Goal: Task Accomplishment & Management: Manage account settings

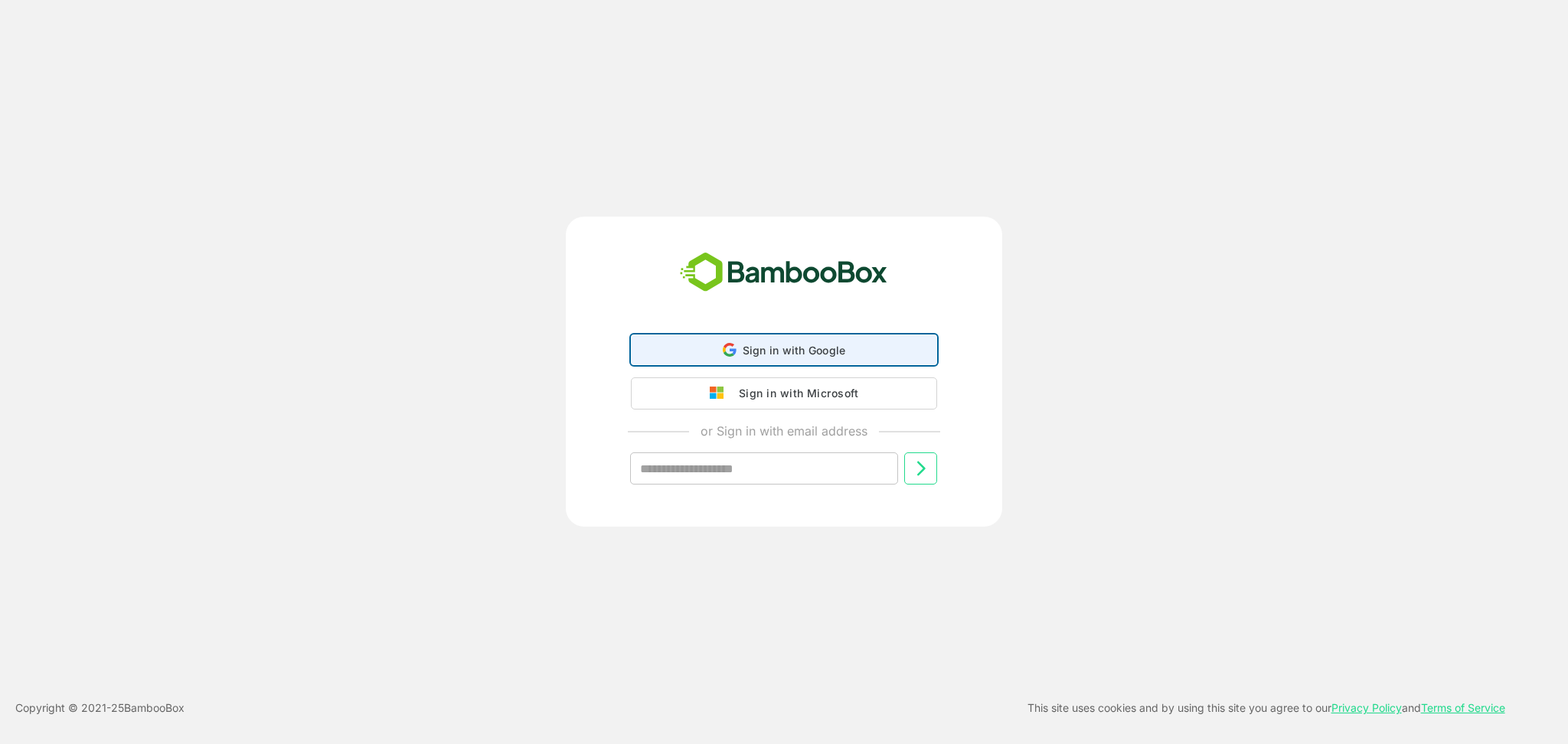
click at [709, 346] on div "Sign in with Google Sign in with Google. Opens in new tab" at bounding box center [784, 349] width 287 height 29
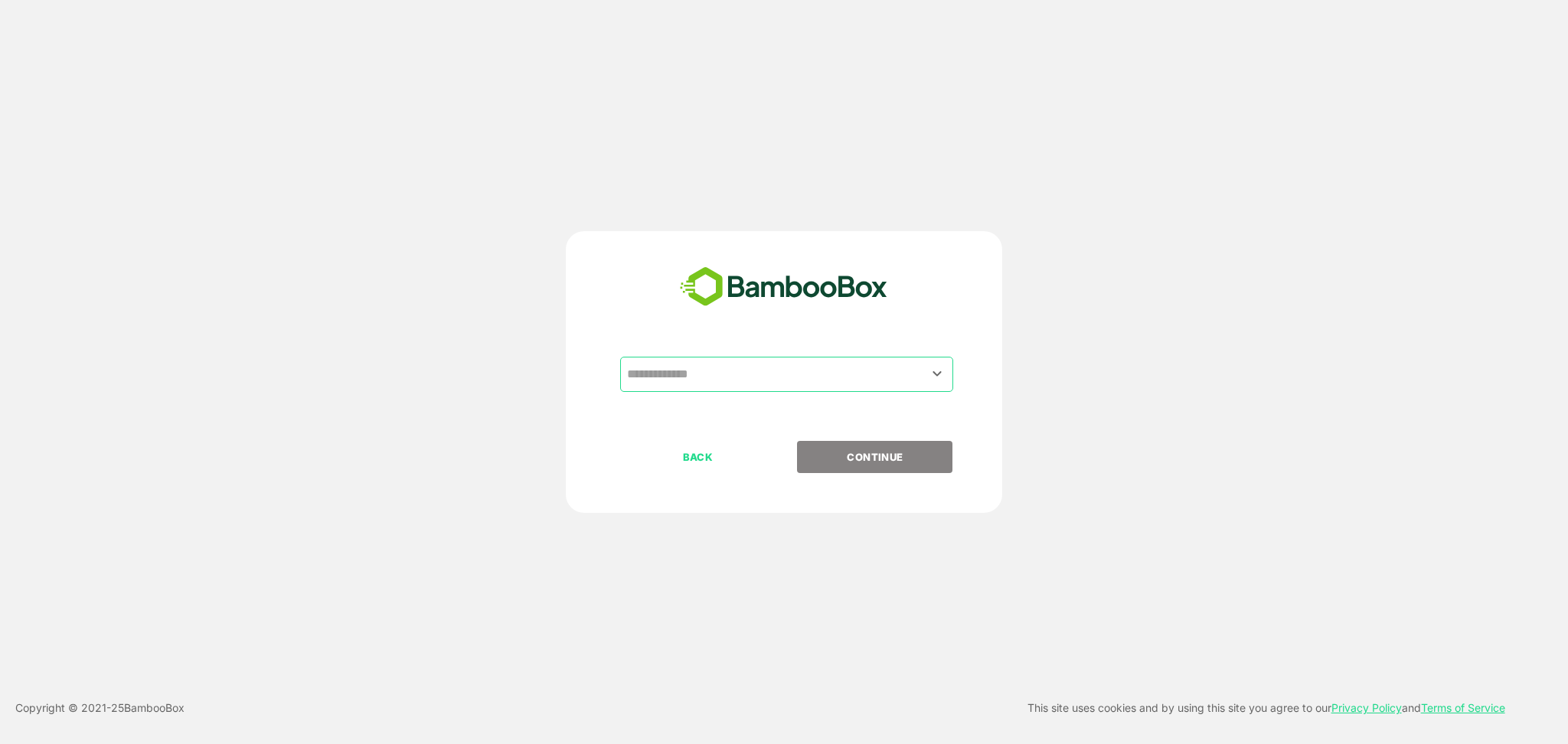
click at [772, 378] on input "text" at bounding box center [786, 374] width 327 height 29
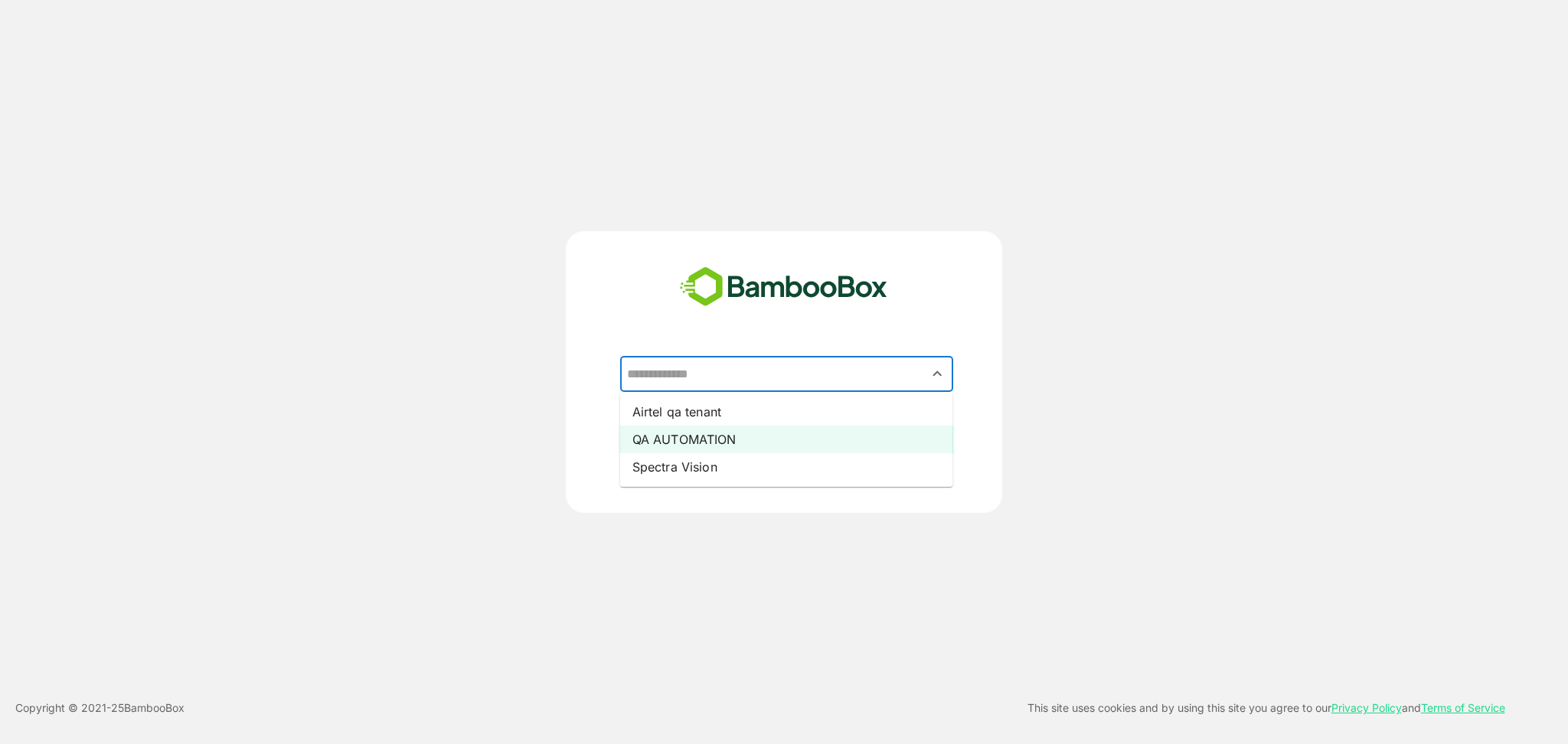
click at [723, 432] on li "QA AUTOMATION" at bounding box center [786, 439] width 333 height 28
type input "**********"
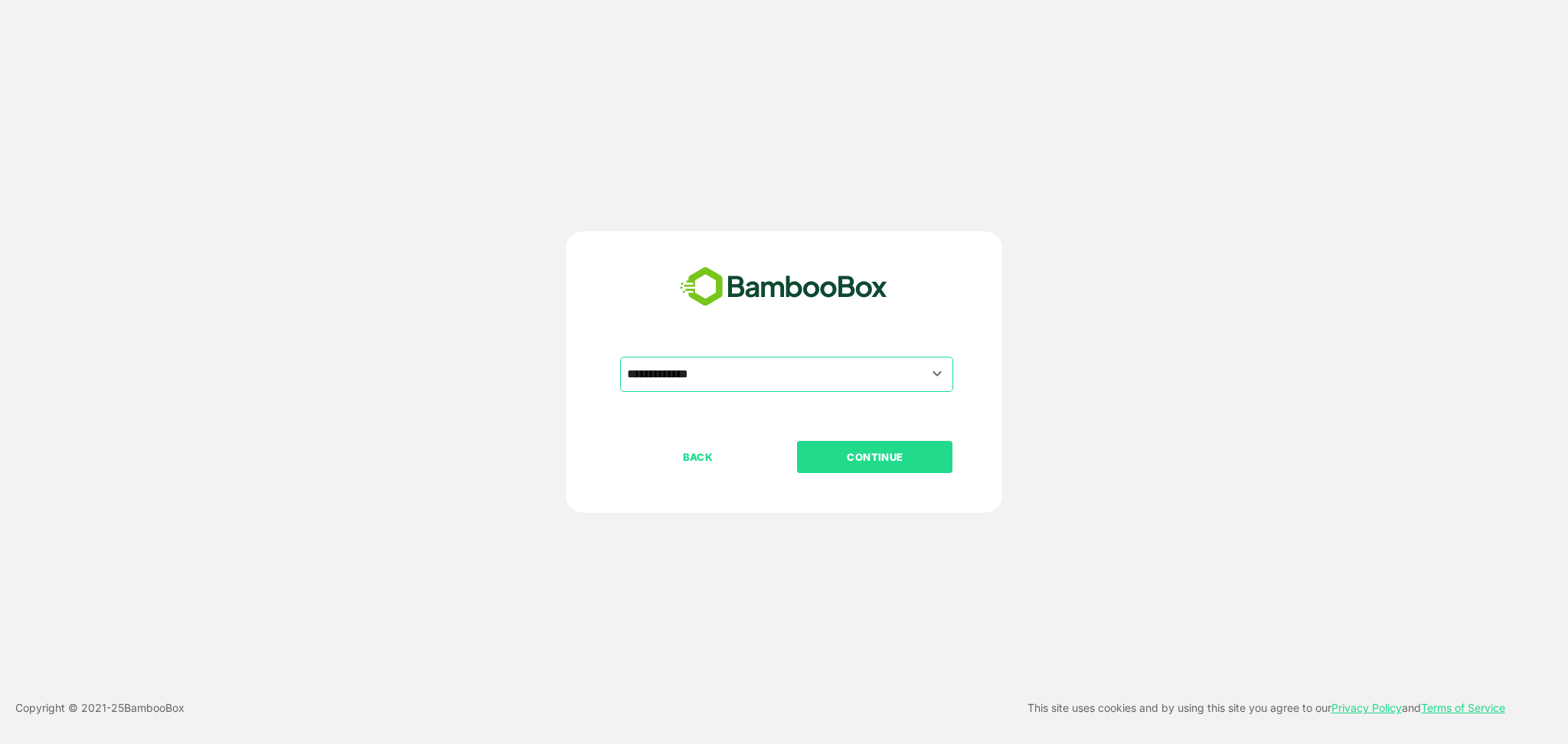
click at [870, 458] on p "CONTINUE" at bounding box center [875, 457] width 153 height 17
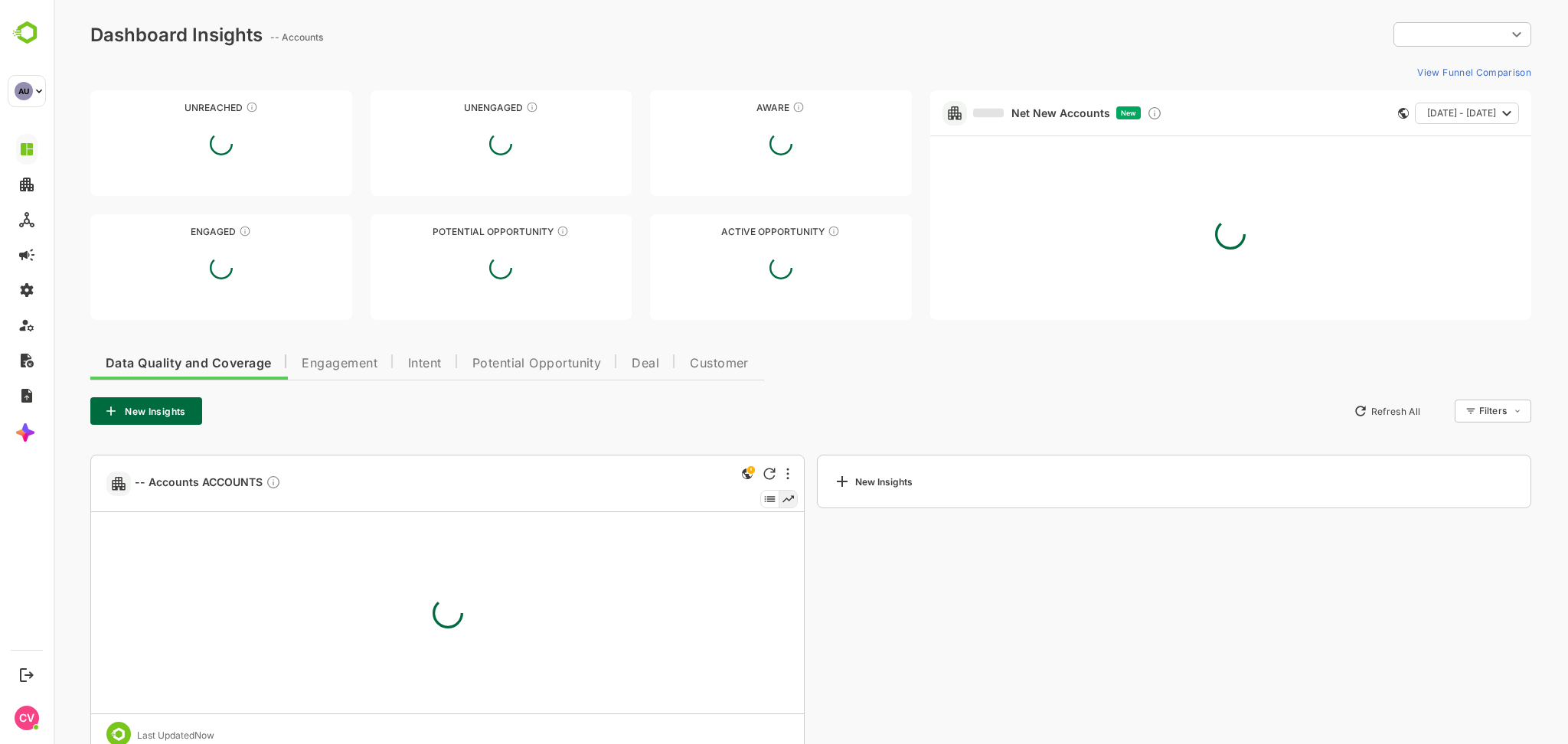
type input "**********"
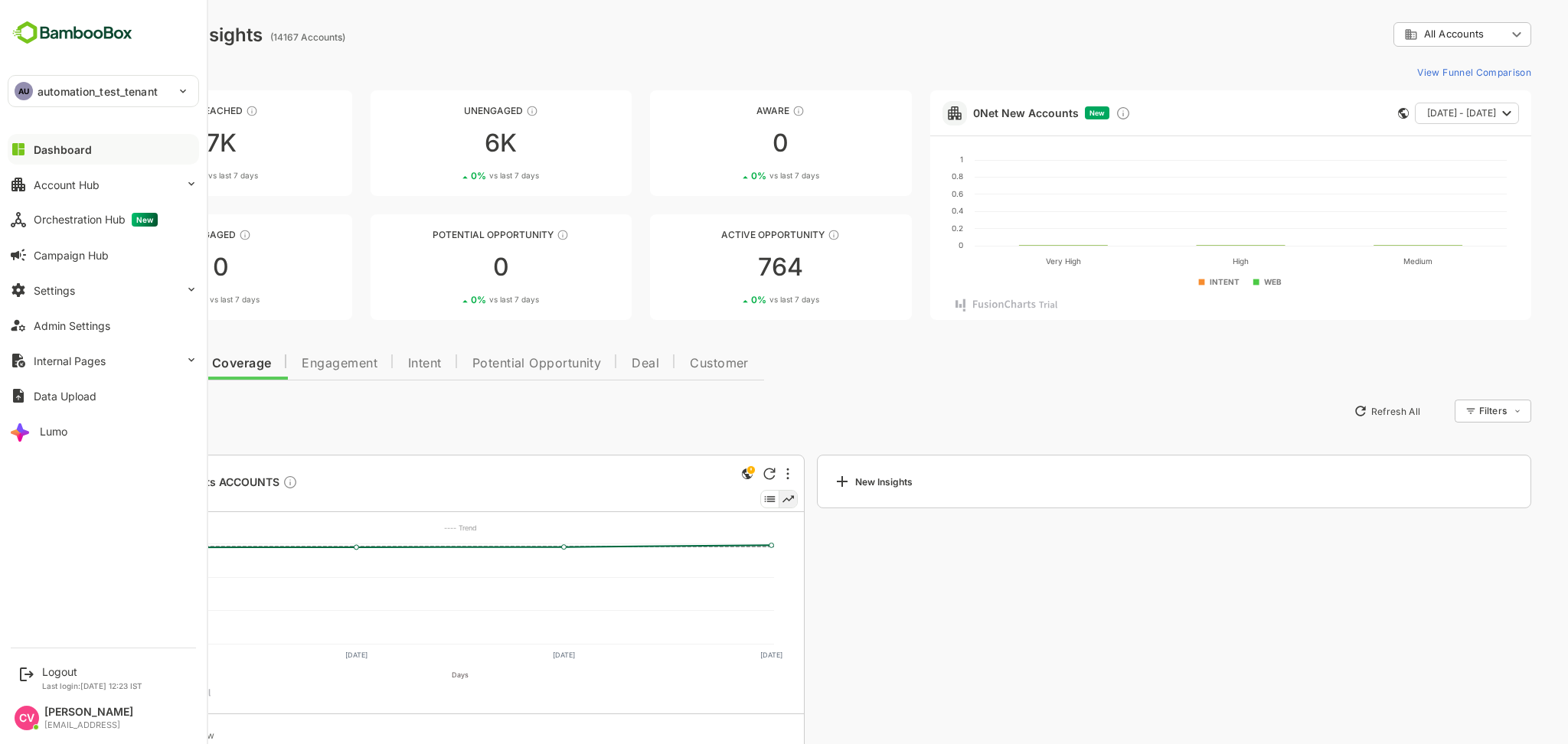
click at [92, 103] on div "AU automation_test_tenant" at bounding box center [94, 91] width 171 height 30
click at [88, 173] on li "TE test" at bounding box center [106, 169] width 191 height 33
click at [66, 102] on div "TE test" at bounding box center [94, 91] width 171 height 30
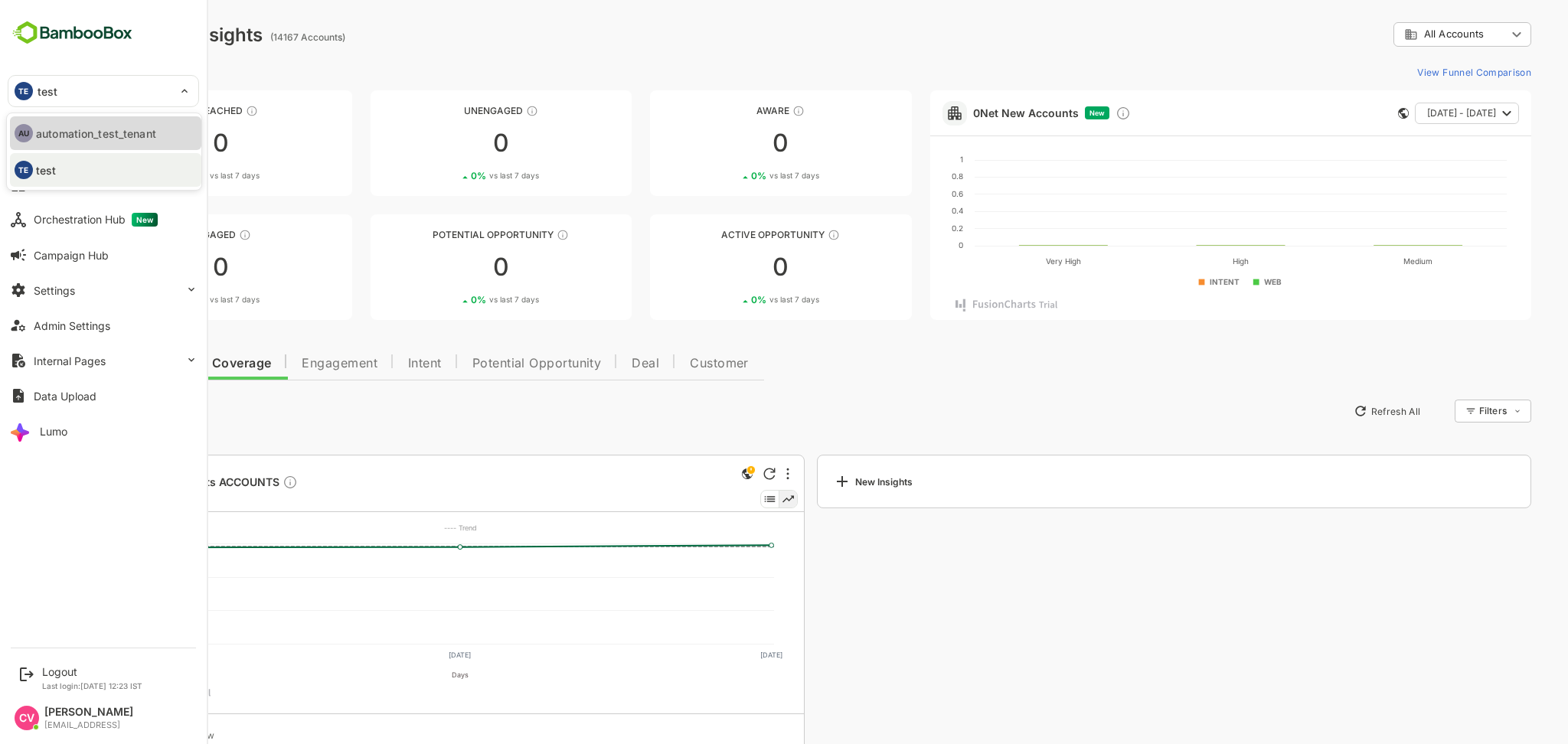
click at [82, 127] on p "automation_test_tenant" at bounding box center [96, 134] width 120 height 16
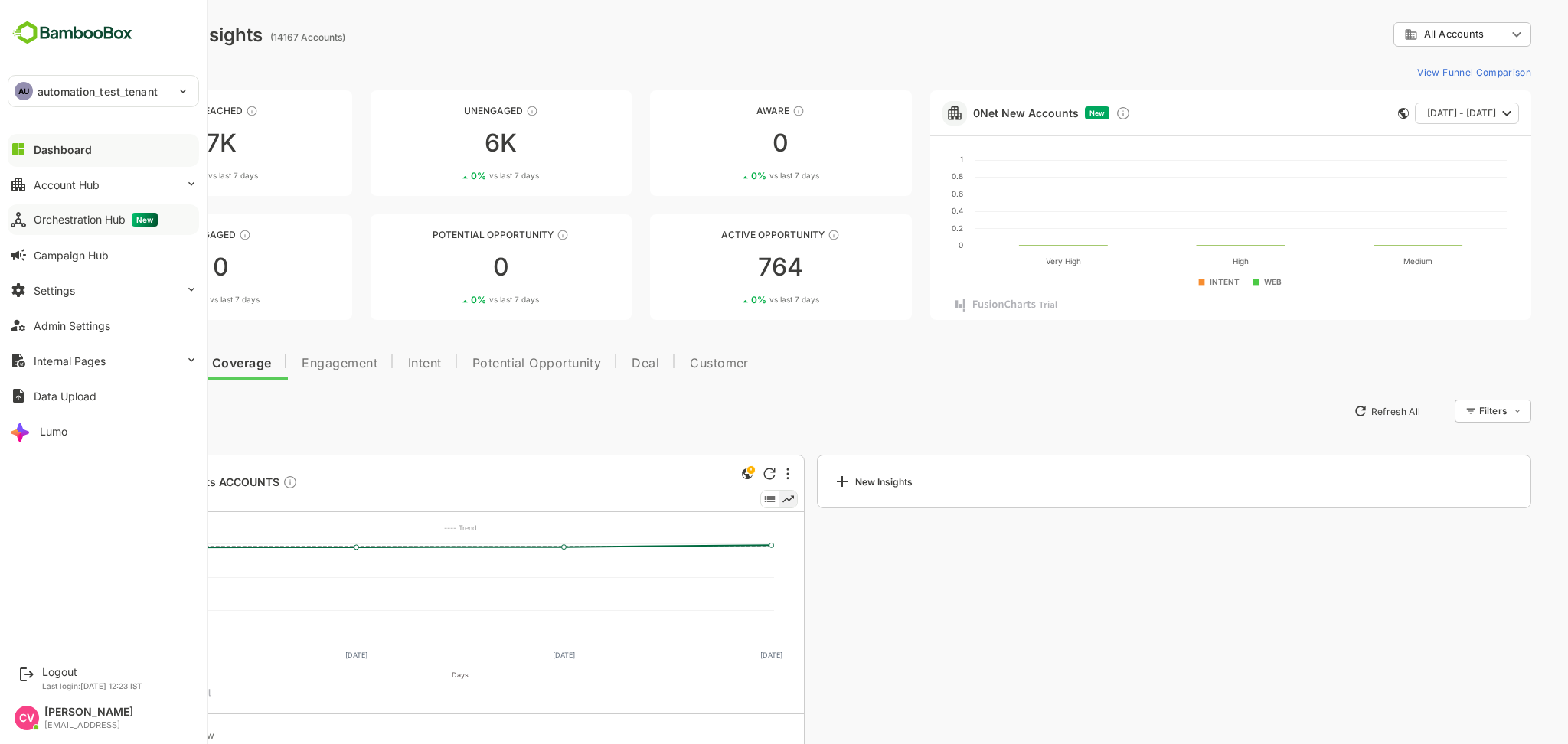
click at [80, 217] on div "Orchestration Hub New" at bounding box center [96, 219] width 124 height 14
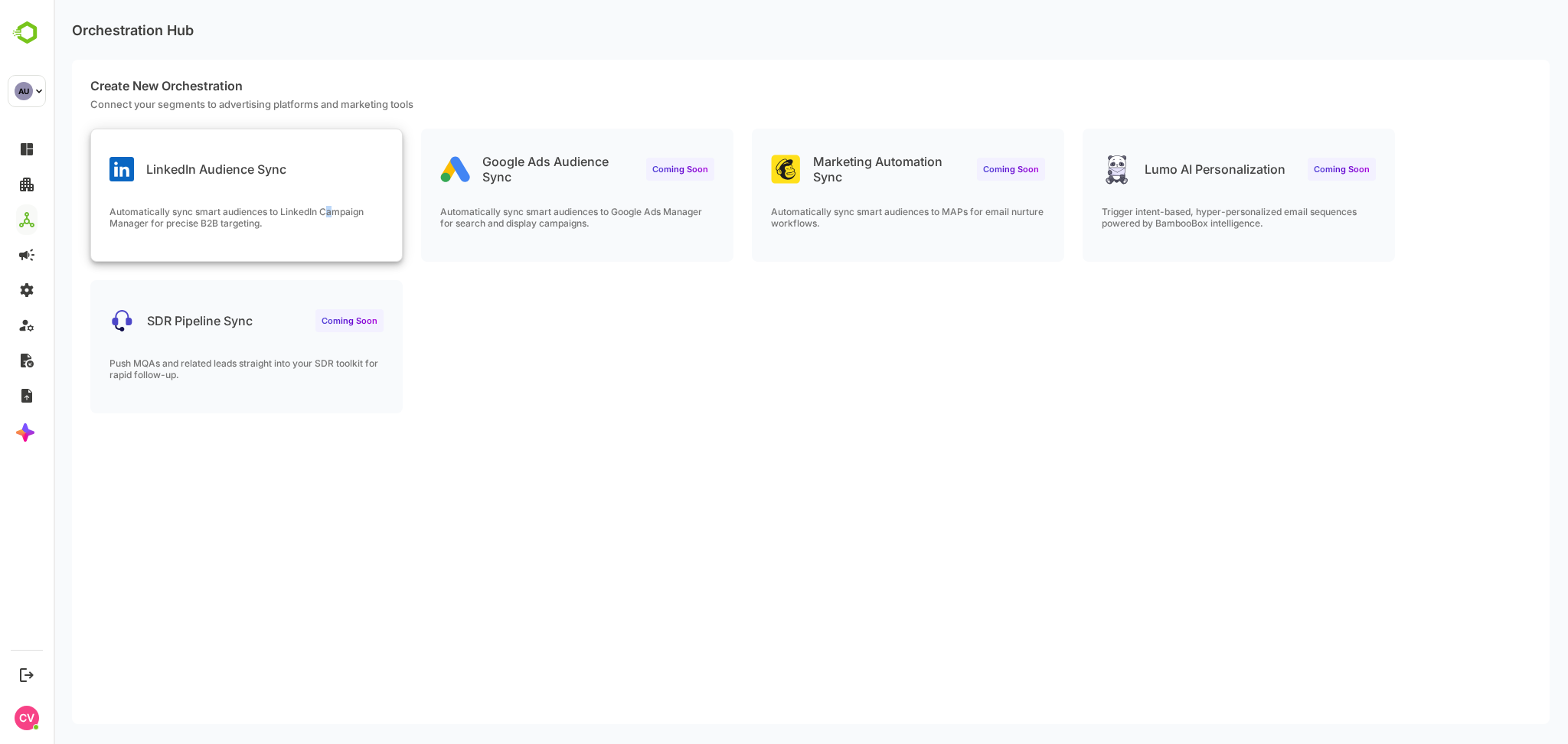
click at [333, 195] on div "LinkedIn Audience Sync Automatically sync smart audiences to LinkedIn Campaign …" at bounding box center [246, 195] width 311 height 131
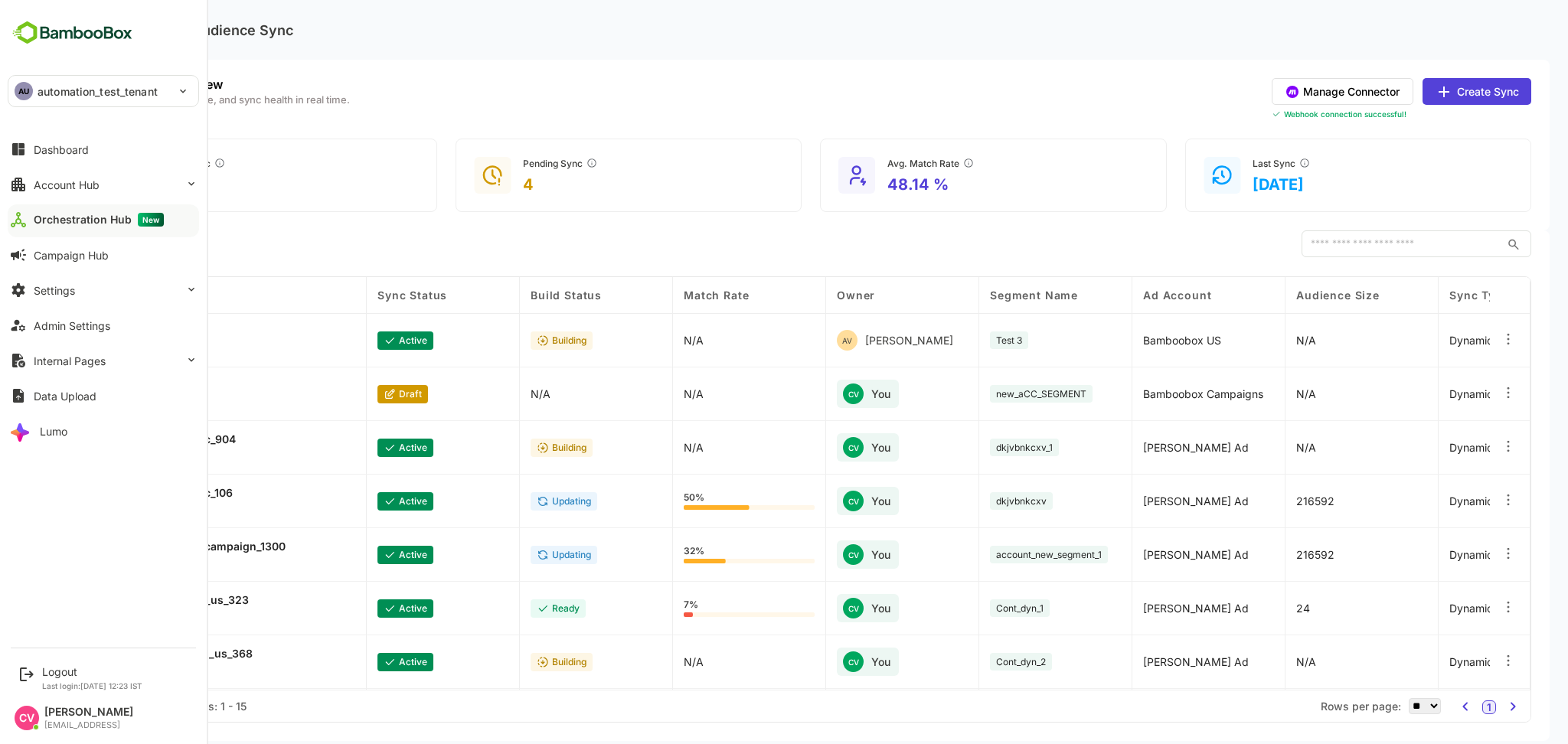
click at [65, 92] on p "automation_test_tenant" at bounding box center [97, 92] width 120 height 16
click at [84, 171] on li "TE test" at bounding box center [106, 169] width 191 height 33
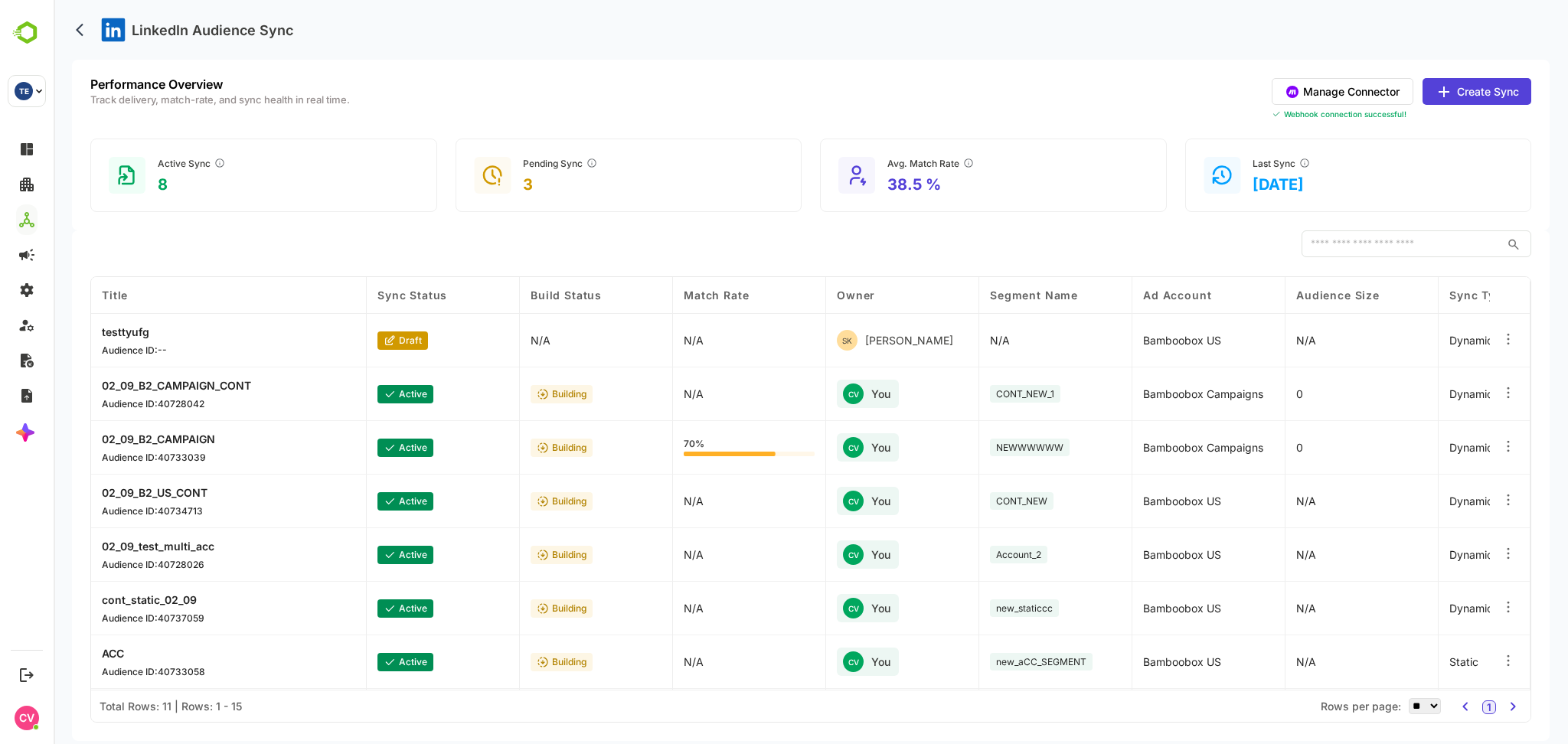
drag, startPoint x: 806, startPoint y: 35, endPoint x: 809, endPoint y: 25, distance: 10.4
click at [809, 25] on div "LinkedIn Audience Sync" at bounding box center [810, 29] width 1478 height 60
drag, startPoint x: 809, startPoint y: 25, endPoint x: 809, endPoint y: 13, distance: 12.0
click at [809, 13] on div "LinkedIn Audience Sync" at bounding box center [810, 29] width 1478 height 60
click at [1337, 89] on button "Manage Connector" at bounding box center [1343, 92] width 142 height 27
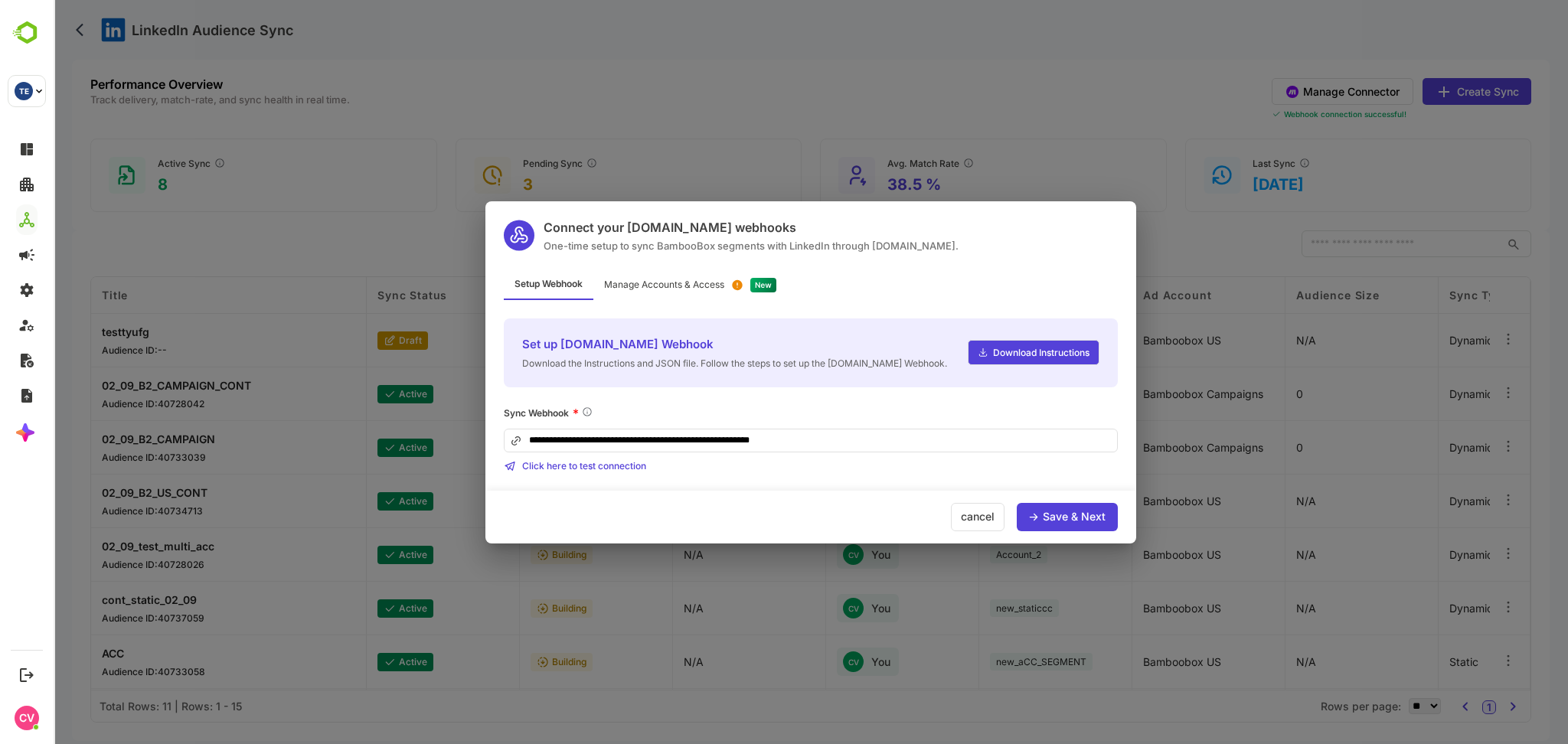
click at [682, 286] on div "Manage Accounts & Access" at bounding box center [664, 285] width 120 height 10
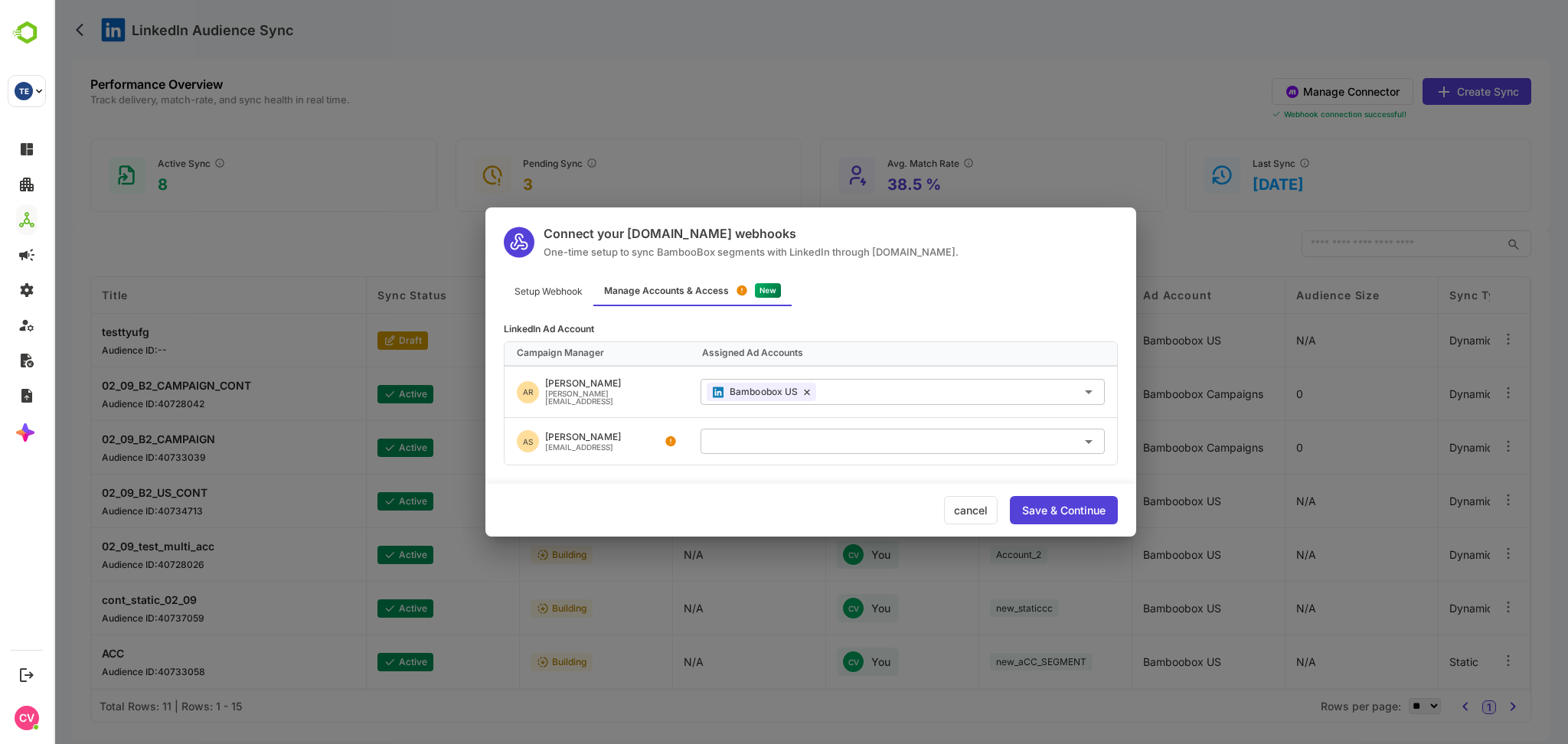
click at [751, 95] on div "Connect your [DOMAIN_NAME] webhooks One-time setup to sync BambooBox segments w…" at bounding box center [810, 372] width 1515 height 744
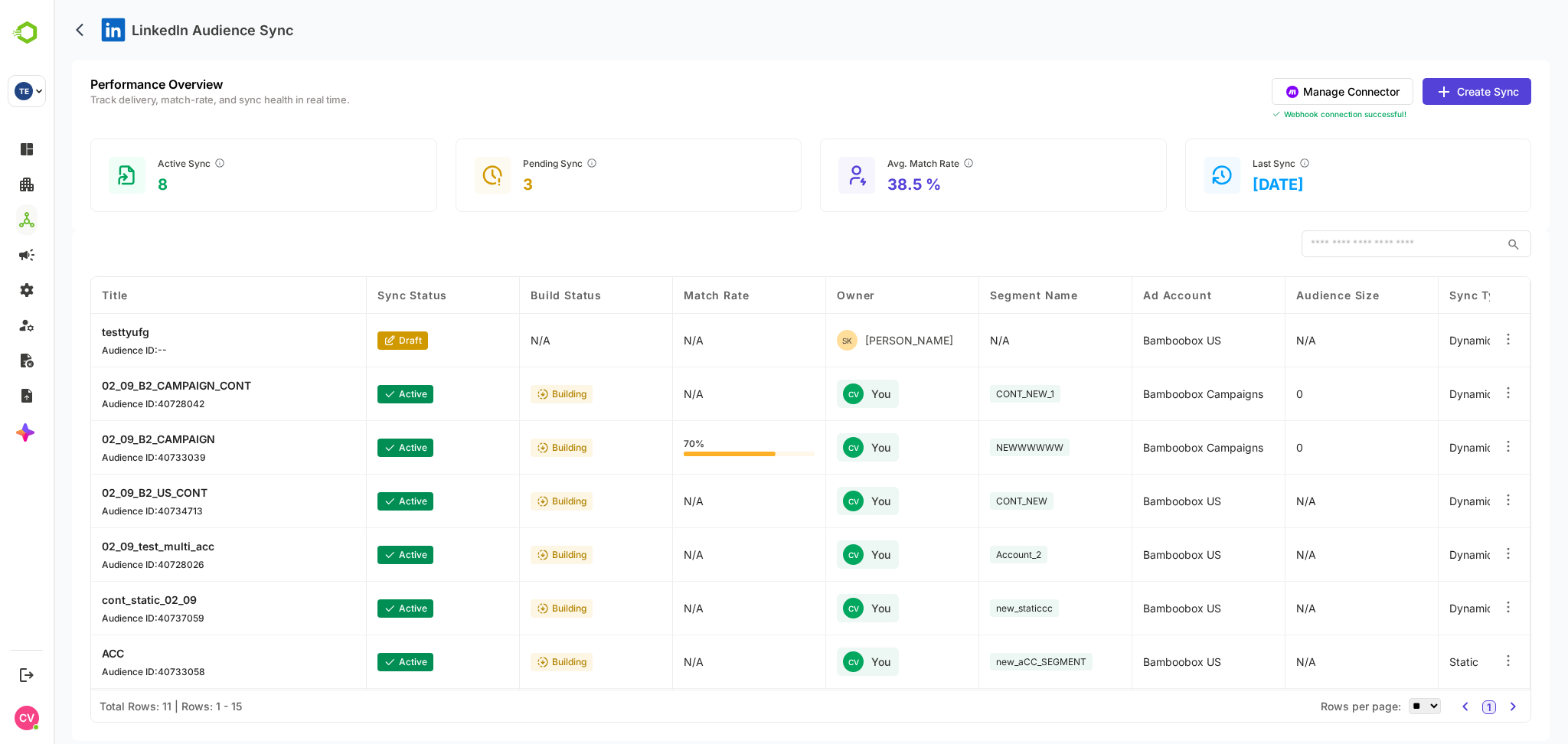
drag, startPoint x: 811, startPoint y: 34, endPoint x: 811, endPoint y: 24, distance: 10.0
click at [811, 24] on div "LinkedIn Audience Sync" at bounding box center [810, 29] width 1478 height 60
click at [1362, 98] on button "Manage Connector" at bounding box center [1343, 92] width 142 height 27
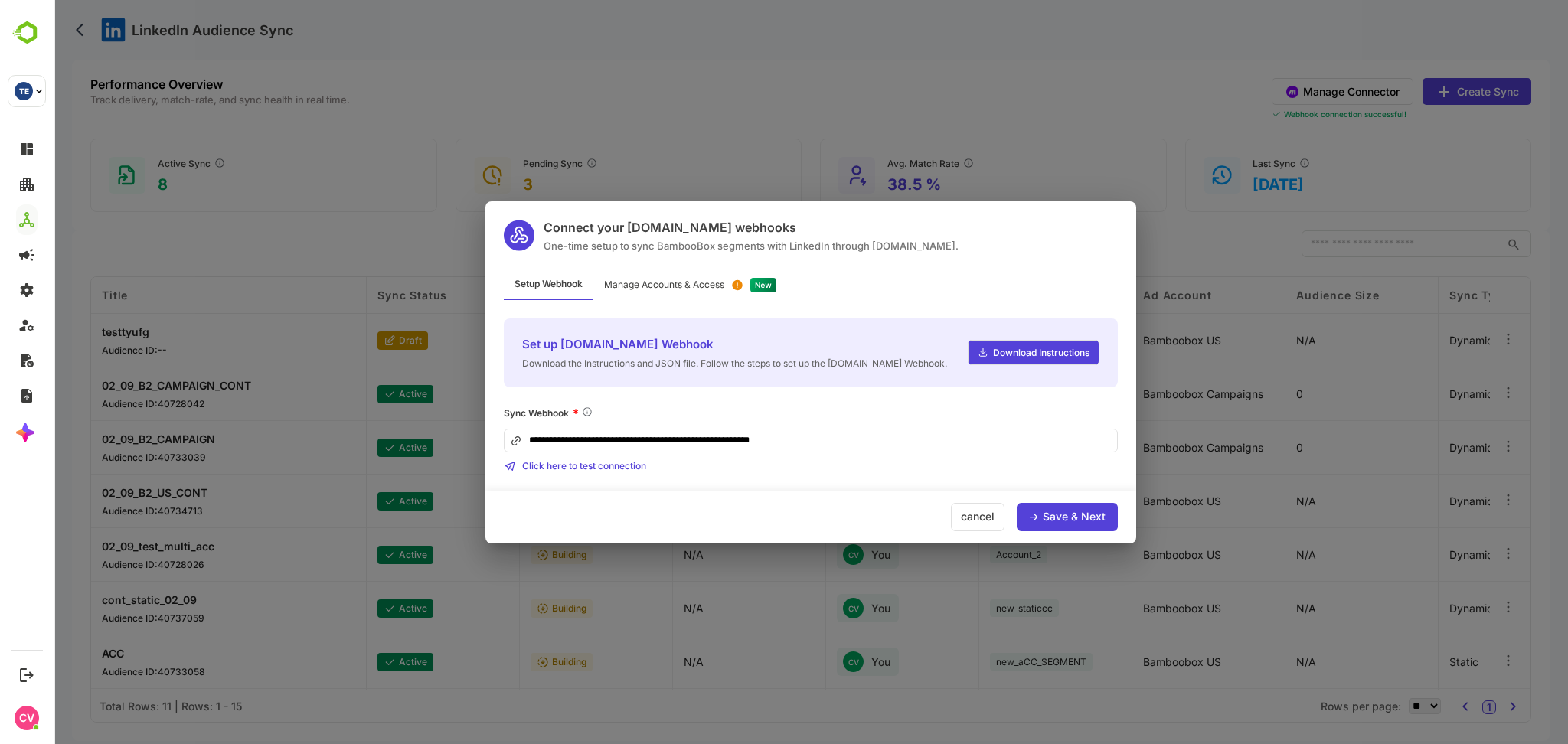
click at [692, 280] on div "Manage Accounts & Access" at bounding box center [664, 285] width 120 height 10
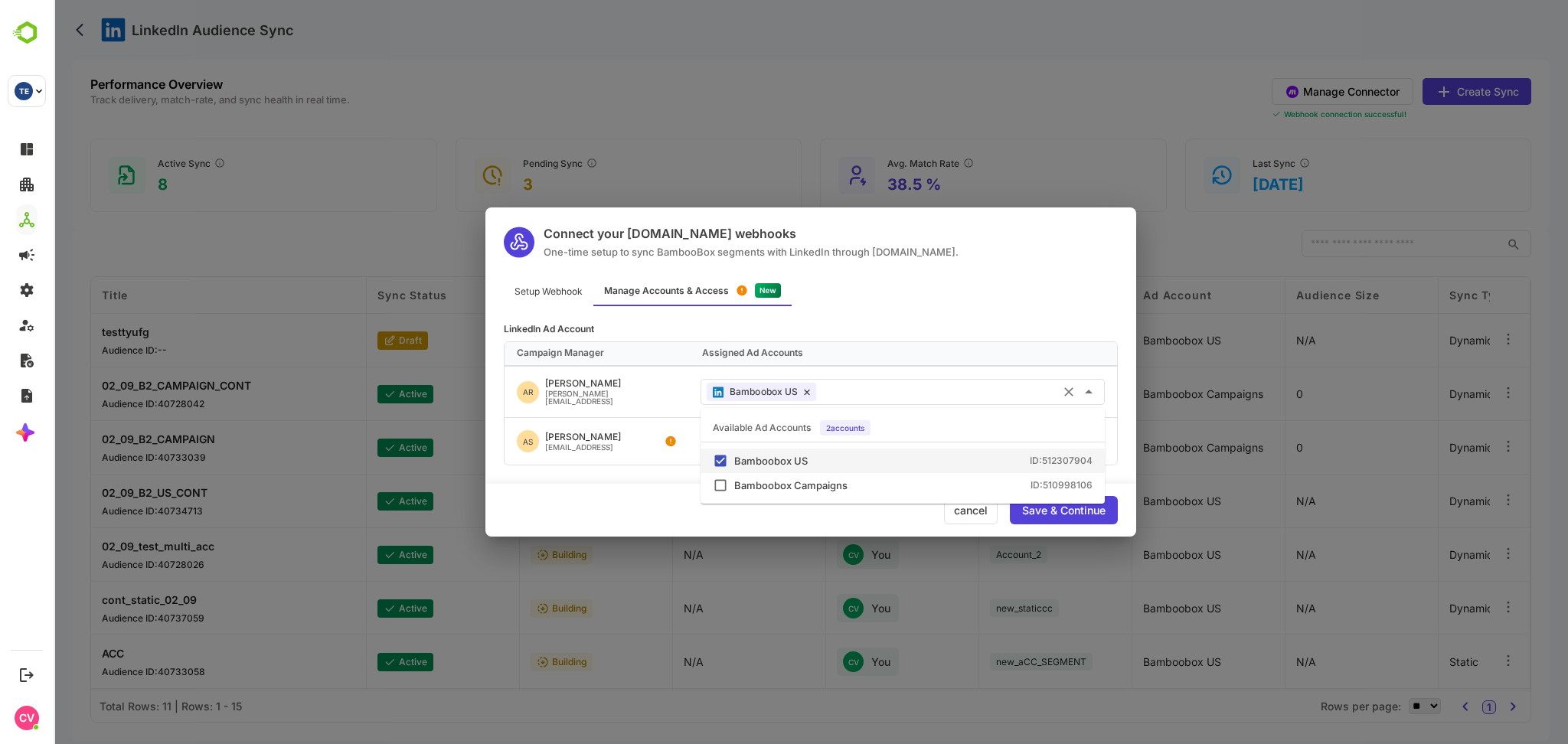
click at [882, 391] on input "text" at bounding box center [960, 391] width 276 height 25
click at [860, 478] on div "Bamboobox Campaigns ID: 510998106" at bounding box center [903, 485] width 380 height 15
click at [1064, 507] on div "Save & Continue" at bounding box center [1063, 510] width 84 height 10
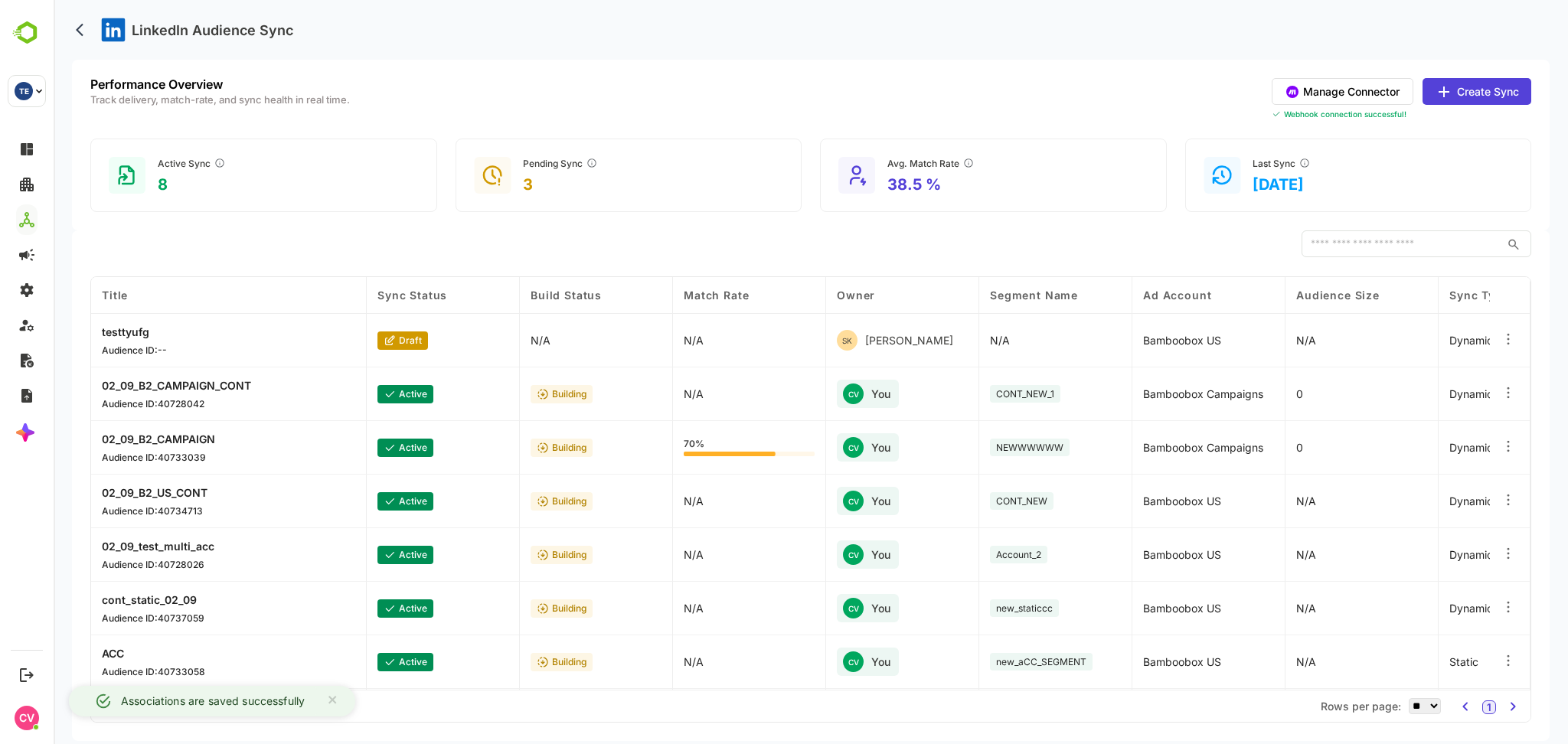
click at [1340, 91] on button "Manage Connector" at bounding box center [1343, 92] width 142 height 27
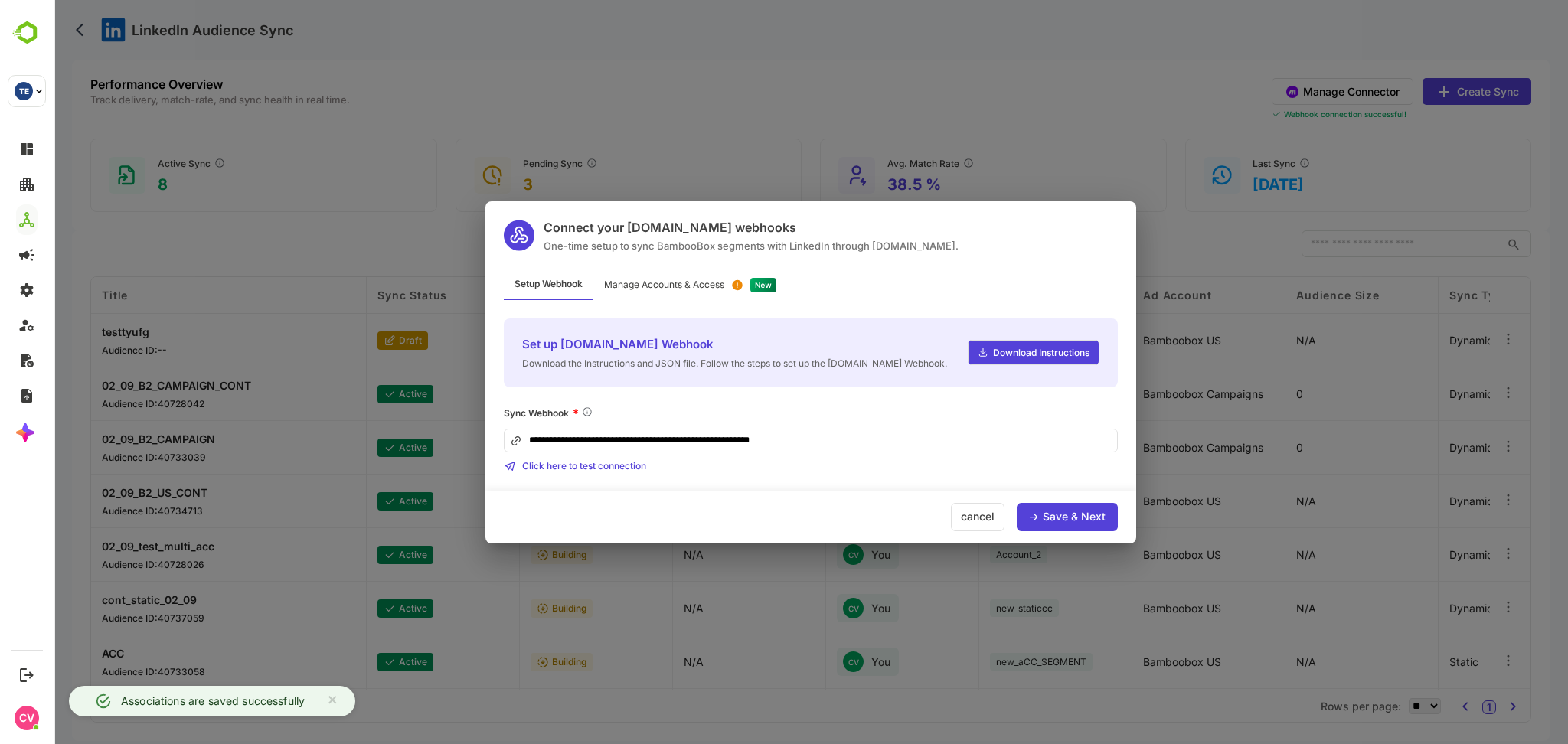
click at [702, 276] on div "Manage Accounts & Access" at bounding box center [689, 286] width 193 height 30
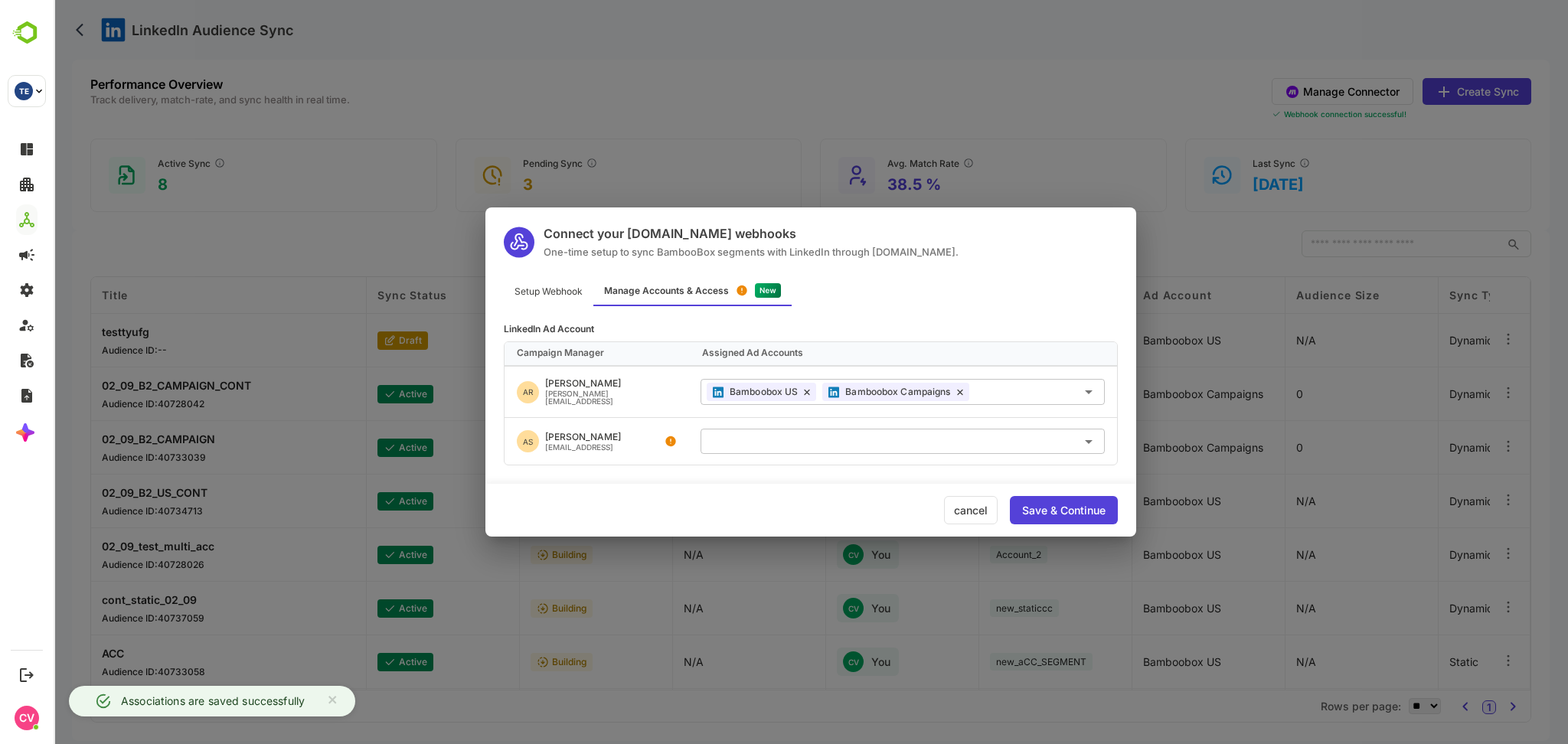
click at [852, 93] on div "Connect your [DOMAIN_NAME] webhooks One-time setup to sync BambooBox segments w…" at bounding box center [810, 372] width 1515 height 744
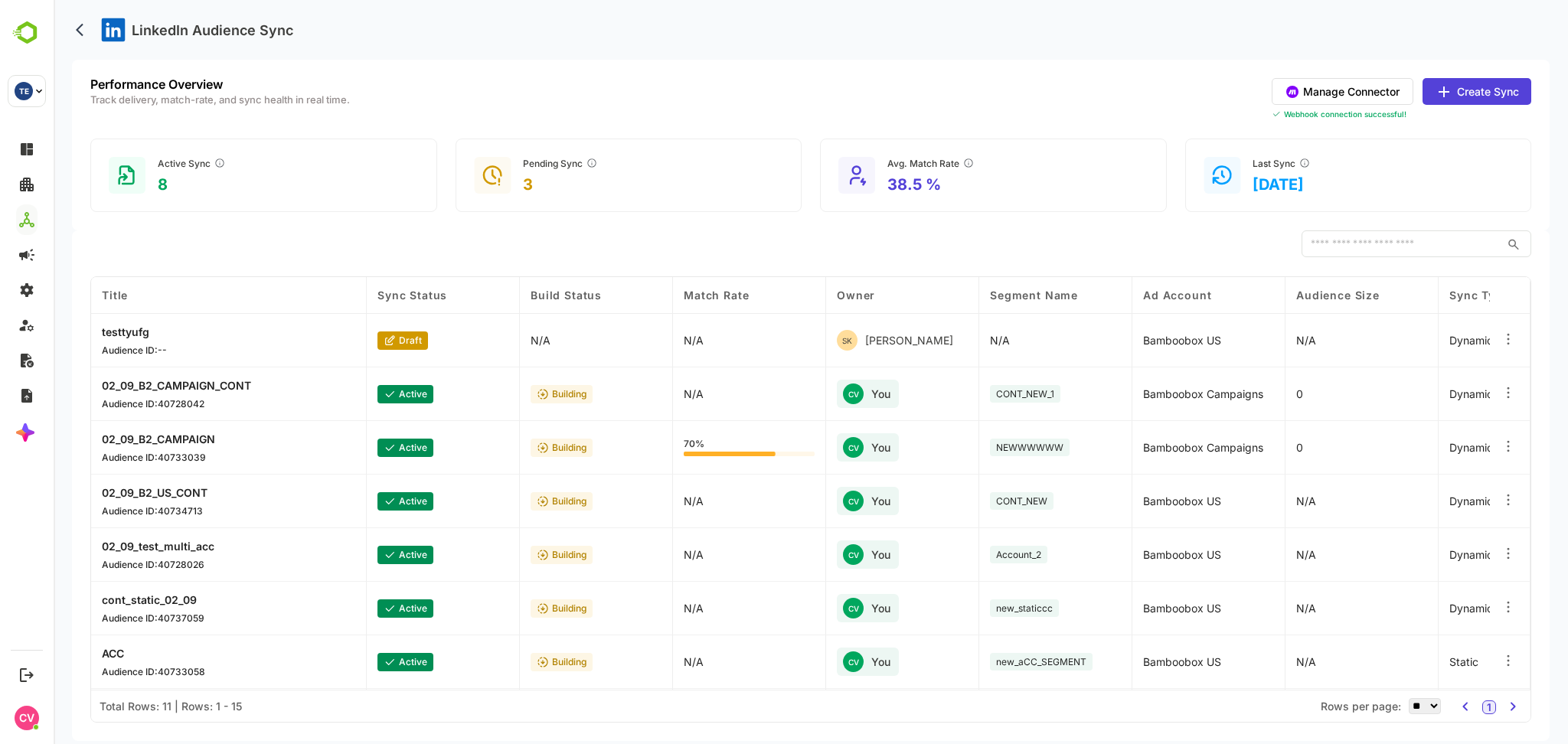
drag, startPoint x: 811, startPoint y: 28, endPoint x: 813, endPoint y: 18, distance: 10.2
click at [813, 18] on div "LinkedIn Audience Sync" at bounding box center [810, 29] width 1478 height 60
click at [694, 317] on div "N/A" at bounding box center [750, 340] width 153 height 53
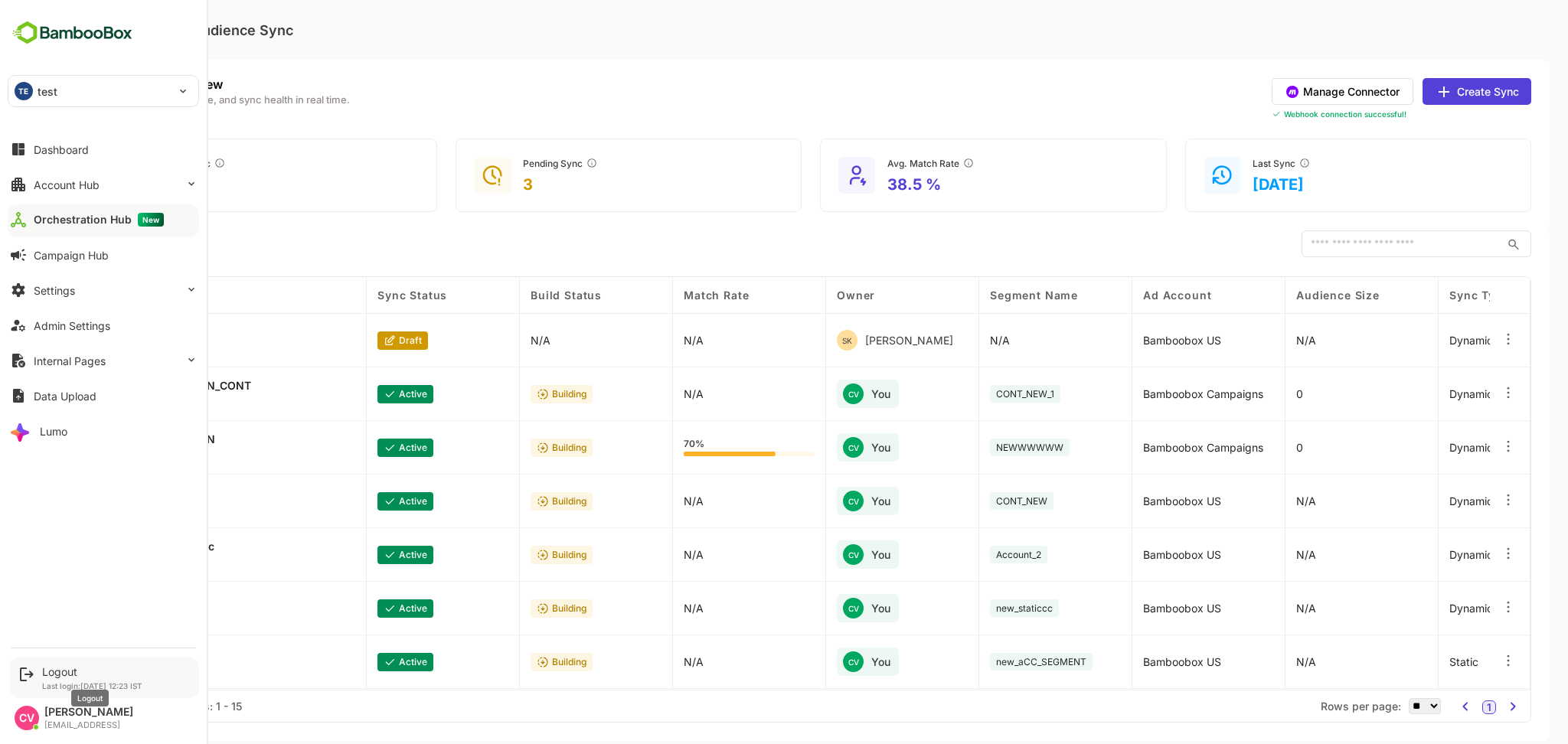
click at [64, 667] on div "Logout" at bounding box center [92, 672] width 100 height 13
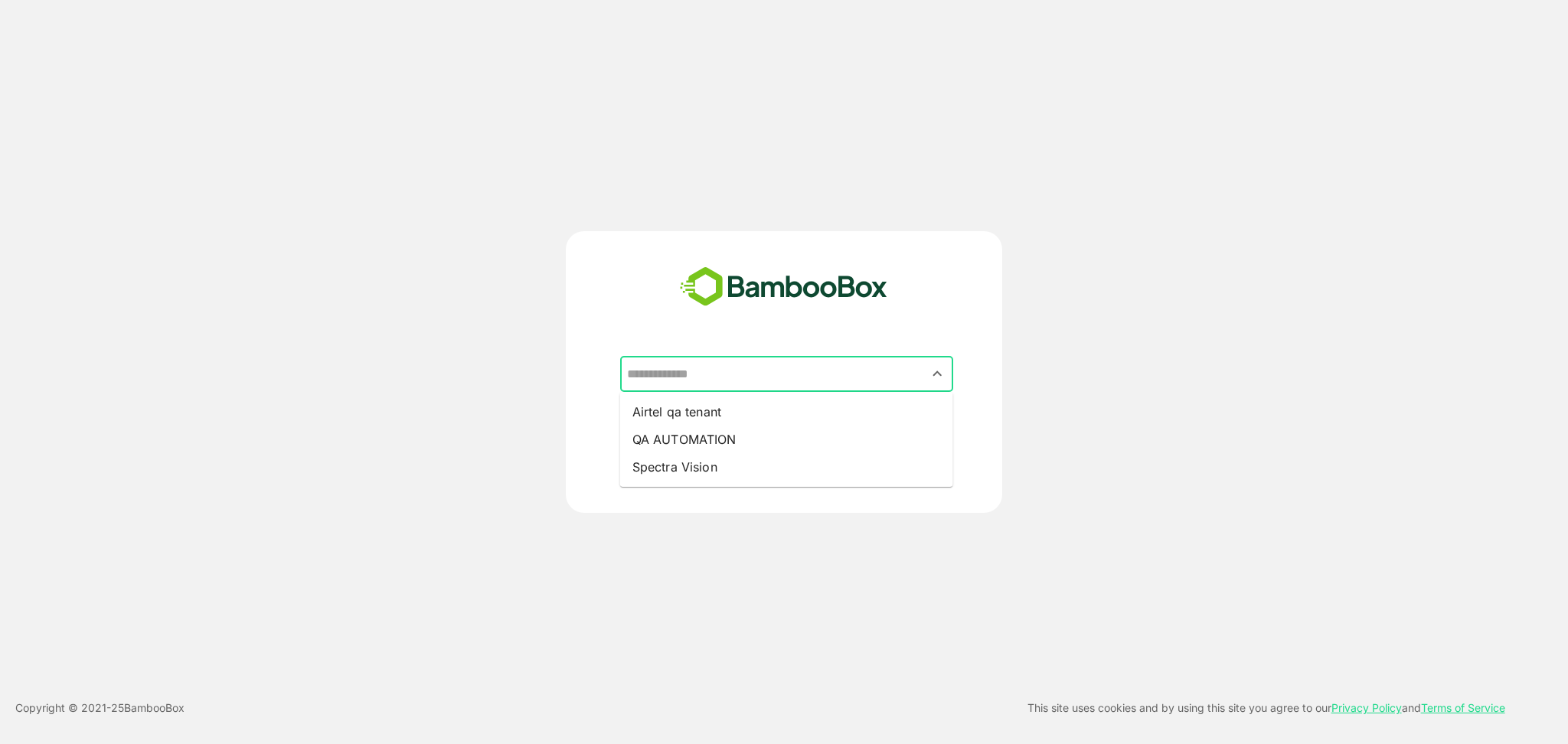
click at [662, 384] on input "text" at bounding box center [786, 374] width 327 height 29
click at [669, 410] on li "Airtel qa tenant" at bounding box center [786, 411] width 333 height 28
type input "**********"
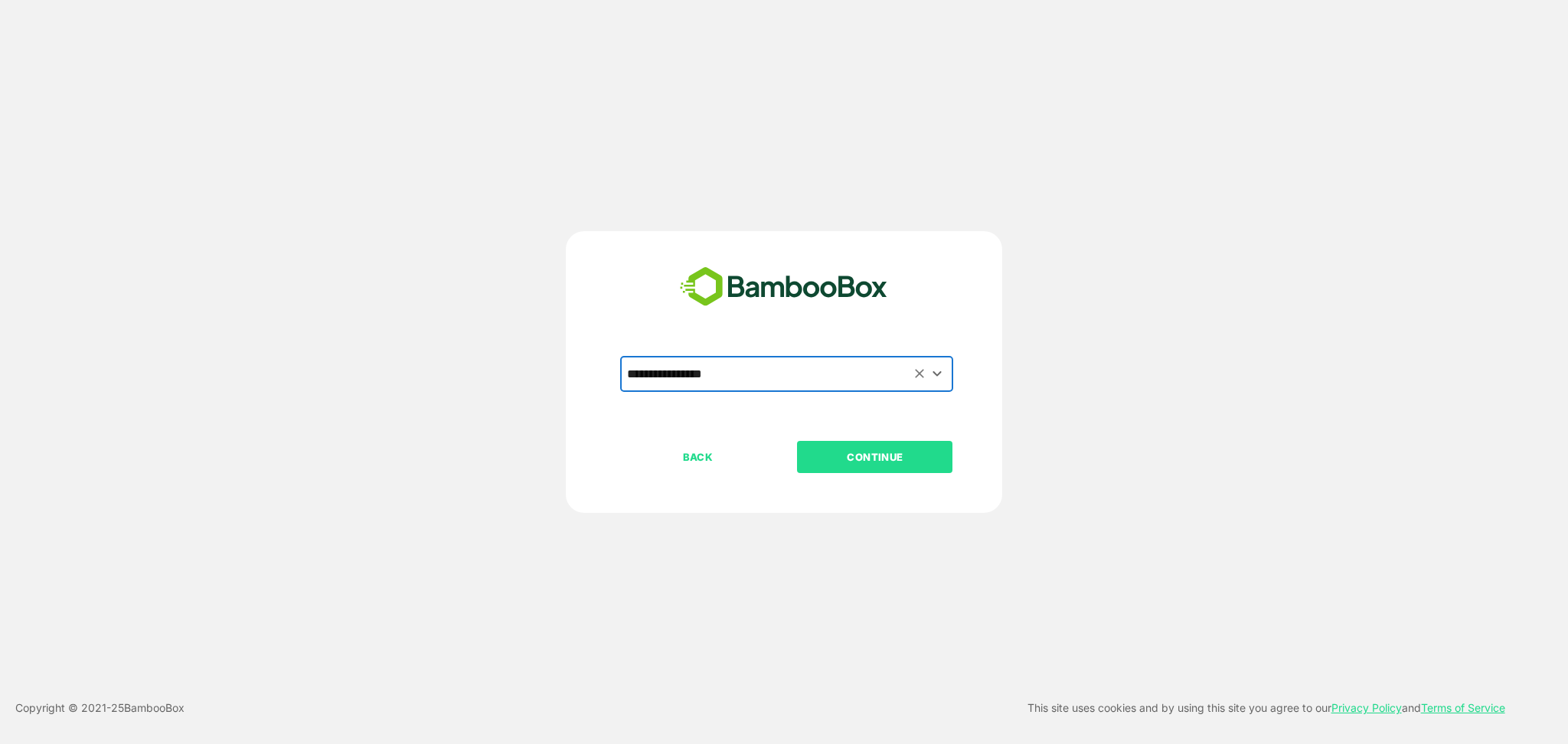
click at [887, 457] on p "CONTINUE" at bounding box center [875, 457] width 153 height 17
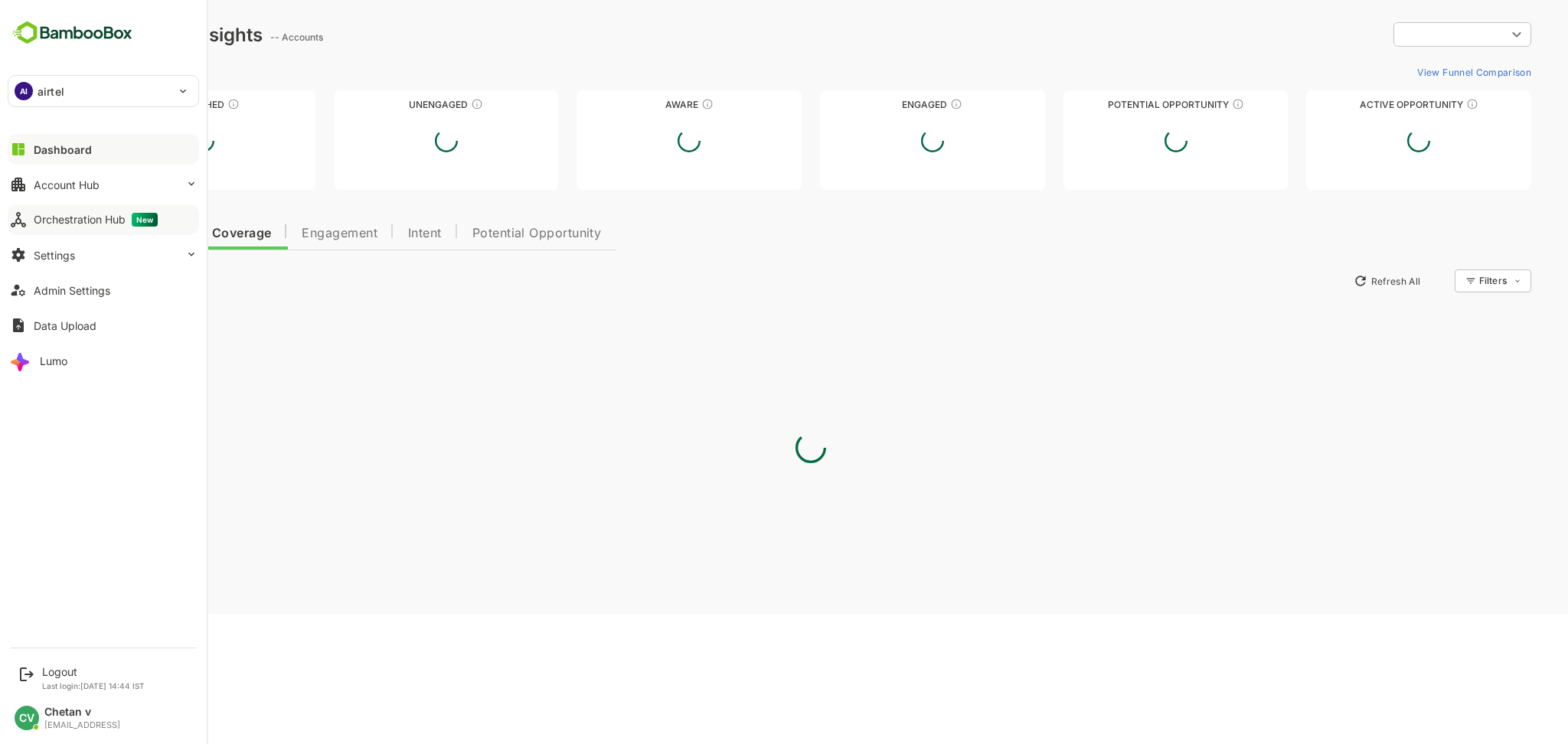
click at [119, 215] on div "Orchestration Hub New" at bounding box center [96, 219] width 124 height 14
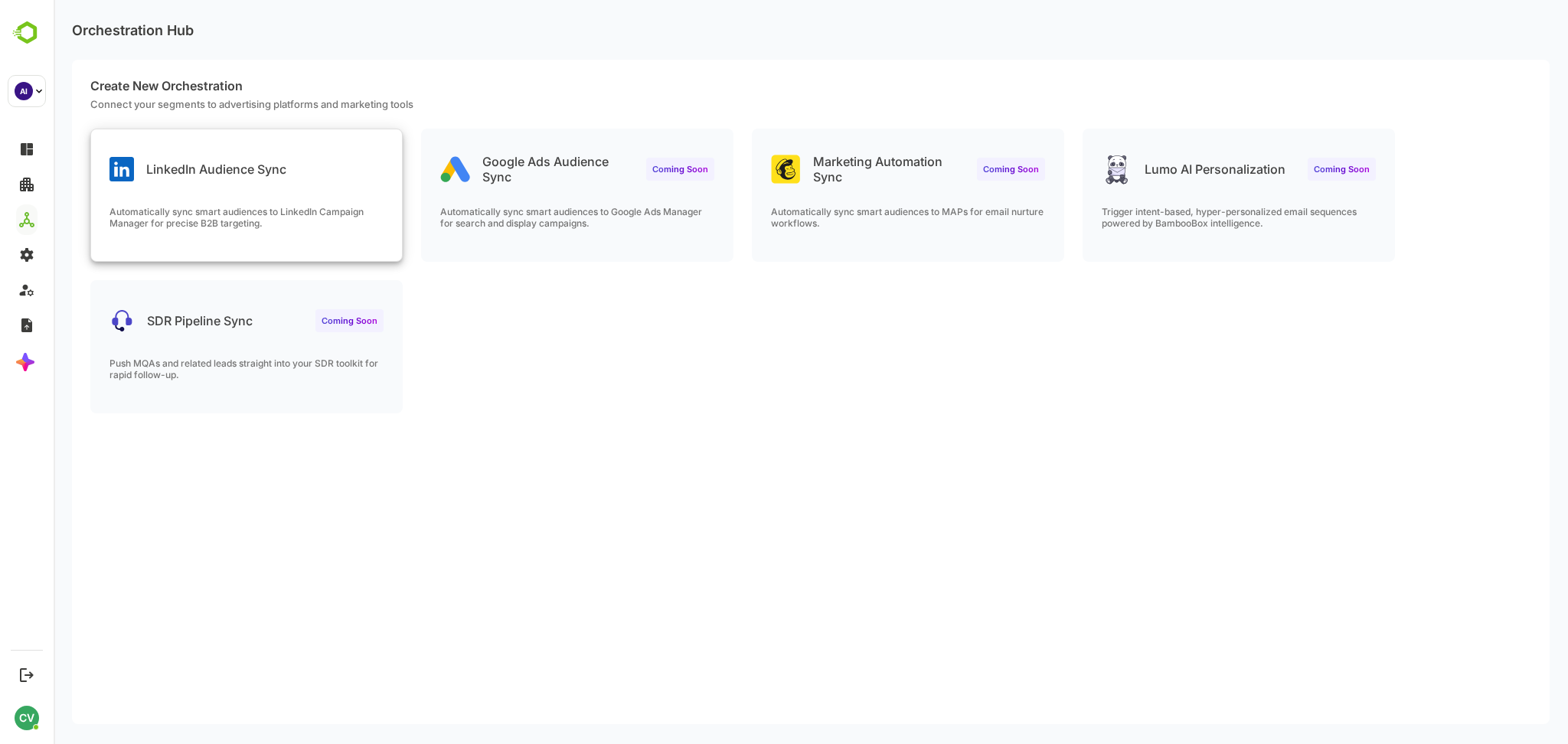
click at [230, 162] on p "LinkedIn Audience Sync" at bounding box center [216, 169] width 140 height 15
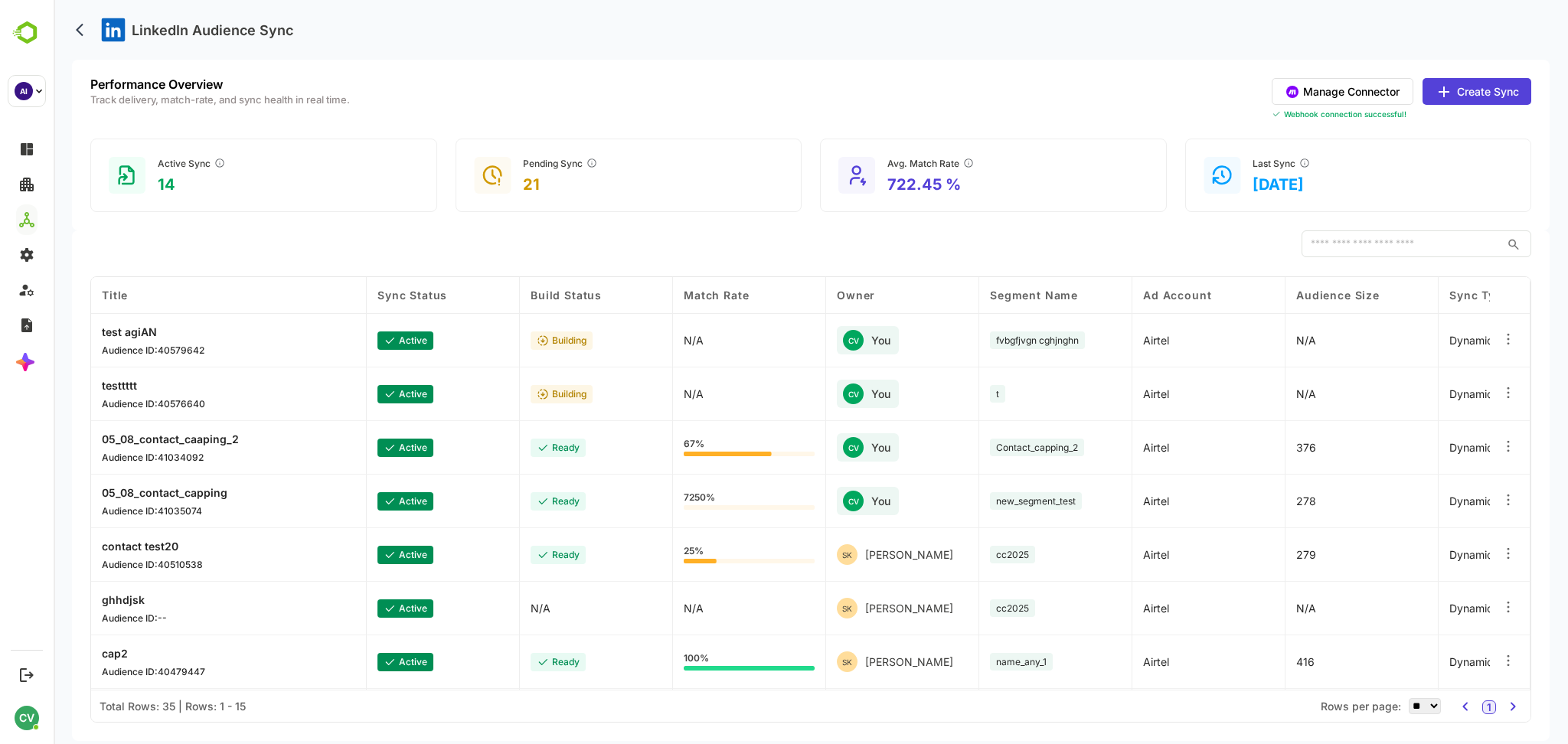
click at [1331, 84] on button "Manage Connector" at bounding box center [1343, 92] width 142 height 27
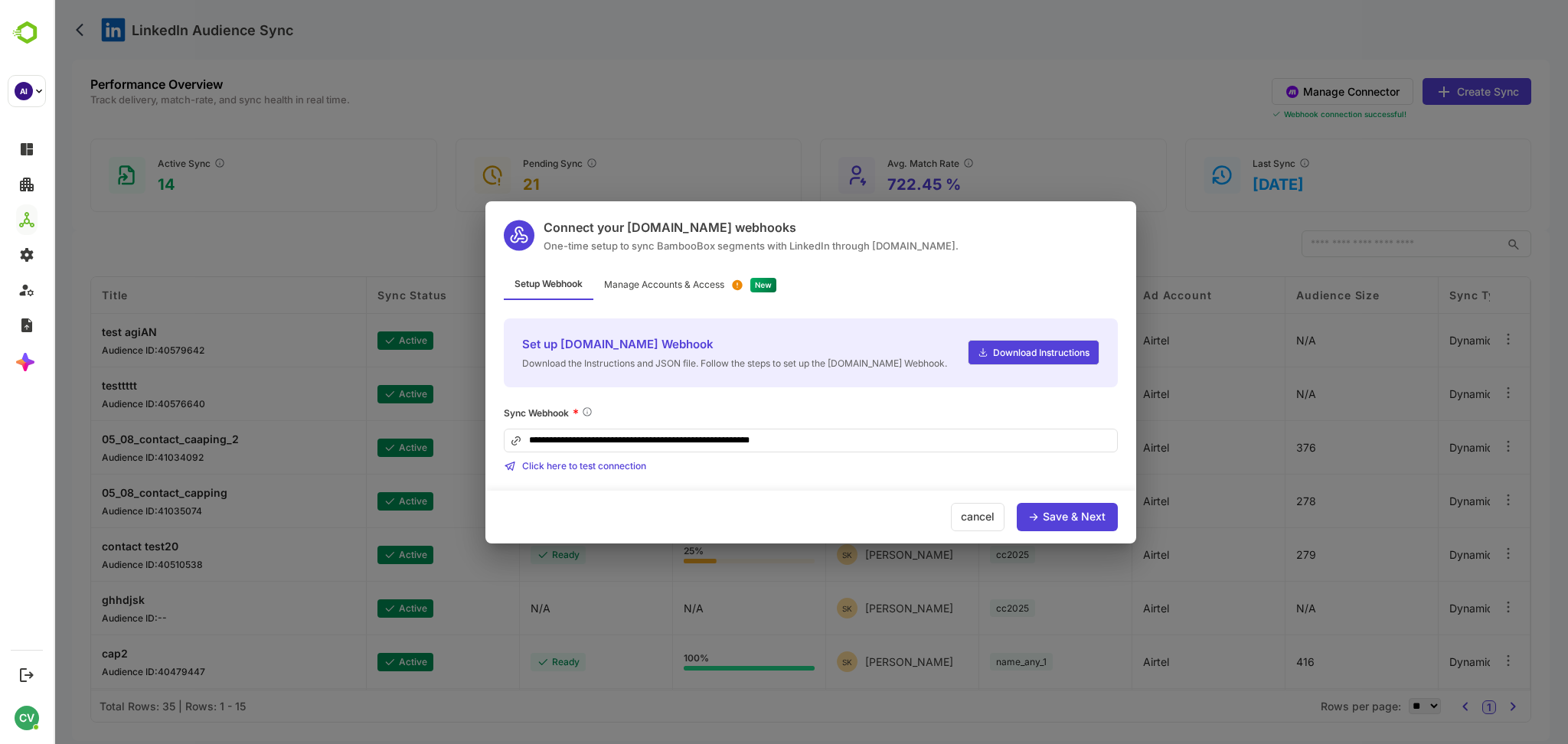
click at [724, 280] on div "Manage Accounts & Access" at bounding box center [664, 285] width 120 height 10
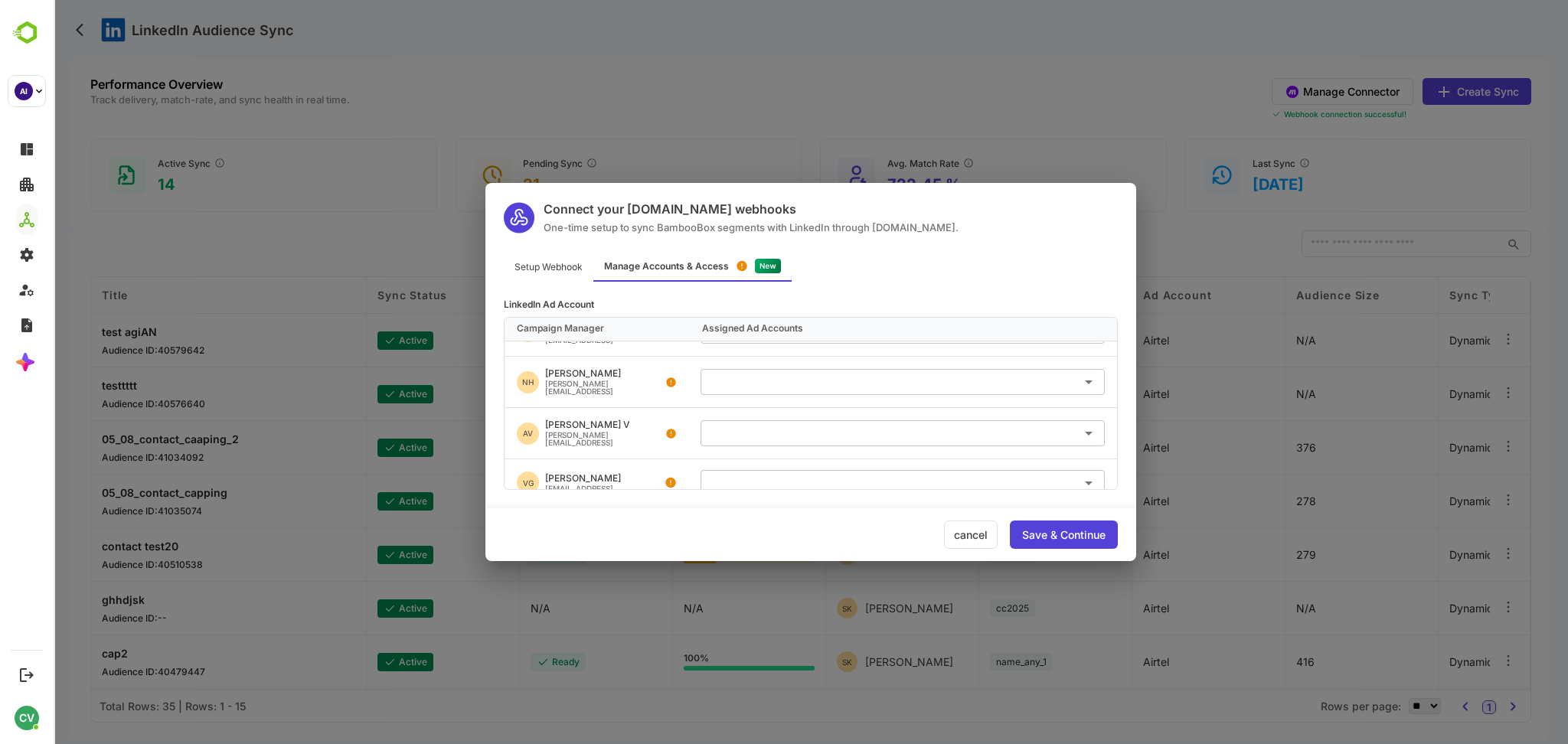
scroll to position [41, 0]
click at [745, 420] on input "text" at bounding box center [903, 428] width 392 height 25
click at [666, 536] on div "cancel Save & Continue" at bounding box center [811, 535] width 651 height 53
click at [996, 84] on div "Connect your [DOMAIN_NAME] webhooks One-time setup to sync BambooBox segments w…" at bounding box center [810, 372] width 1515 height 744
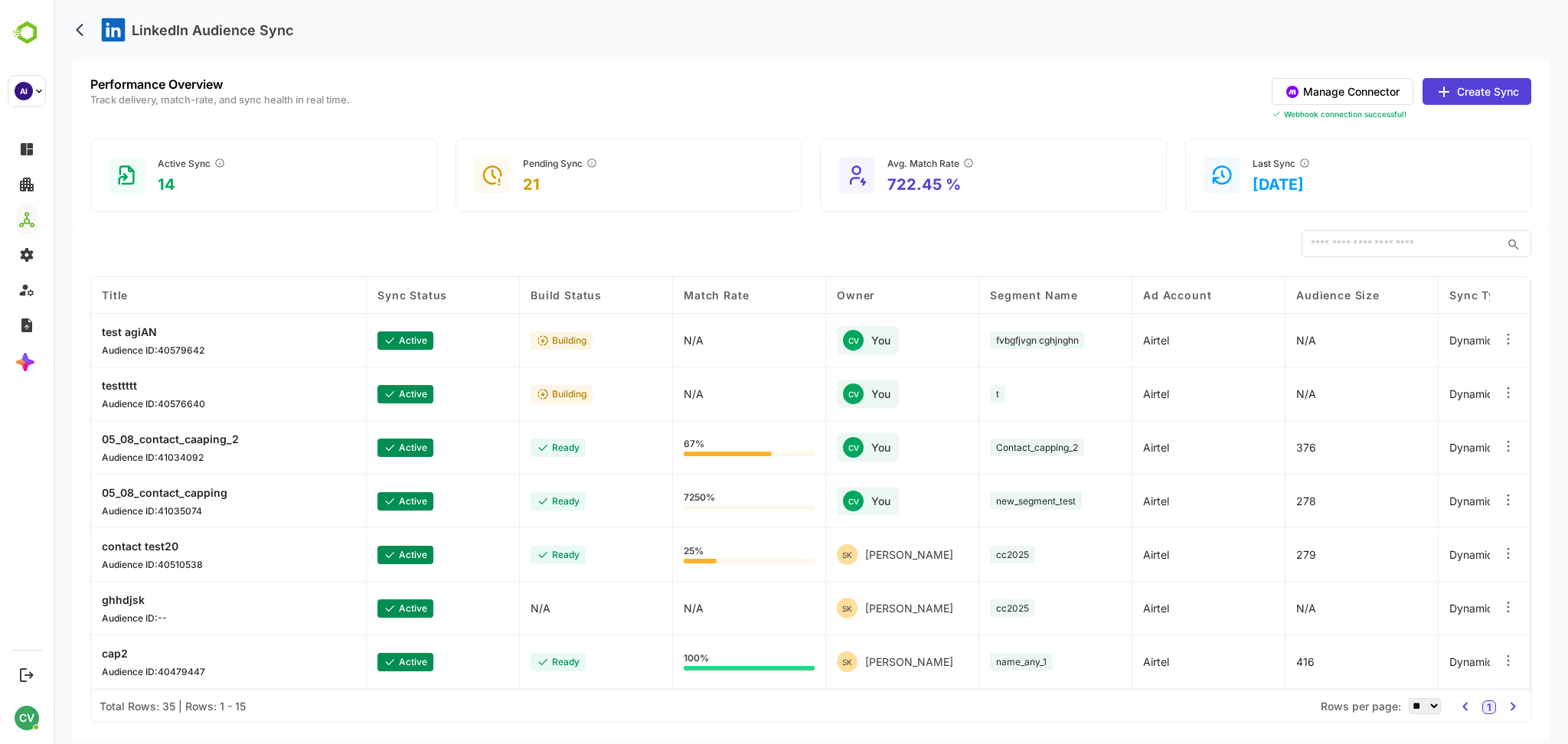
click at [1488, 92] on button "Create Sync" at bounding box center [1476, 92] width 109 height 27
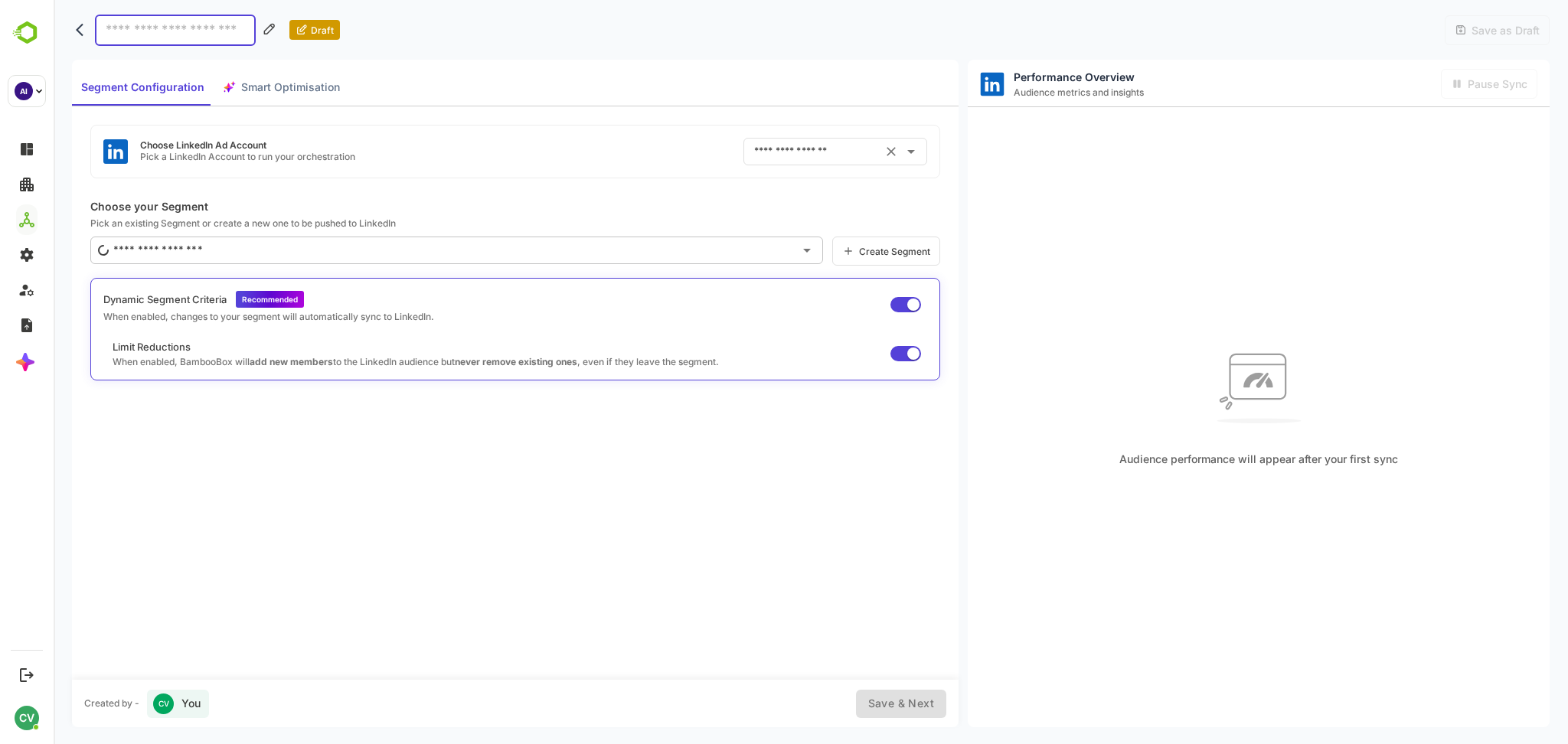
click at [874, 138] on div "​" at bounding box center [835, 151] width 184 height 28
click at [82, 28] on icon "back" at bounding box center [83, 29] width 15 height 15
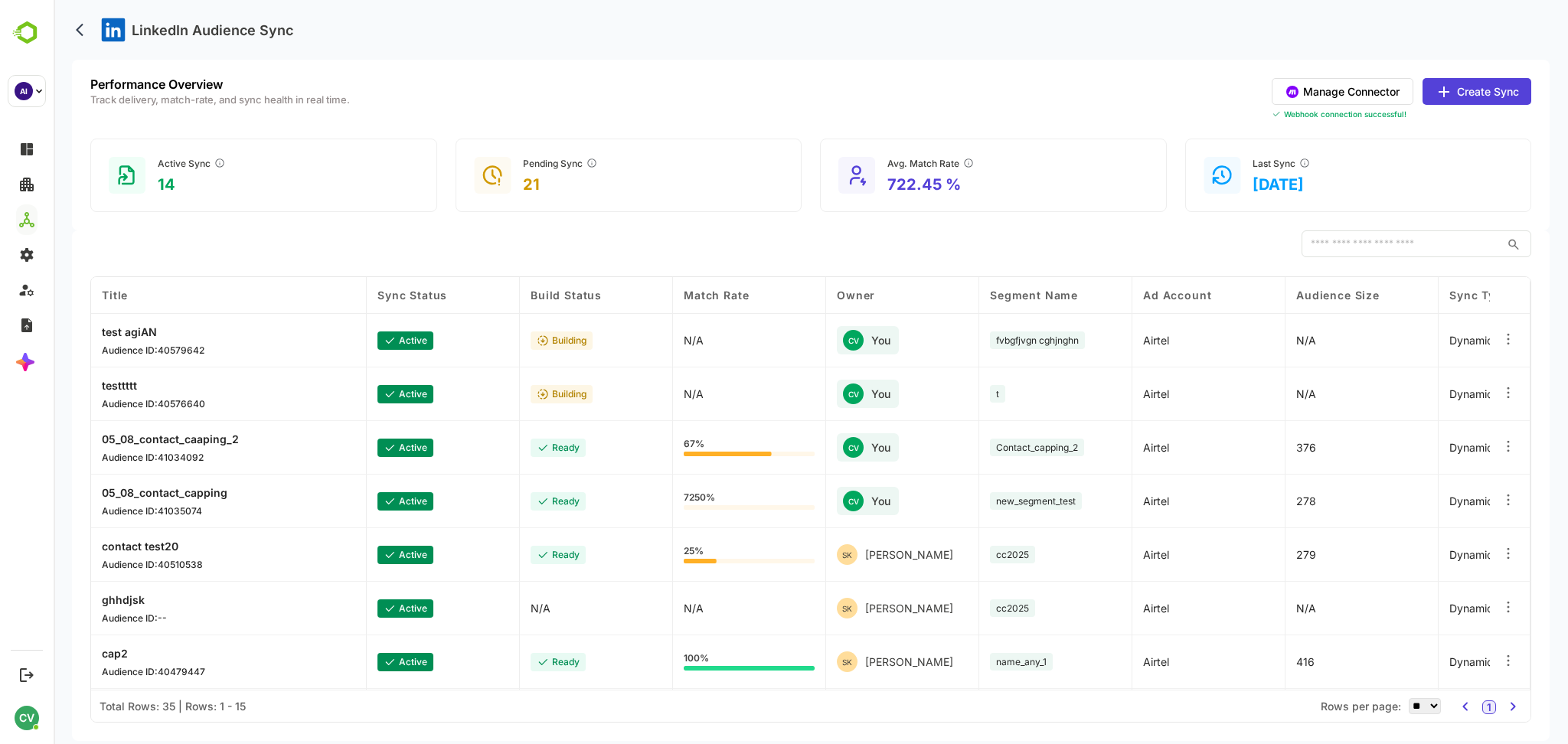
click at [1326, 88] on button "Manage Connector" at bounding box center [1343, 92] width 142 height 27
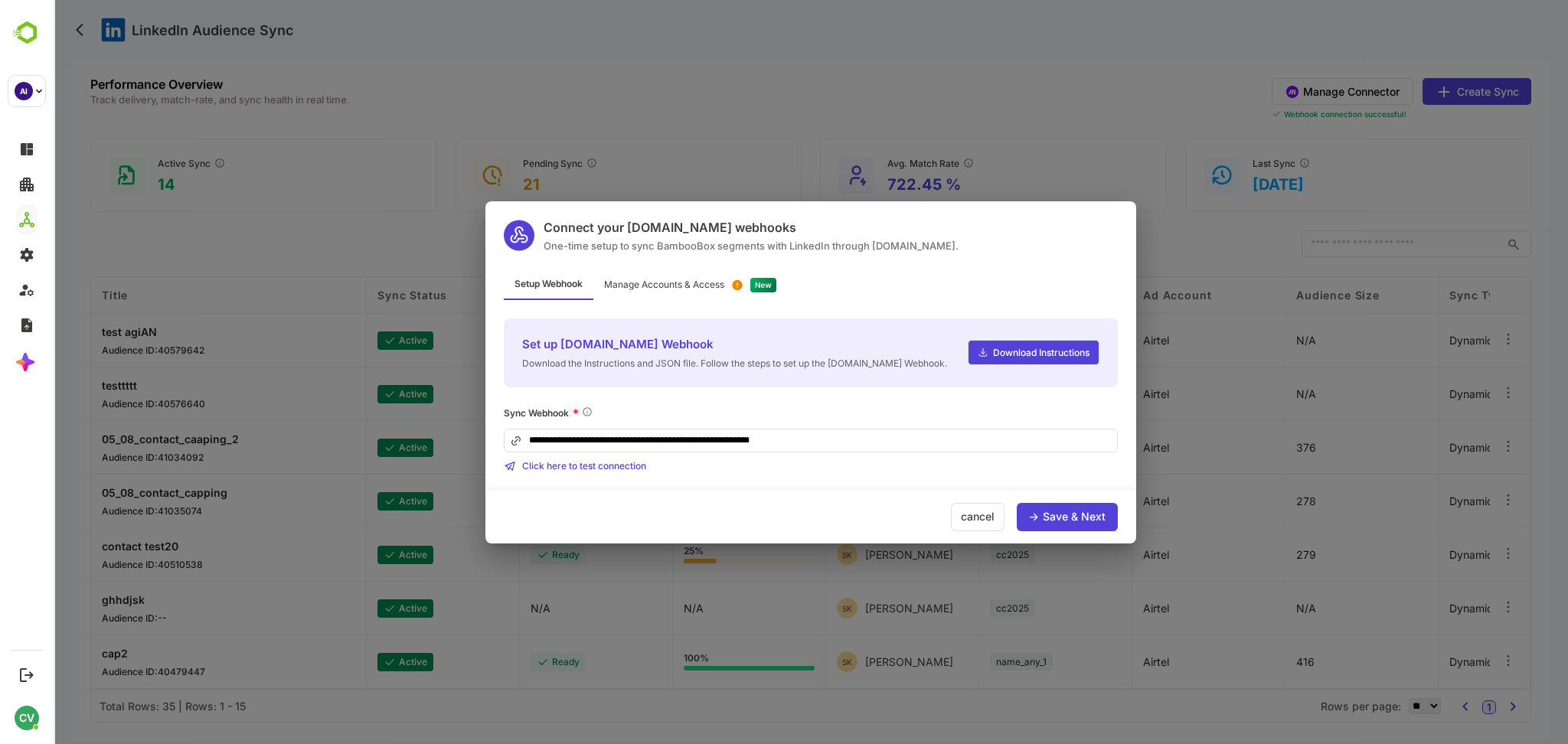
click at [827, 438] on input "**********" at bounding box center [810, 441] width 614 height 24
click at [1038, 512] on div "Save & Next" at bounding box center [1067, 517] width 101 height 29
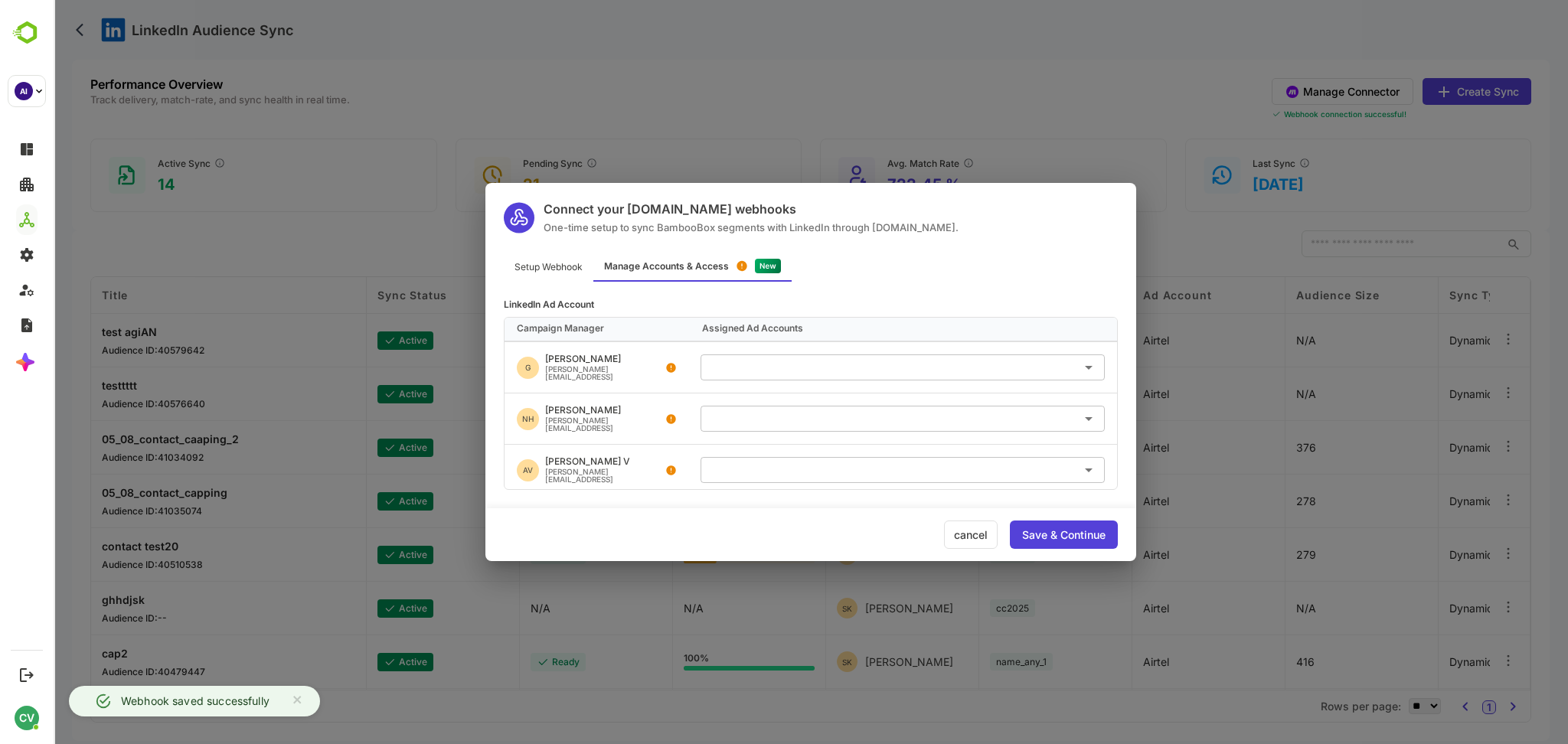
click at [786, 407] on input "text" at bounding box center [903, 419] width 392 height 25
click at [614, 540] on div "cancel Save & Continue" at bounding box center [811, 535] width 651 height 53
click at [754, 406] on input "text" at bounding box center [903, 419] width 392 height 25
click at [670, 530] on div "cancel Save & Continue" at bounding box center [811, 535] width 651 height 53
click at [911, 366] on input "text" at bounding box center [903, 367] width 392 height 25
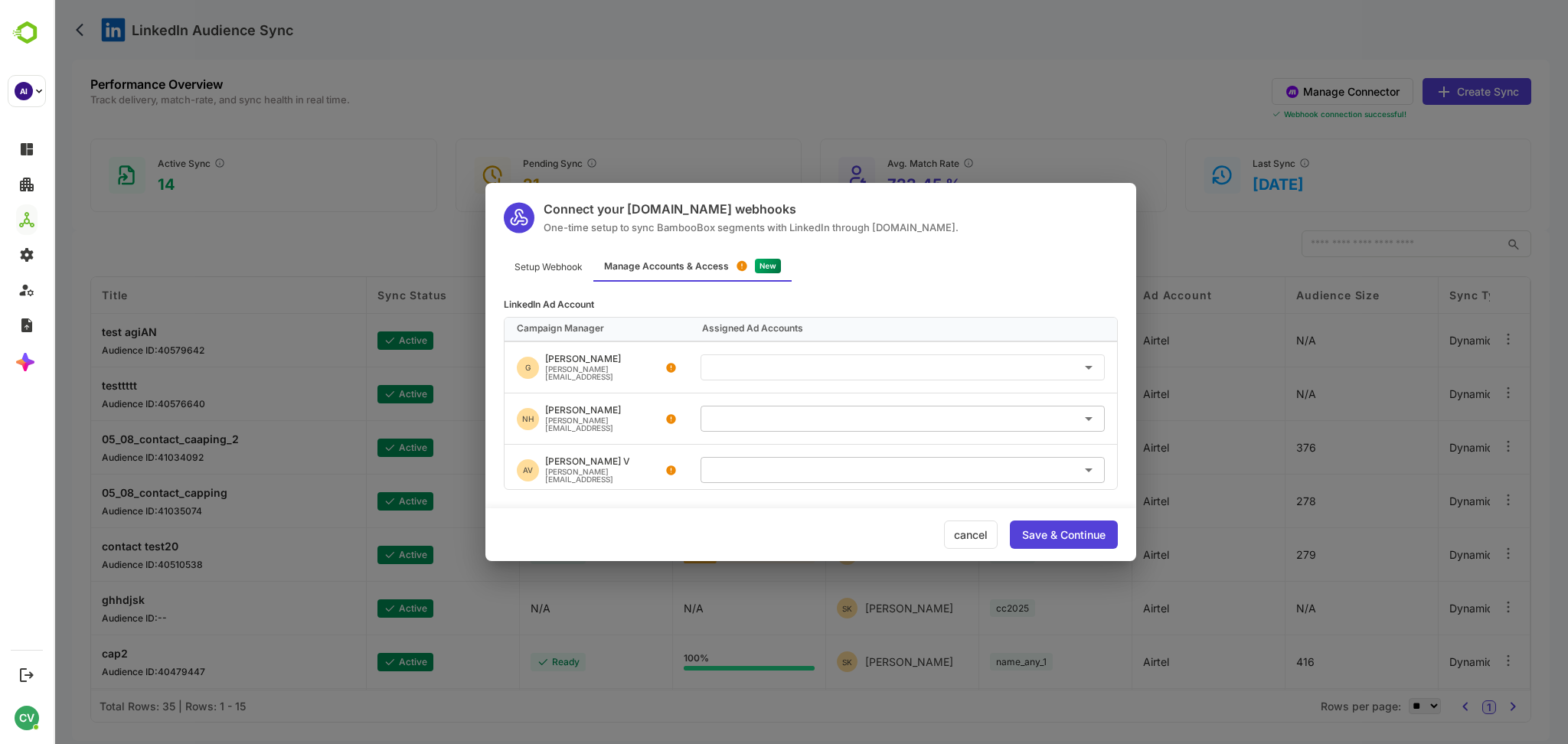
click at [970, 534] on div "cancel" at bounding box center [970, 535] width 53 height 29
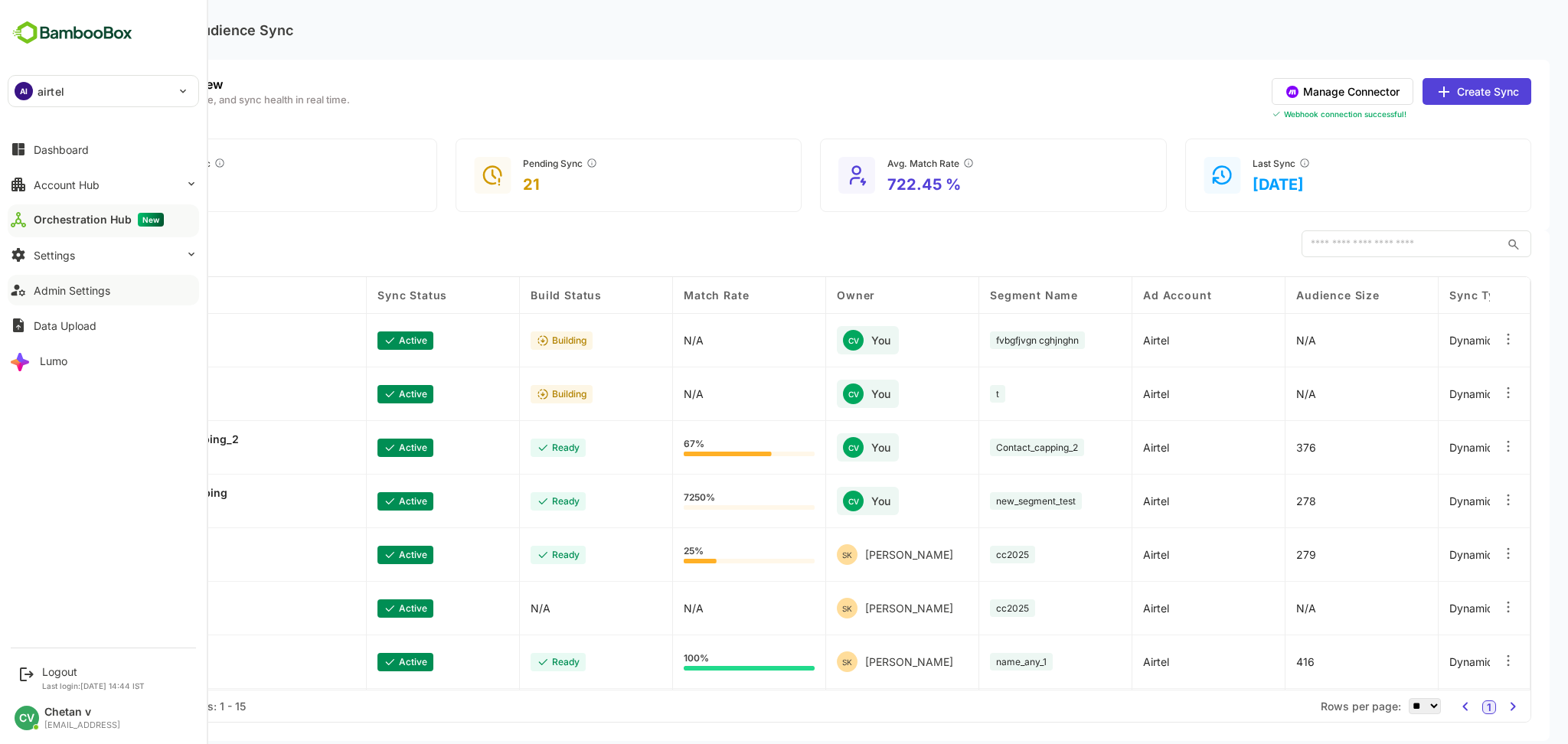
click at [79, 298] on button "Admin Settings" at bounding box center [103, 290] width 191 height 30
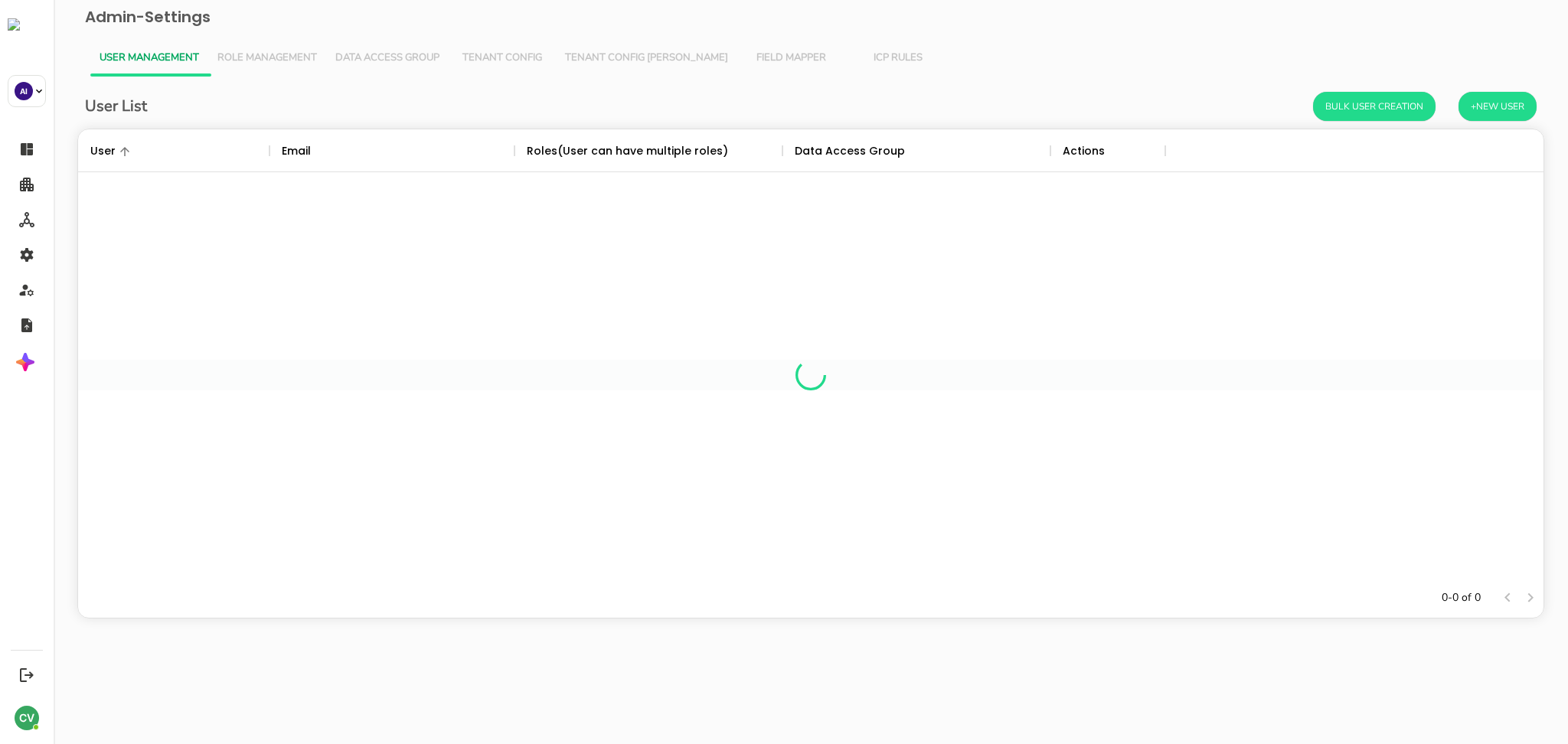
scroll to position [433, 1449]
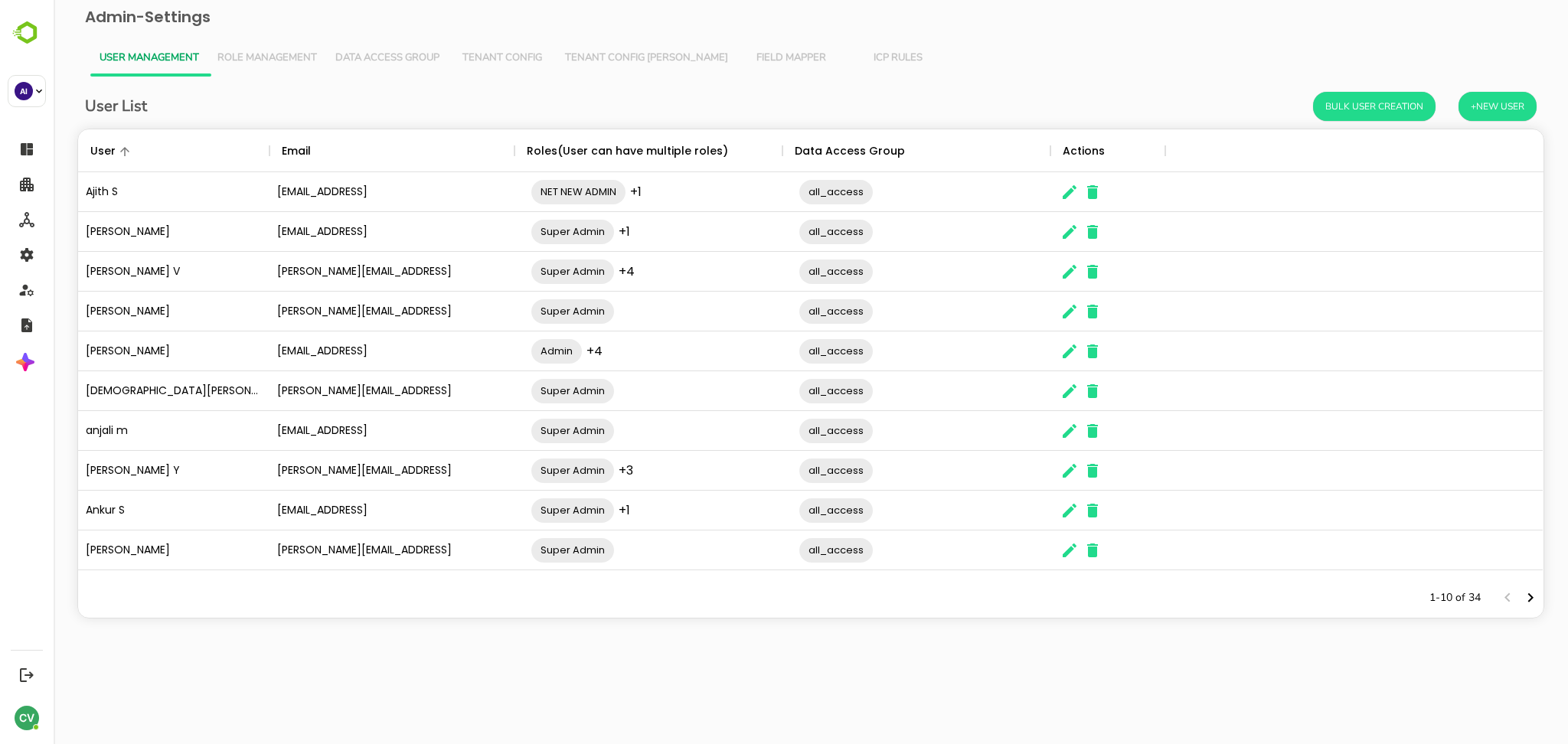
click at [1064, 284] on div "The User Data" at bounding box center [1069, 271] width 23 height 39
click at [1064, 279] on icon "The User Data" at bounding box center [1069, 271] width 18 height 18
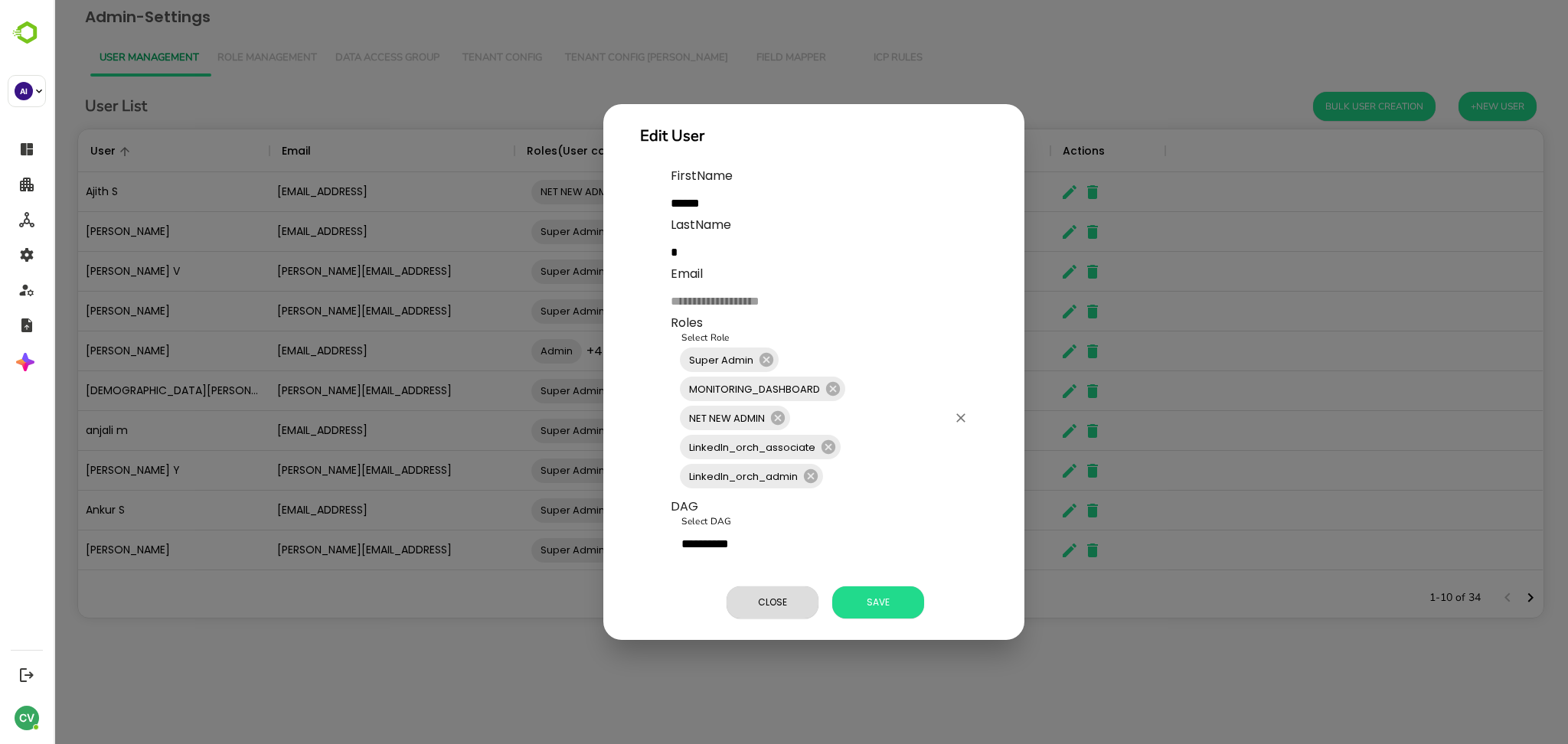
scroll to position [29, 0]
click at [827, 445] on icon at bounding box center [828, 446] width 14 height 14
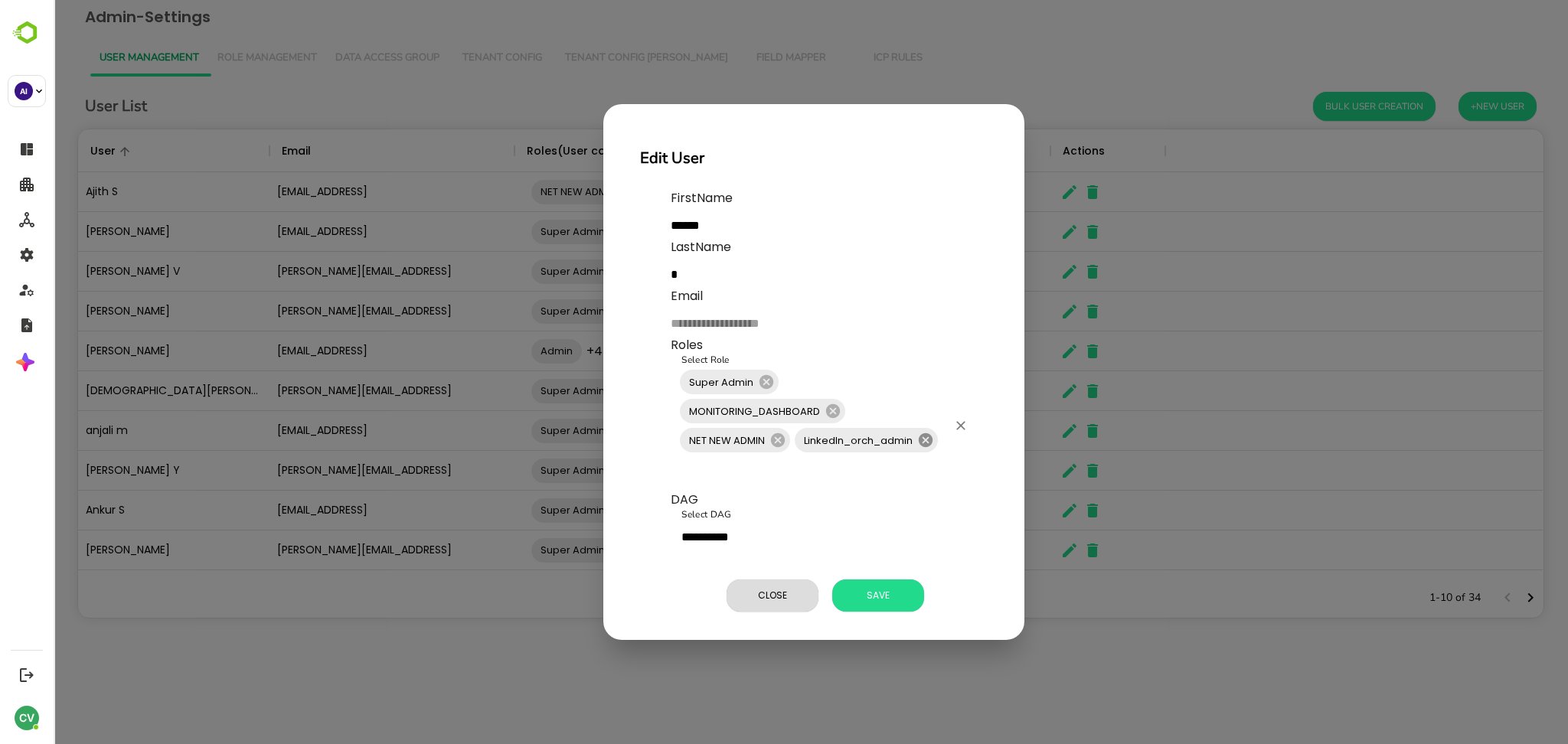
scroll to position [0, 0]
click at [877, 598] on span "Save" at bounding box center [878, 595] width 76 height 20
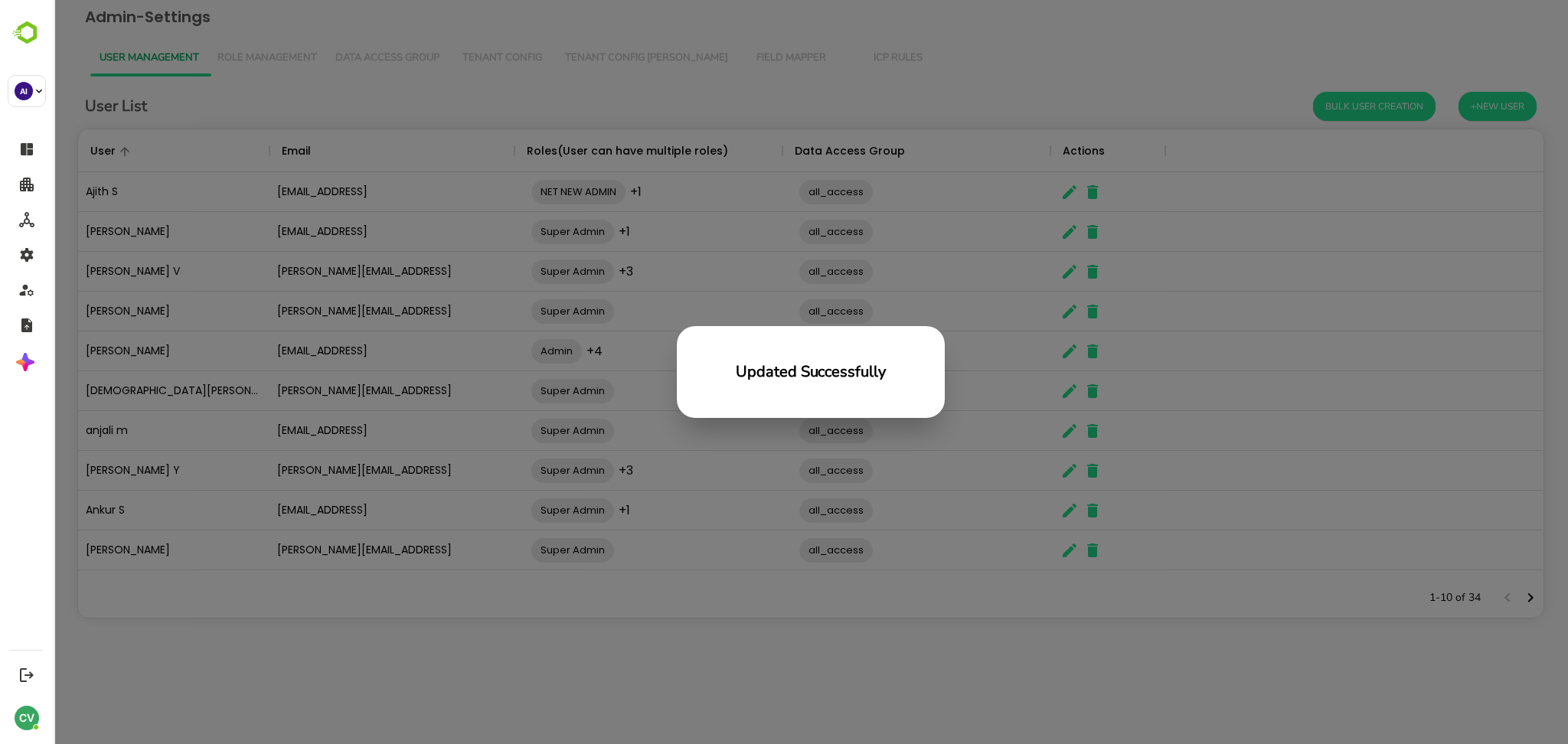
click at [570, 662] on div "Updated Successfully" at bounding box center [810, 372] width 1515 height 744
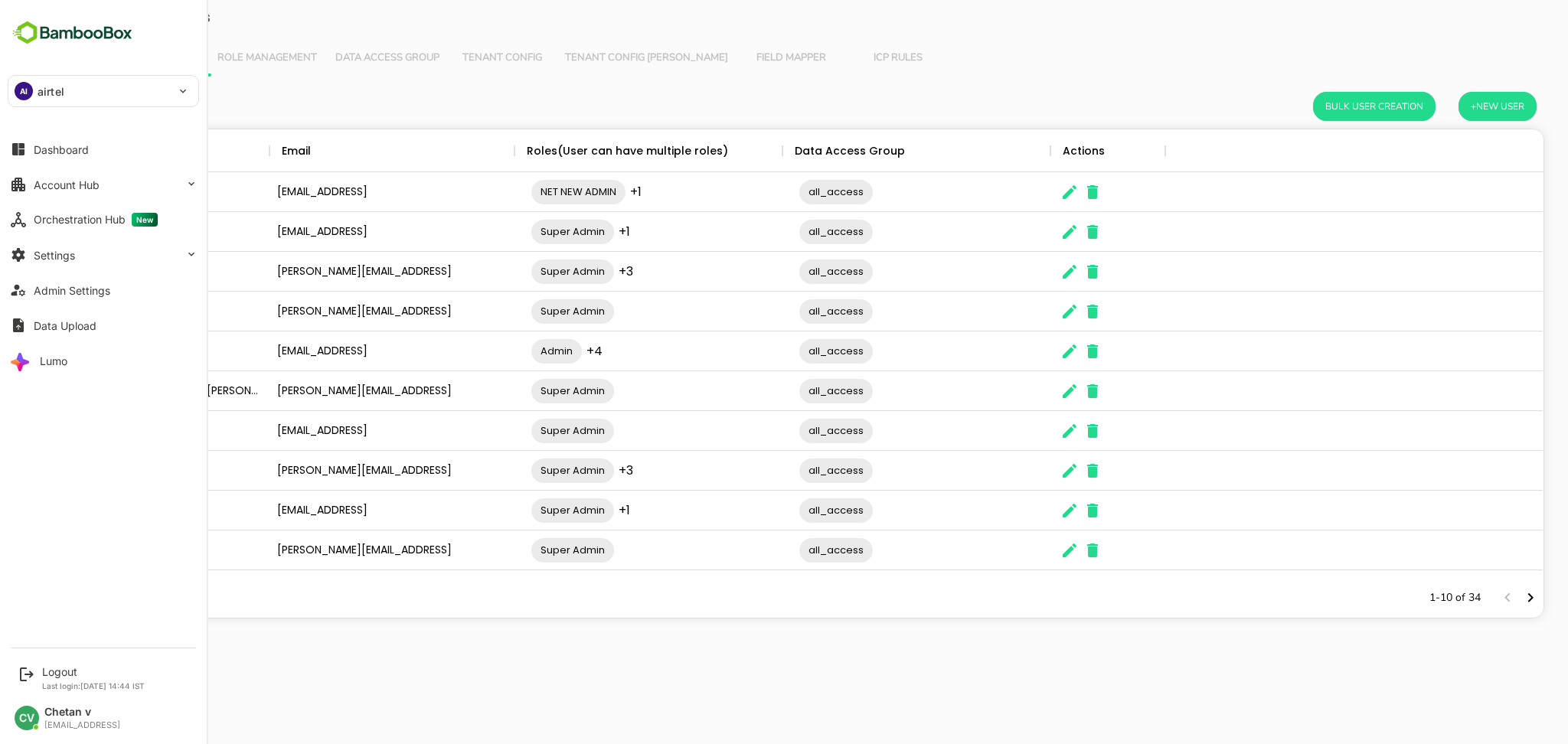
click at [92, 236] on div "Dashboard Account Hub Orchestration Hub New Settings Admin Settings Data Upload…" at bounding box center [103, 255] width 207 height 247
click at [99, 227] on button "Orchestration Hub New" at bounding box center [103, 220] width 191 height 30
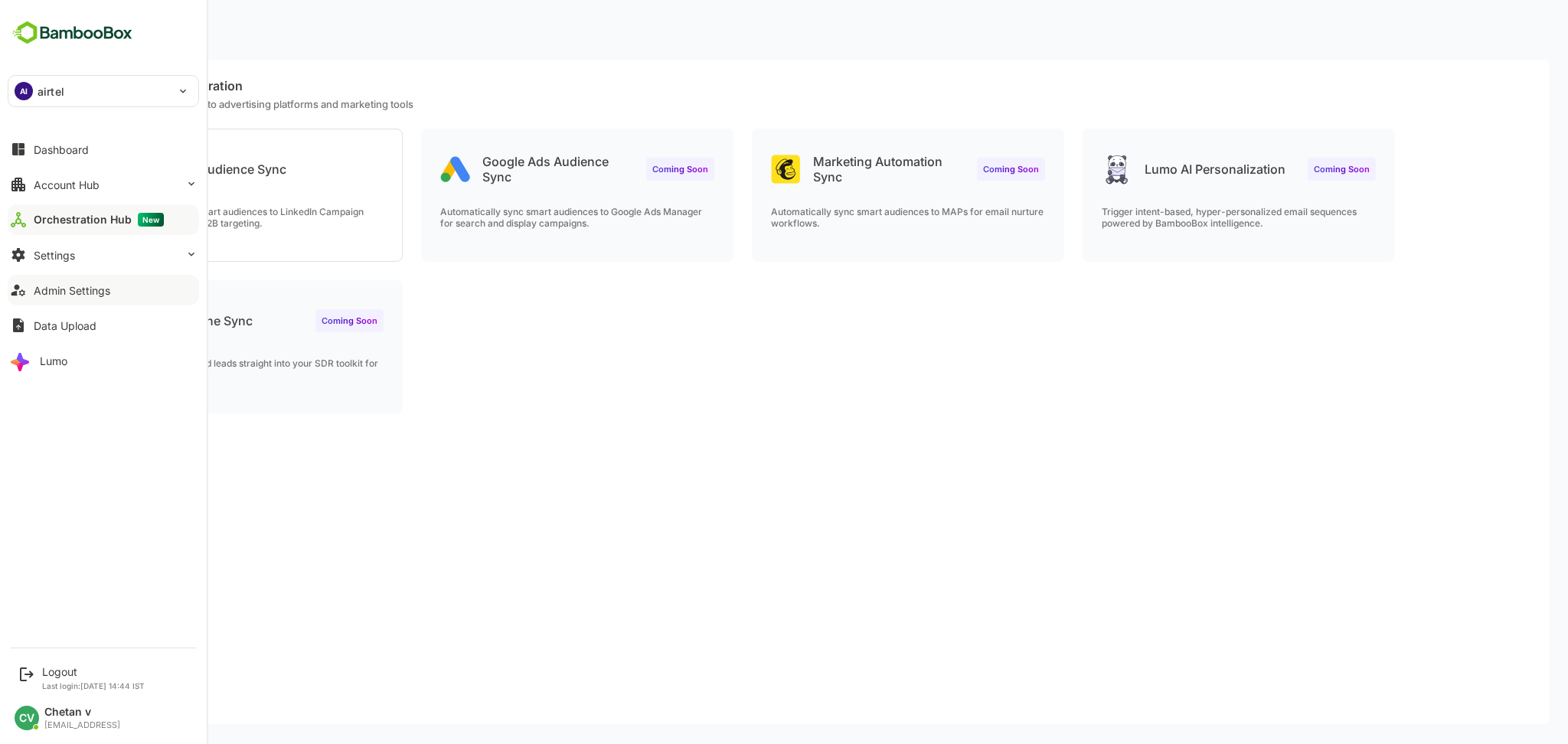
click at [88, 286] on div "Admin Settings" at bounding box center [72, 290] width 76 height 13
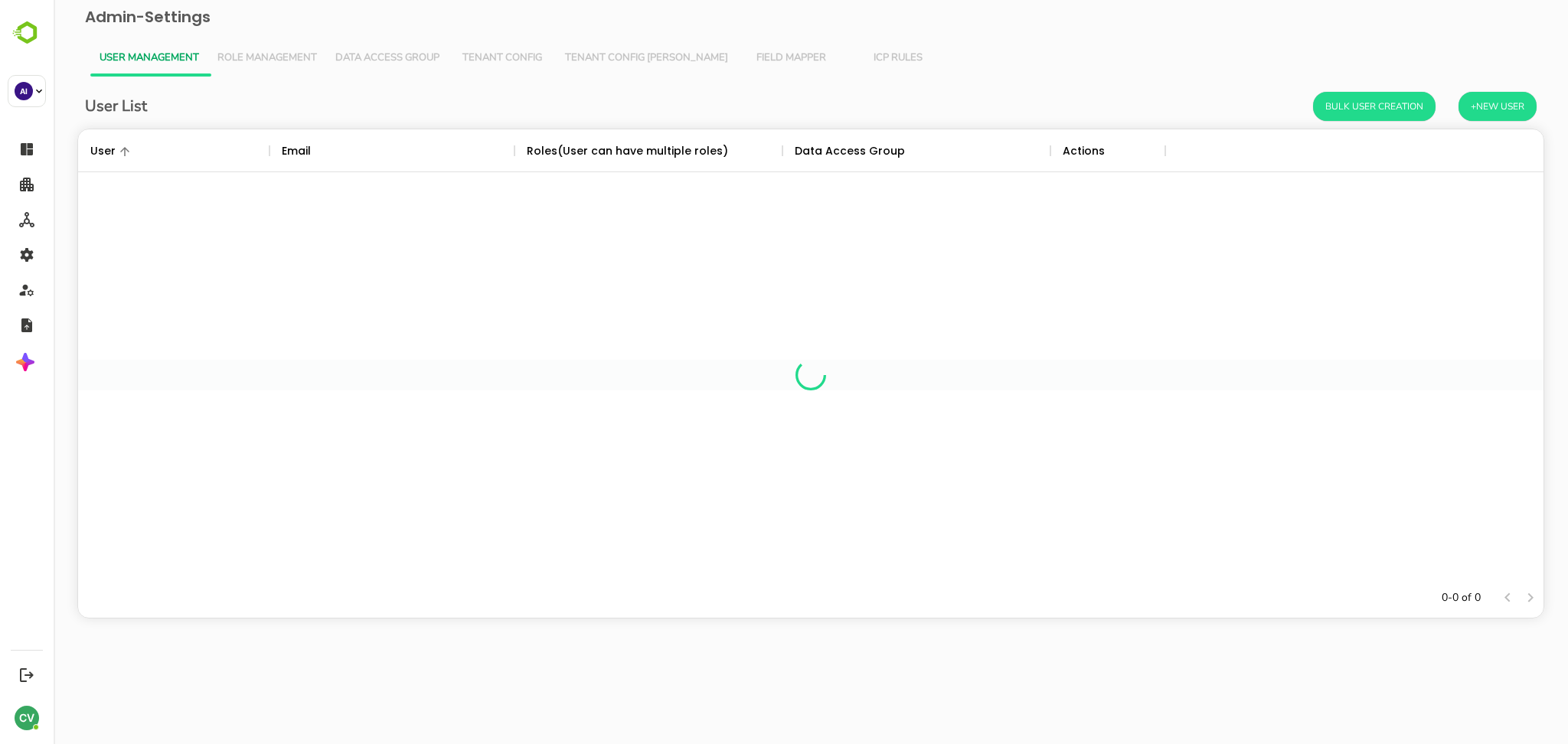
scroll to position [433, 1449]
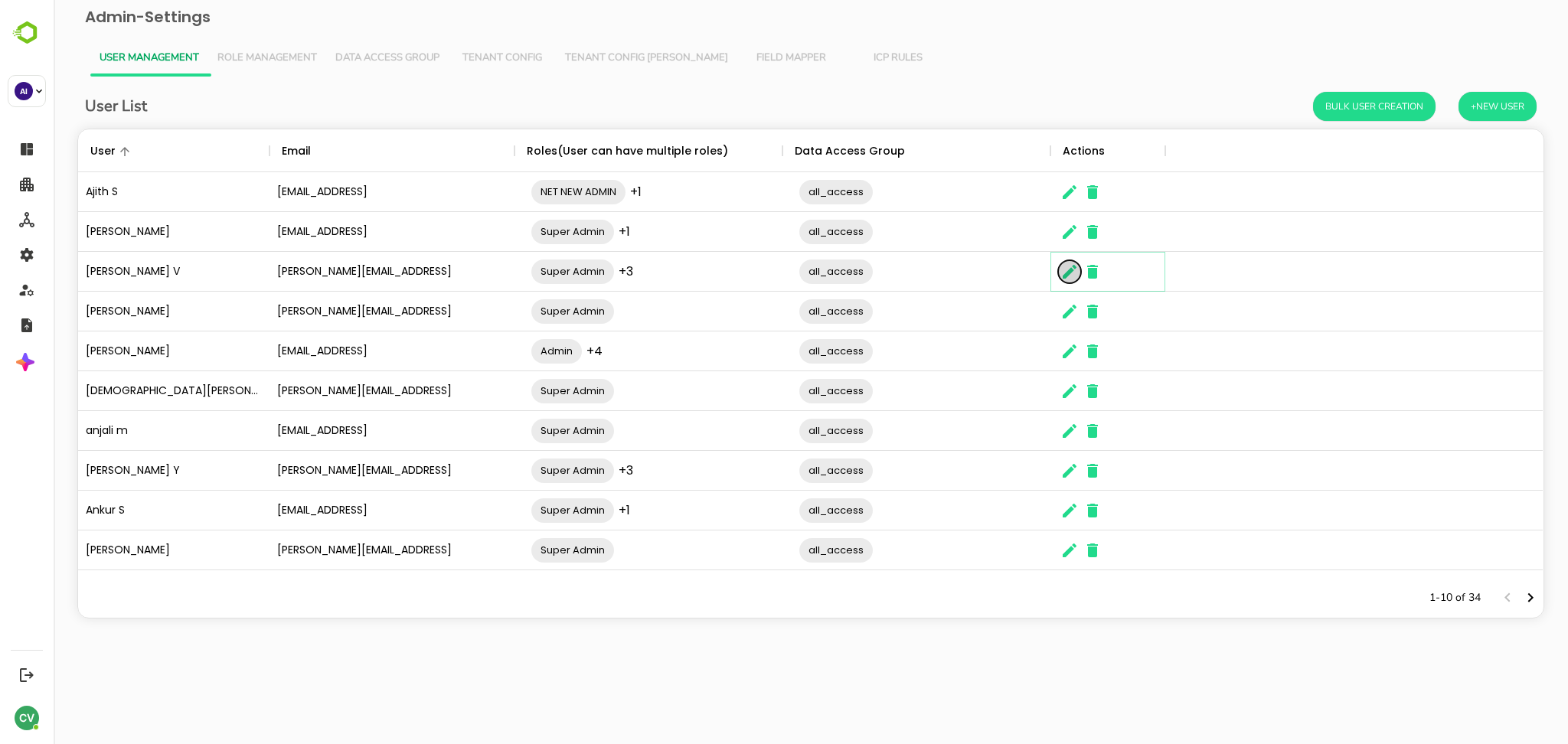
click at [1067, 271] on icon "The User Data" at bounding box center [1069, 271] width 18 height 18
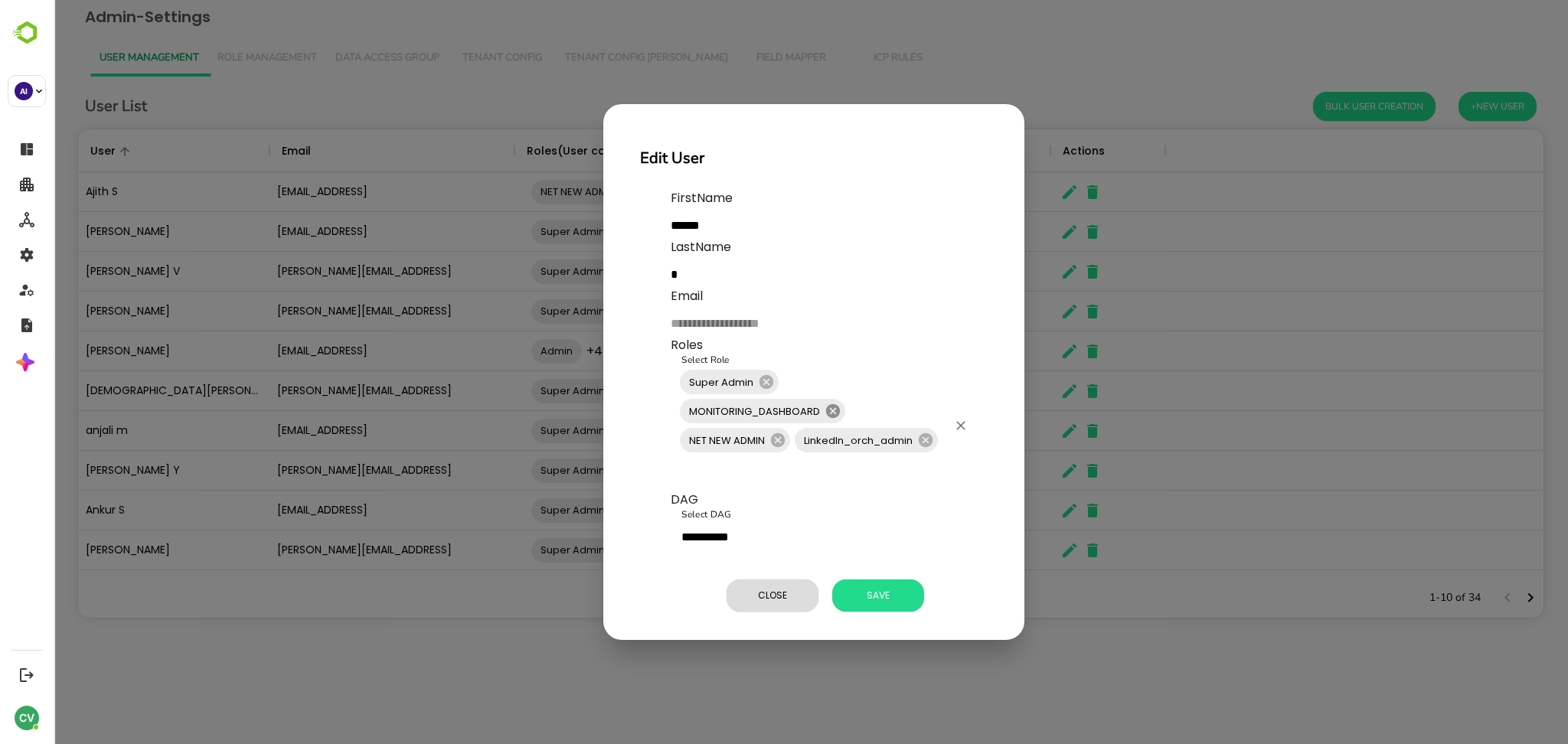
click at [839, 407] on icon at bounding box center [833, 411] width 17 height 17
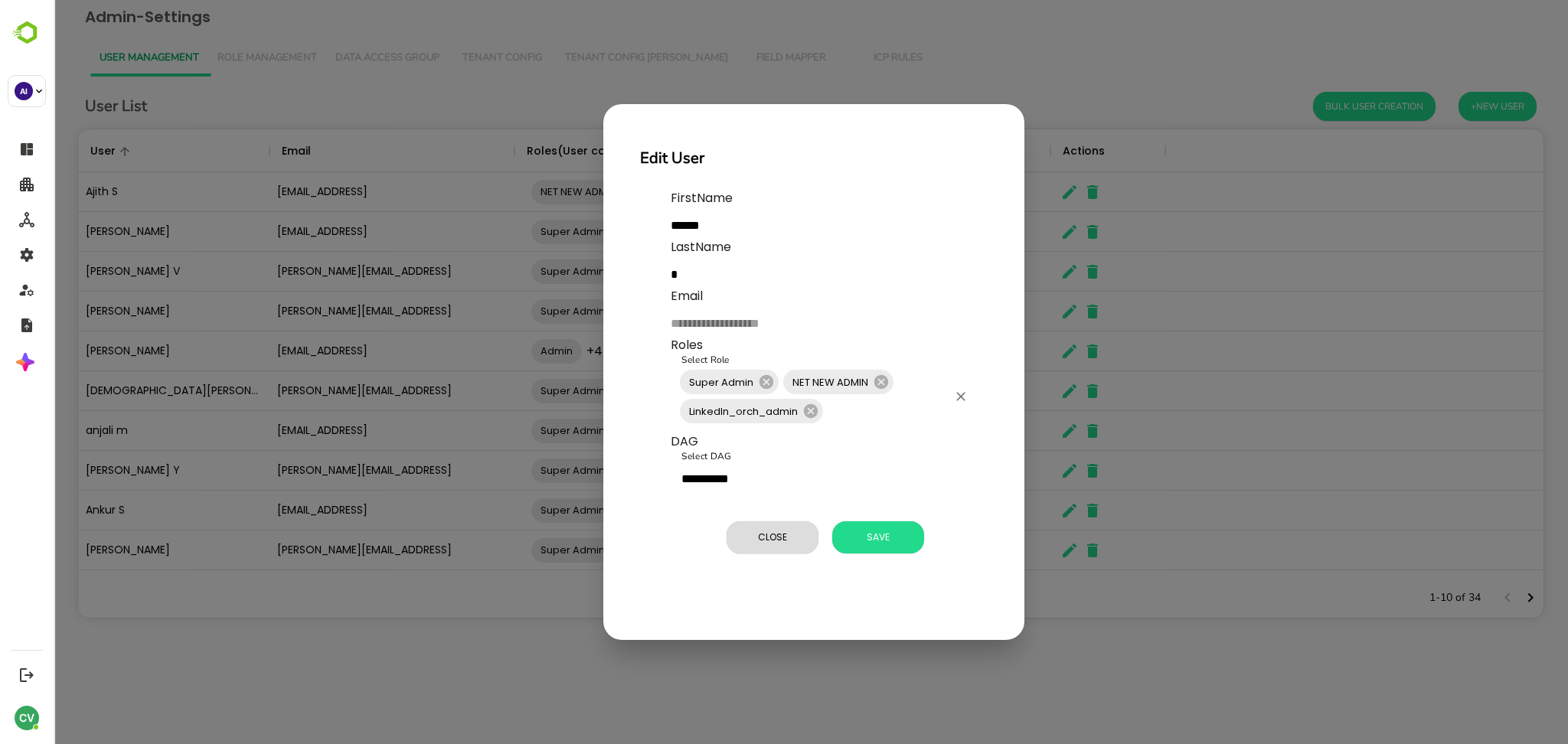
click at [886, 382] on icon at bounding box center [881, 381] width 14 height 14
click at [866, 527] on button "Save" at bounding box center [878, 537] width 92 height 32
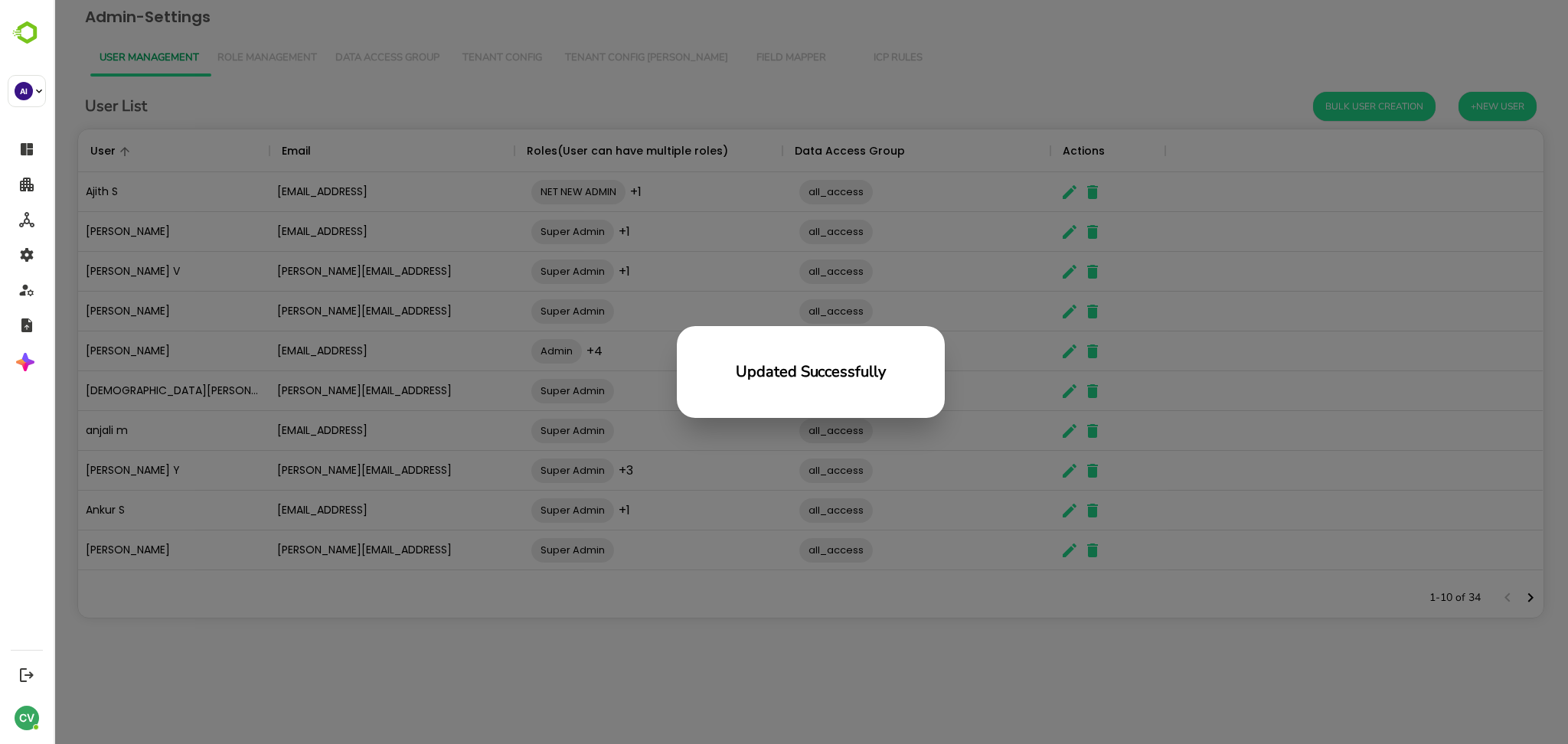
click at [561, 672] on div "Updated Successfully" at bounding box center [810, 372] width 1515 height 744
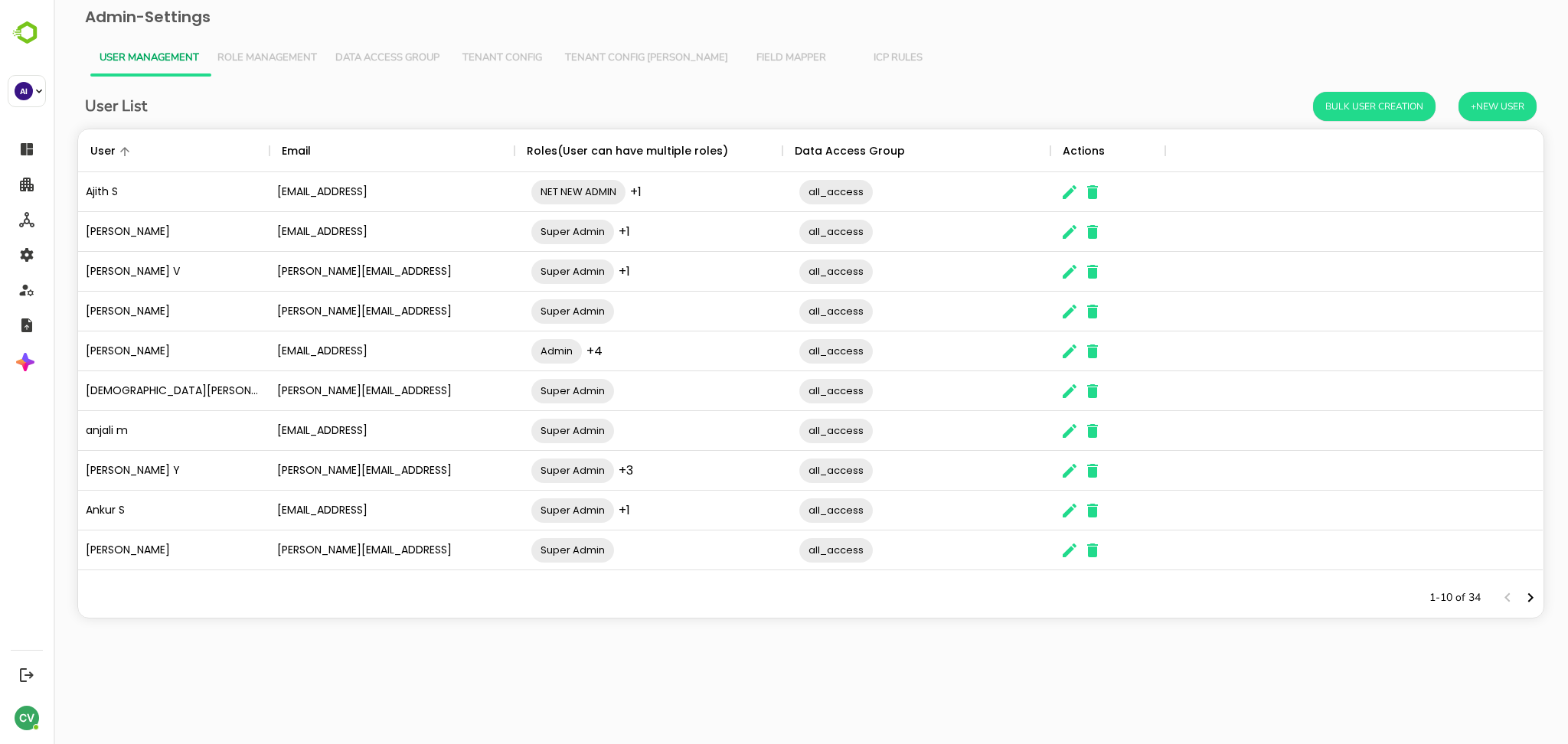
click at [532, 58] on span "Tenant Config" at bounding box center [502, 57] width 89 height 12
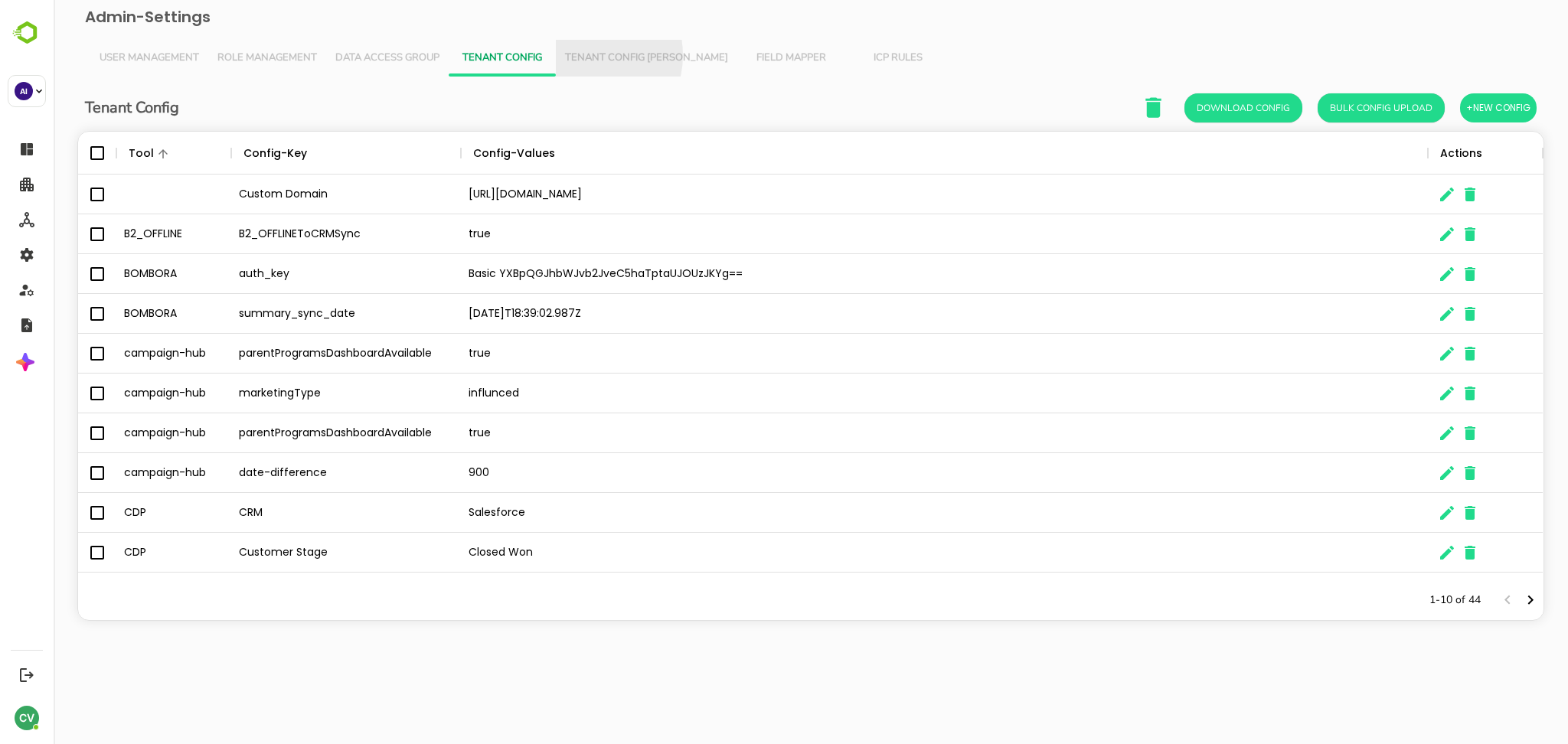
click at [585, 55] on span "Tenant Config [PERSON_NAME]" at bounding box center [646, 57] width 163 height 12
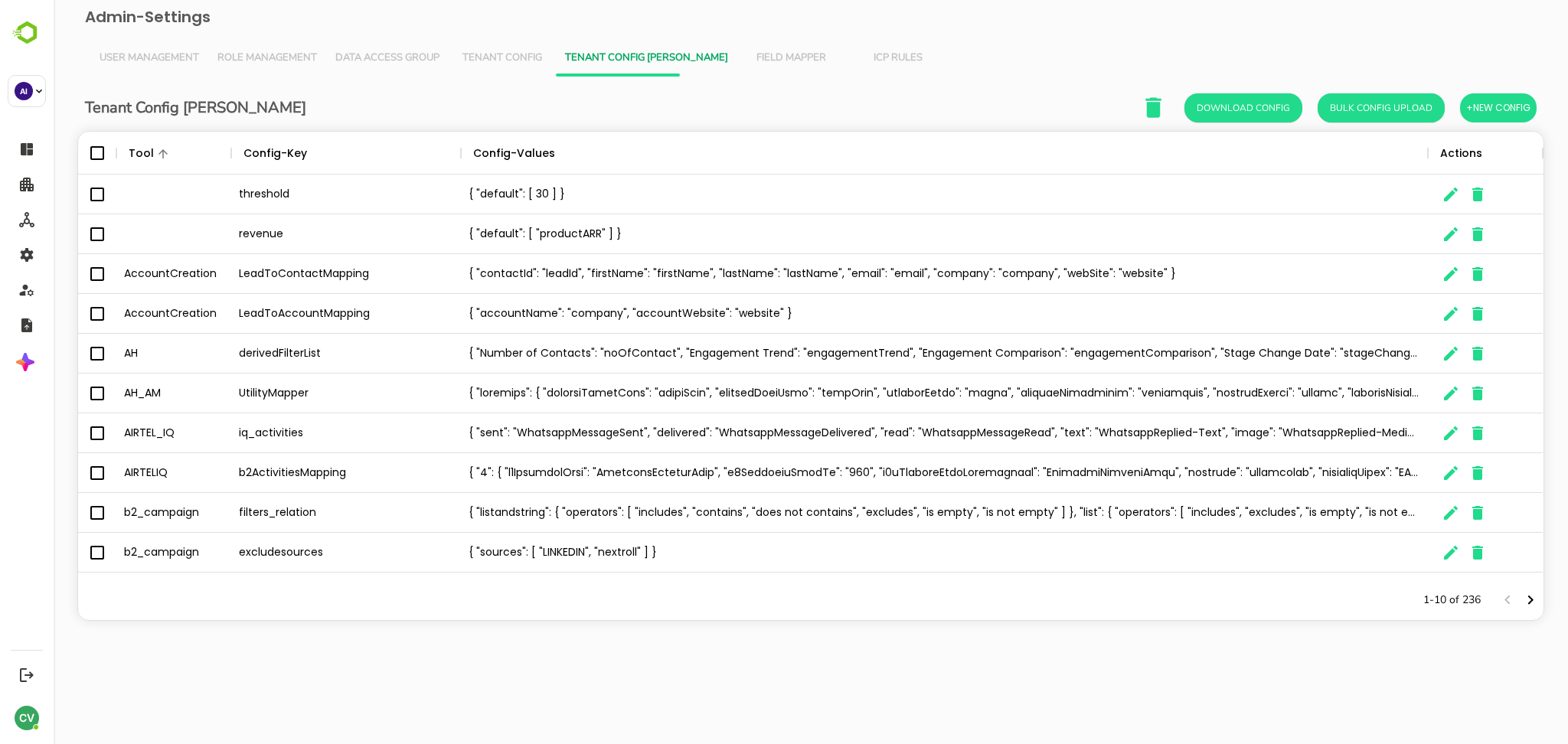
click at [174, 60] on span "User Management" at bounding box center [149, 57] width 99 height 12
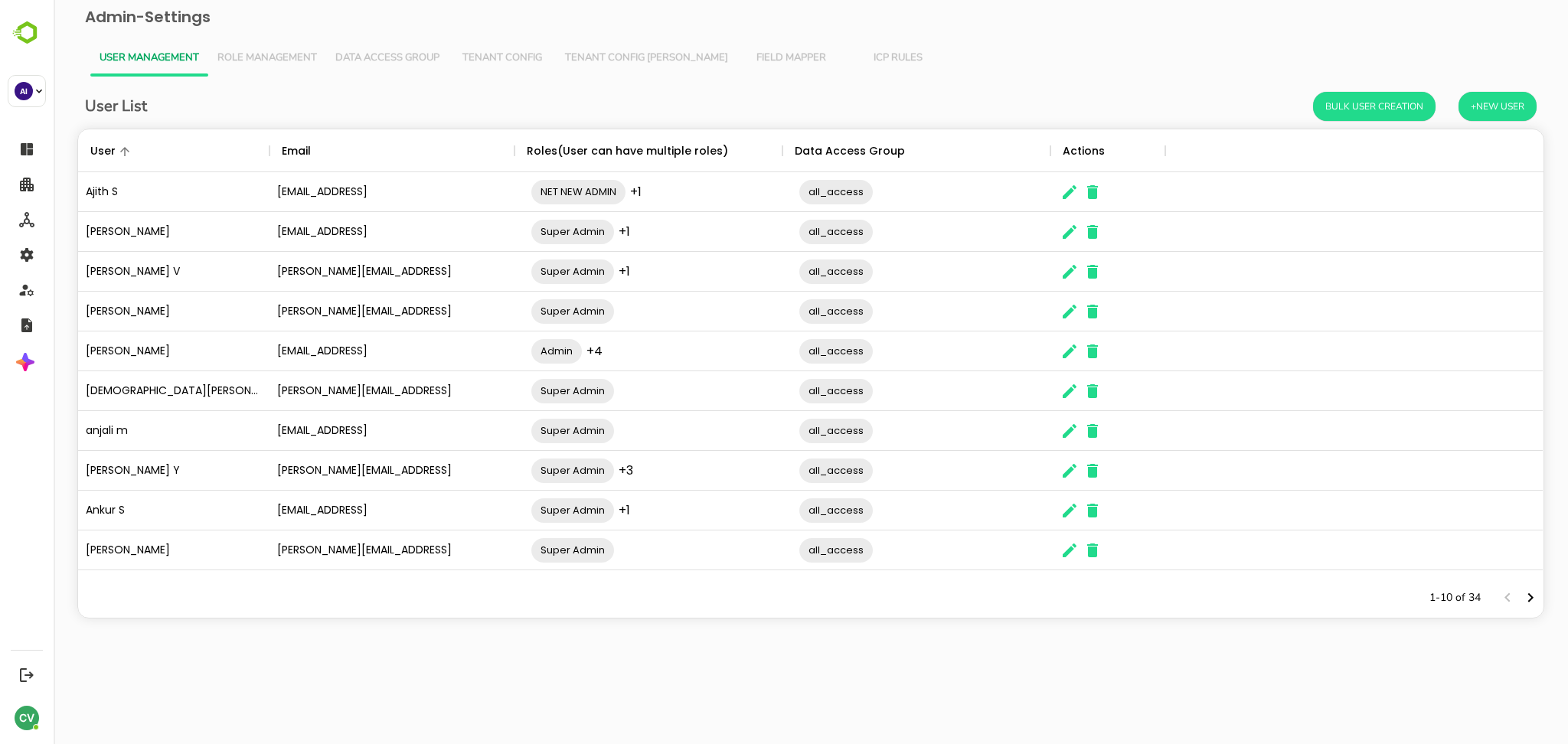
click at [487, 56] on span "Tenant Config" at bounding box center [502, 57] width 89 height 12
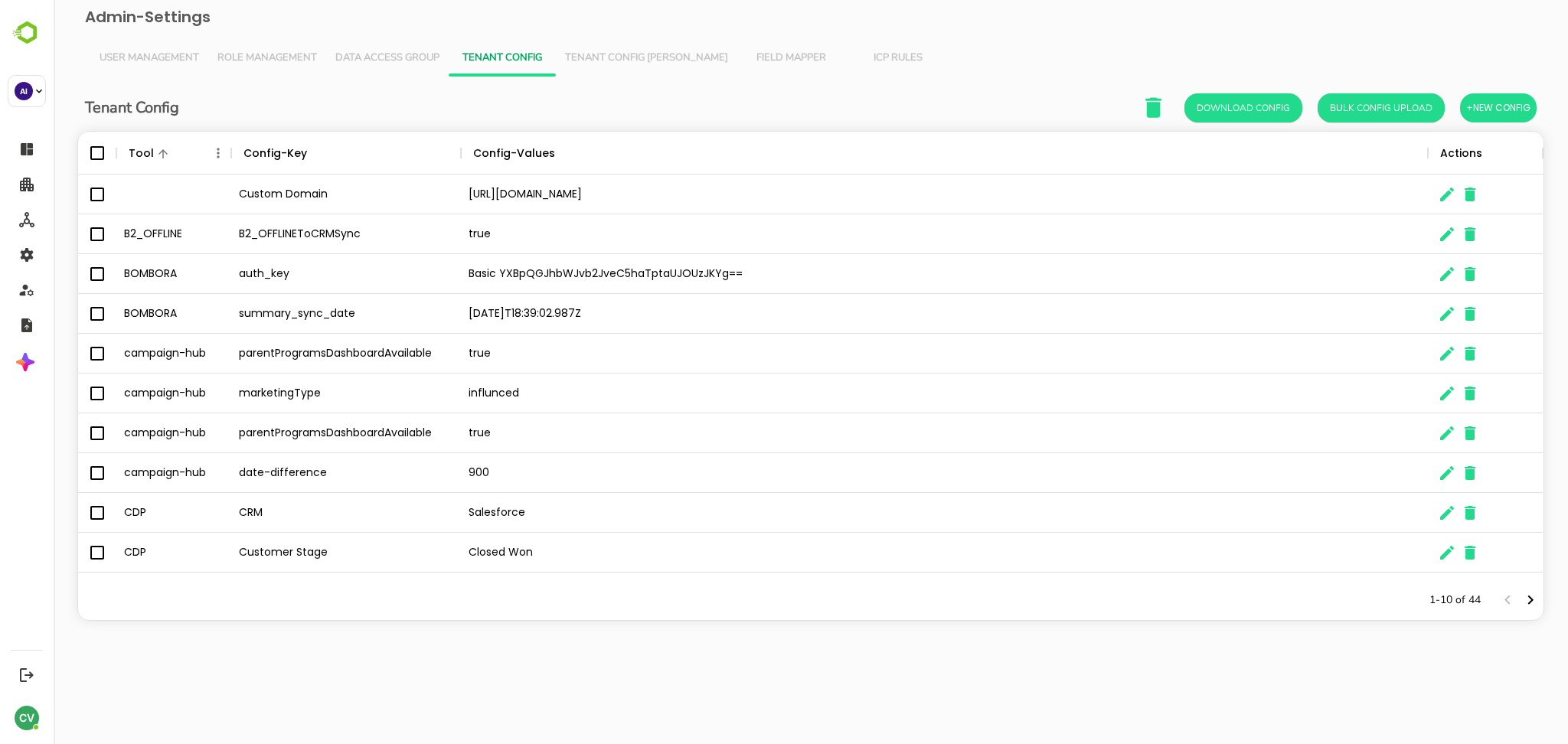
click at [206, 150] on div "Tool" at bounding box center [166, 153] width 84 height 43
click at [215, 150] on icon "Menu" at bounding box center [218, 153] width 15 height 15
click at [201, 267] on li "Filter" at bounding box center [175, 265] width 106 height 28
click at [390, 215] on input "Value" at bounding box center [388, 210] width 146 height 22
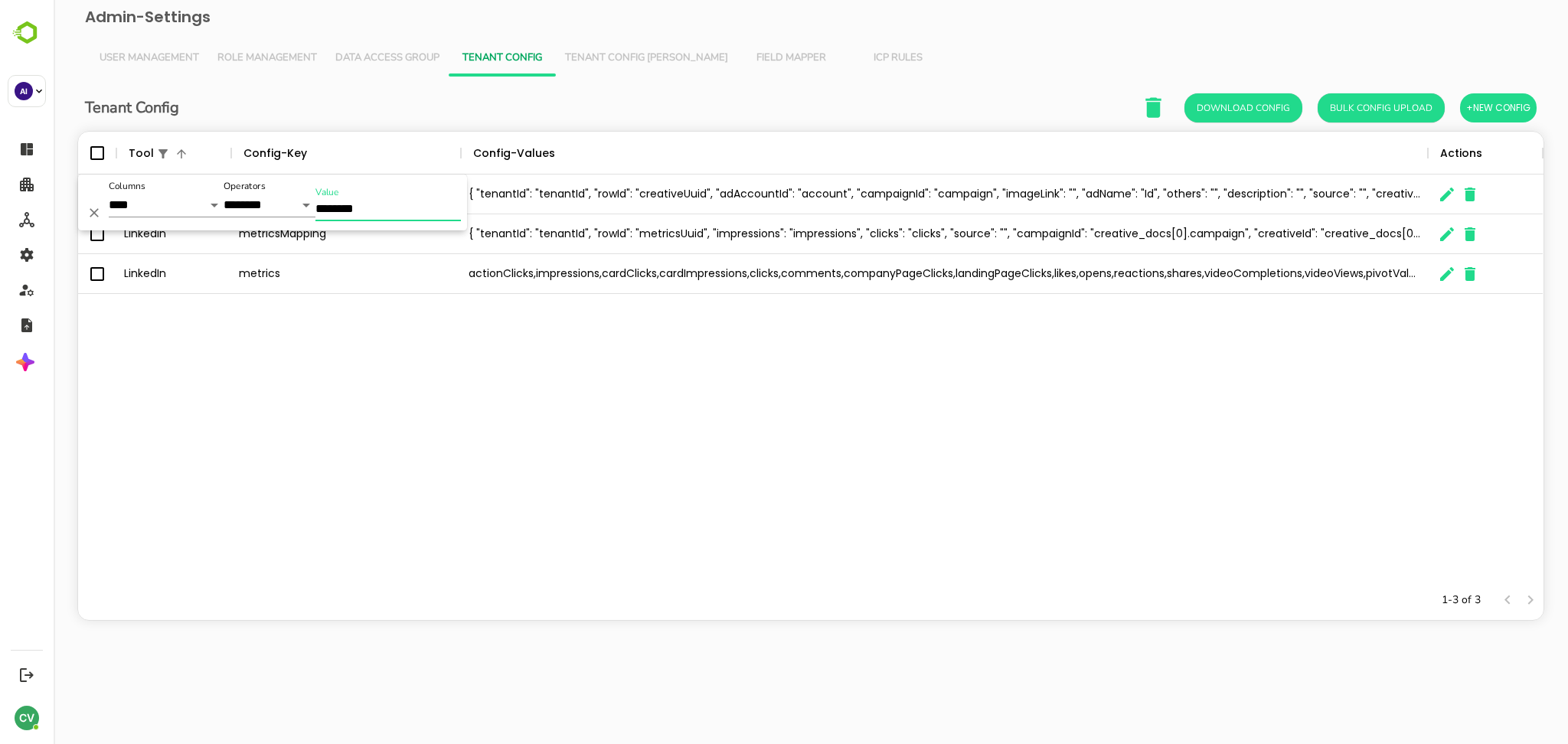
type input "********"
click at [607, 372] on div "Linkedin creativesMapping { "tenantId": "tenantId", "rowId": "creativeUuid", "a…" at bounding box center [810, 377] width 1465 height 406
click at [220, 152] on icon "Menu" at bounding box center [218, 153] width 15 height 15
click at [170, 256] on li "Filter" at bounding box center [175, 265] width 106 height 28
click at [166, 205] on select "**********" at bounding box center [166, 205] width 115 height 25
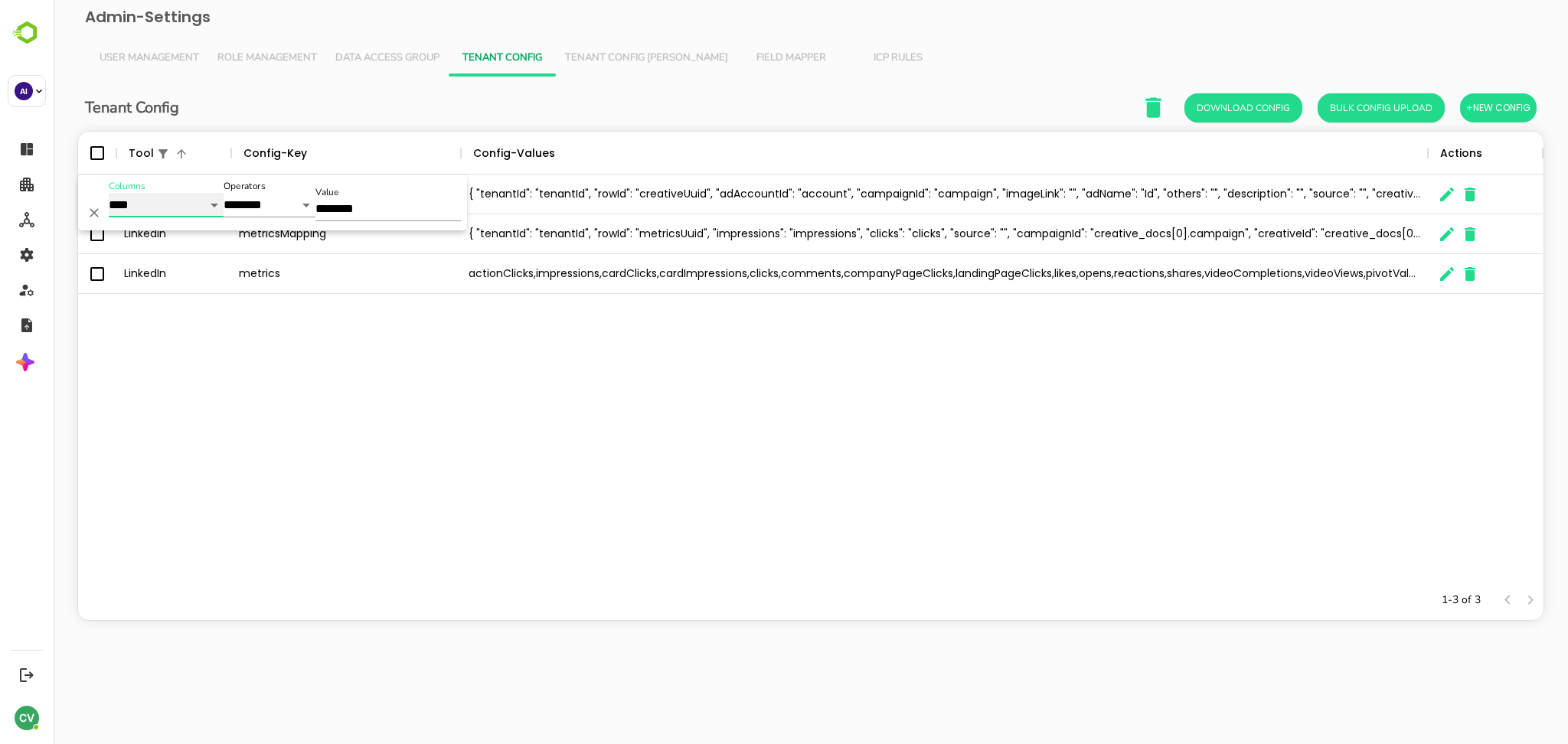
select select "*********"
click at [109, 193] on select "**********" at bounding box center [166, 205] width 115 height 25
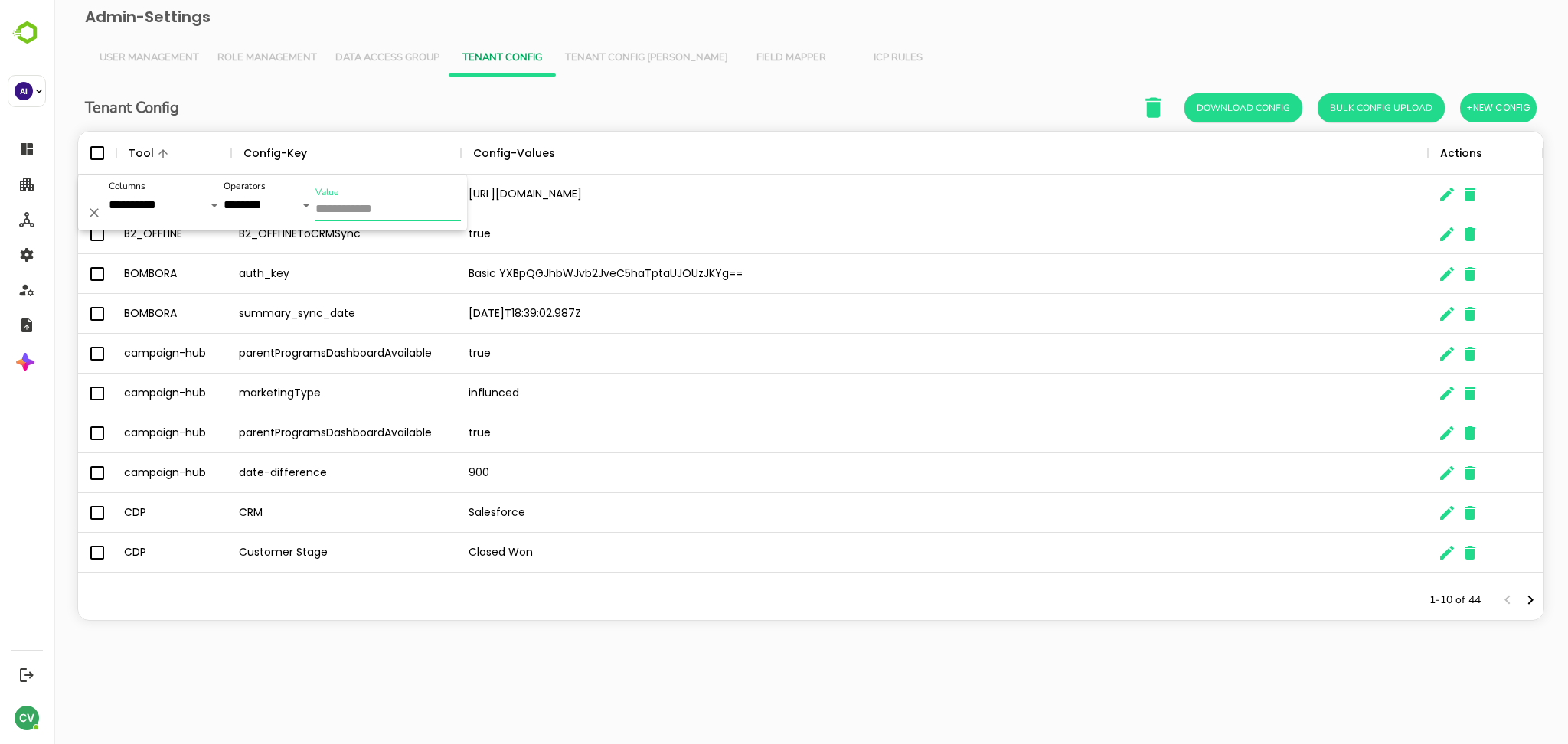
click at [334, 204] on input "Value" at bounding box center [388, 210] width 146 height 22
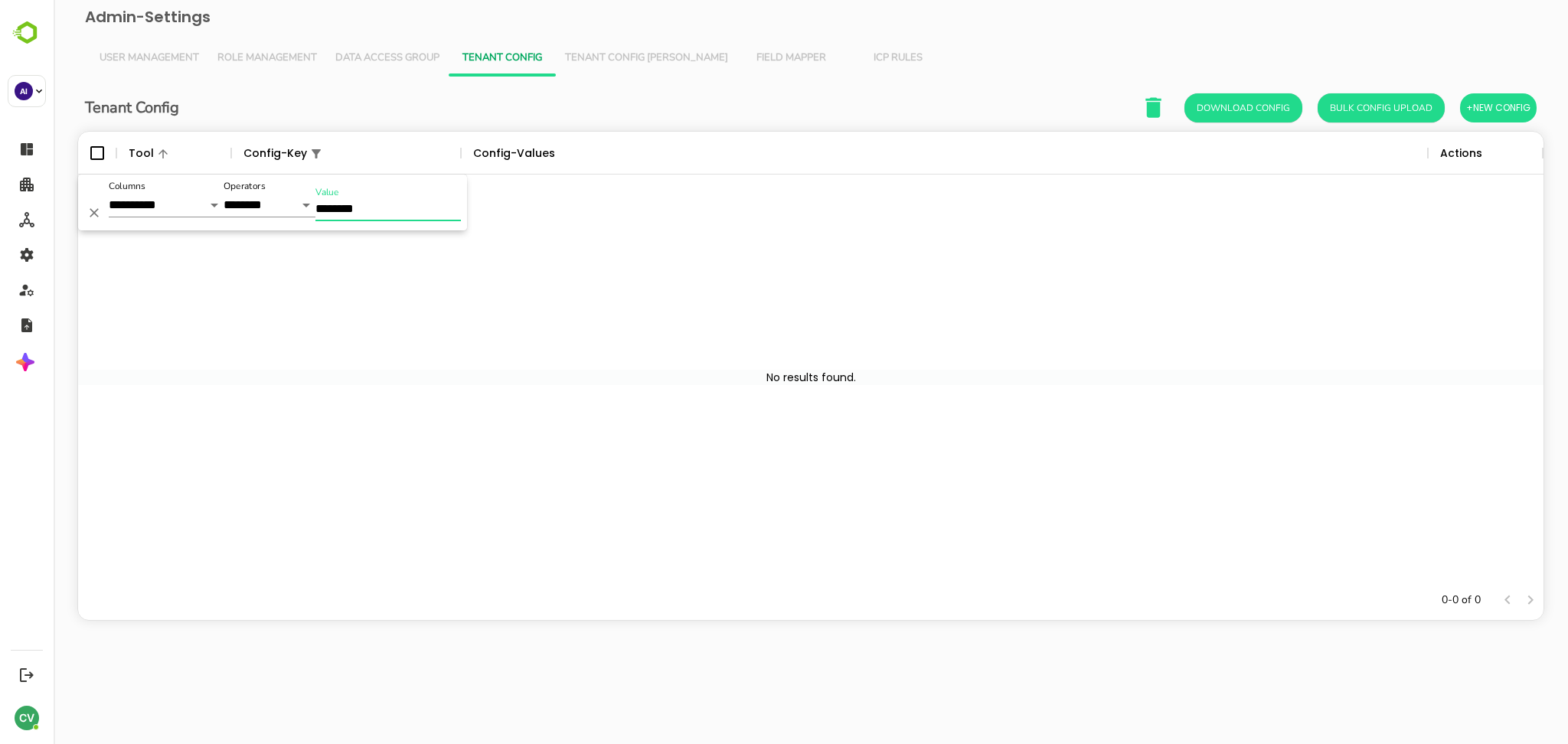
type input "********"
click at [438, 328] on div "The User Data" at bounding box center [810, 377] width 1465 height 406
click at [599, 56] on span "Tenant Config [PERSON_NAME]" at bounding box center [646, 57] width 163 height 12
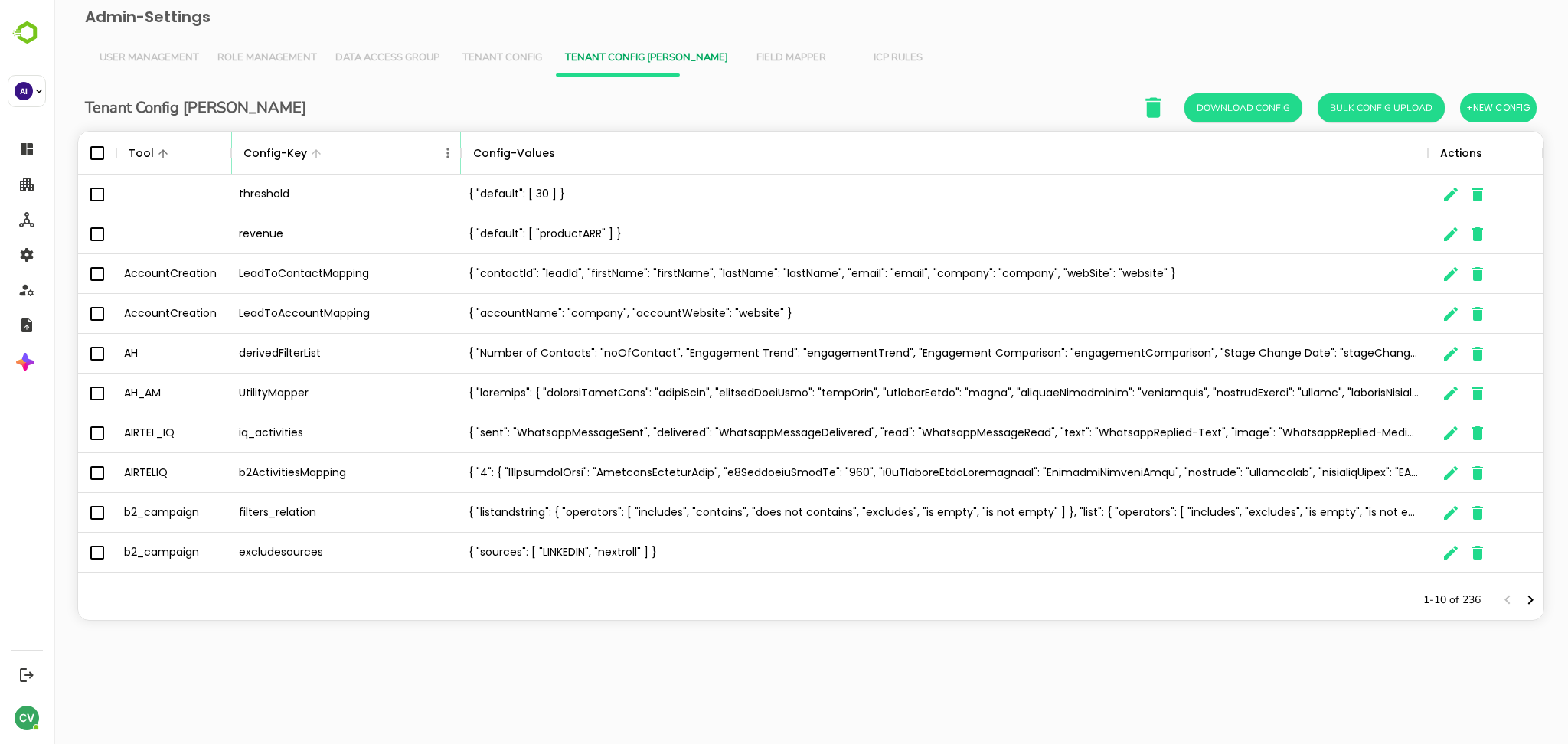
click at [449, 150] on icon "Menu" at bounding box center [447, 153] width 15 height 15
click at [396, 264] on li "Filter" at bounding box center [404, 265] width 106 height 28
select select "*********"
click at [384, 212] on input "Value" at bounding box center [388, 210] width 146 height 22
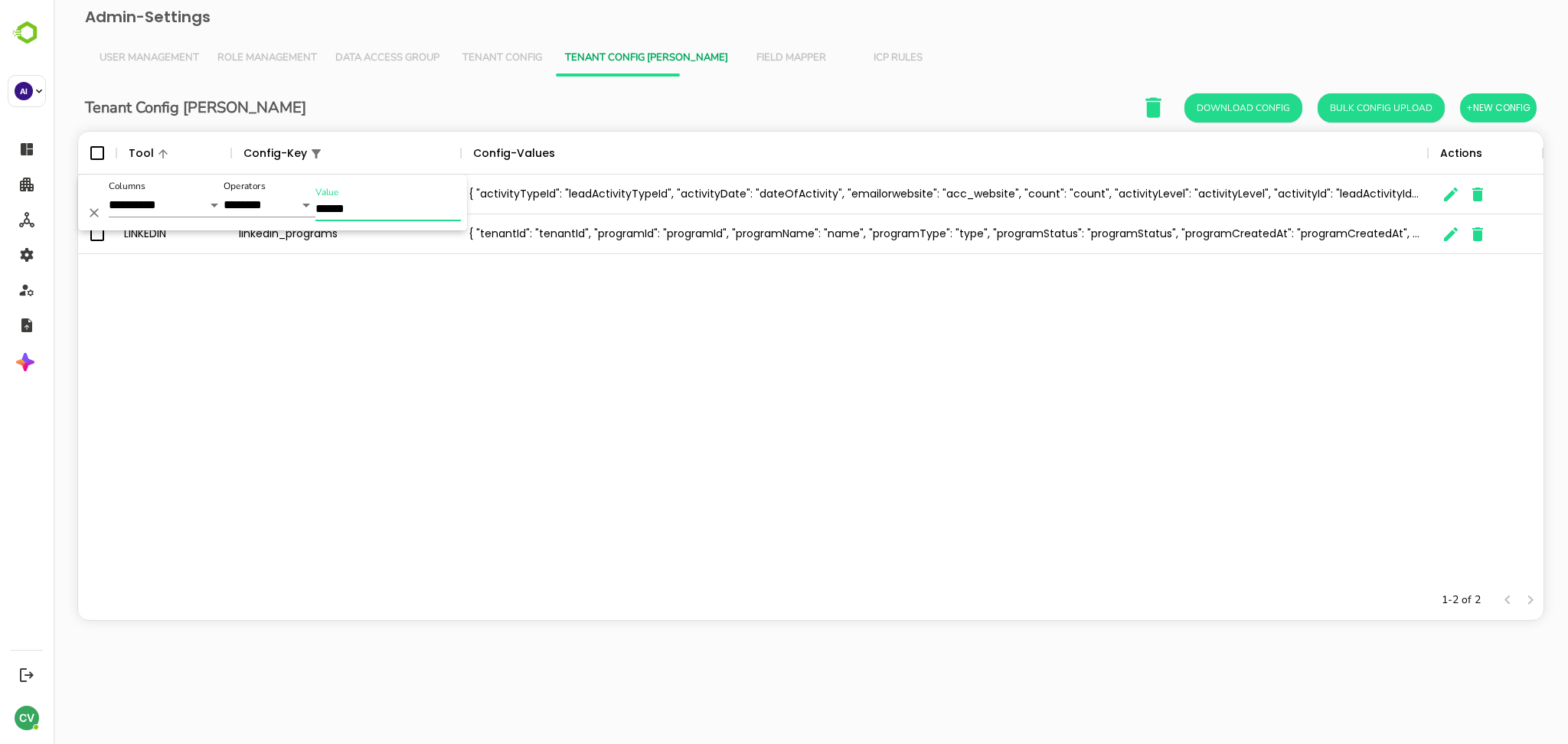
type input "******"
click at [460, 384] on div "LINKEDIN linkedin_activities { "activityTypeId": "leadActivityTypeId", "activit…" at bounding box center [810, 377] width 1465 height 406
click at [220, 152] on icon "Menu" at bounding box center [218, 153] width 15 height 15
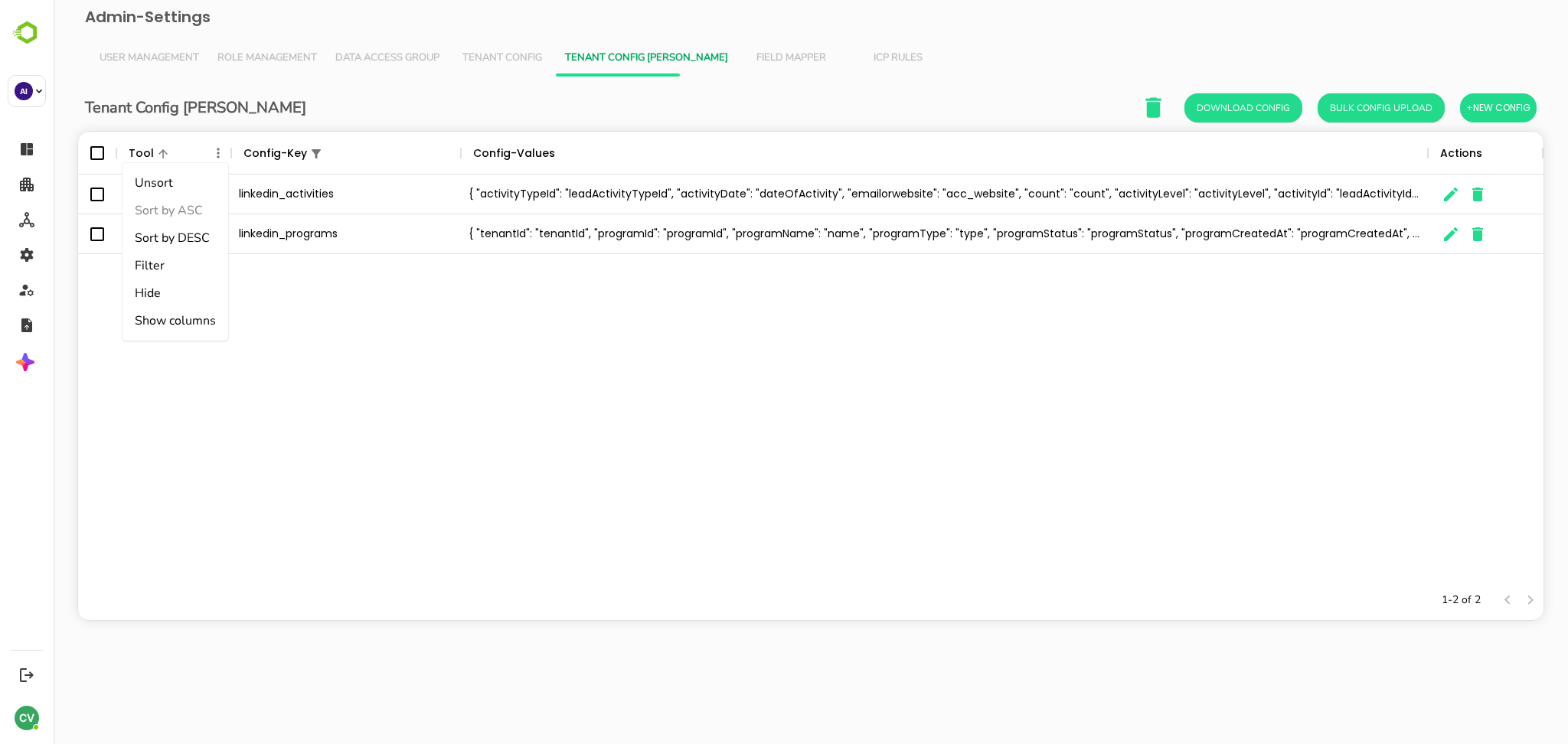
click at [189, 259] on li "Filter" at bounding box center [175, 265] width 106 height 28
click at [352, 219] on input "******" at bounding box center [388, 210] width 146 height 22
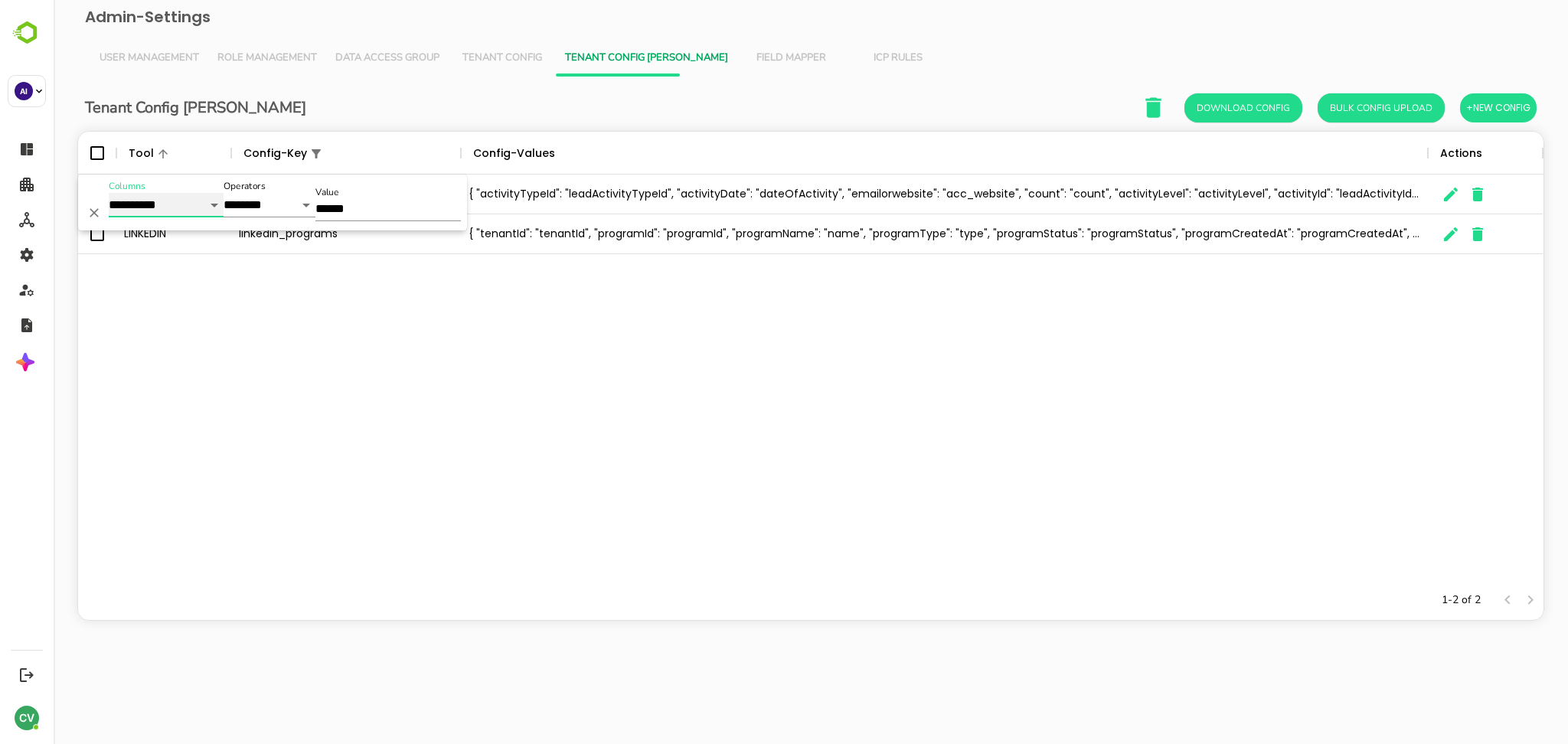
click at [209, 205] on select "**********" at bounding box center [166, 205] width 115 height 25
select select "****"
click at [109, 193] on select "**********" at bounding box center [166, 205] width 115 height 25
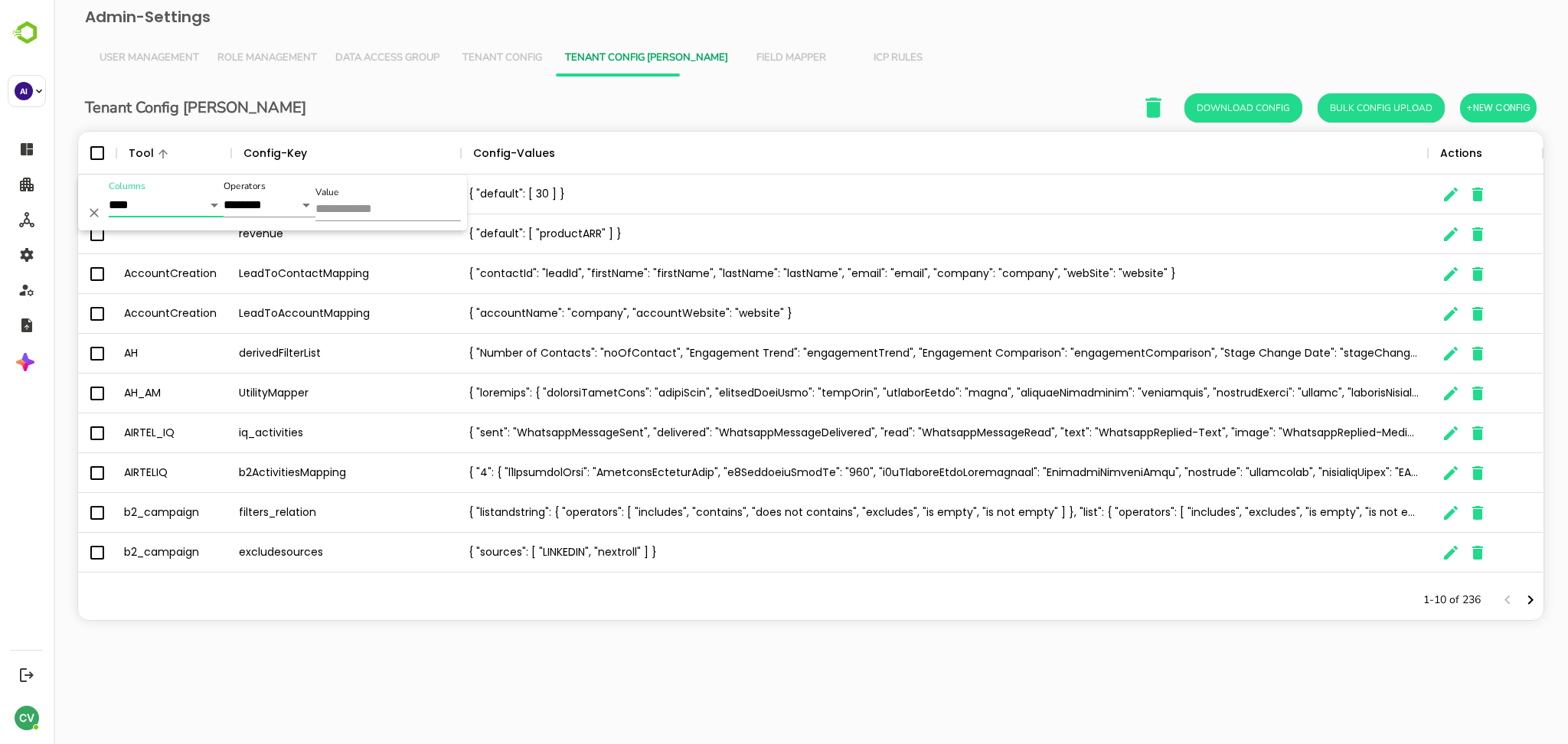
click at [377, 215] on input "Value" at bounding box center [388, 210] width 146 height 22
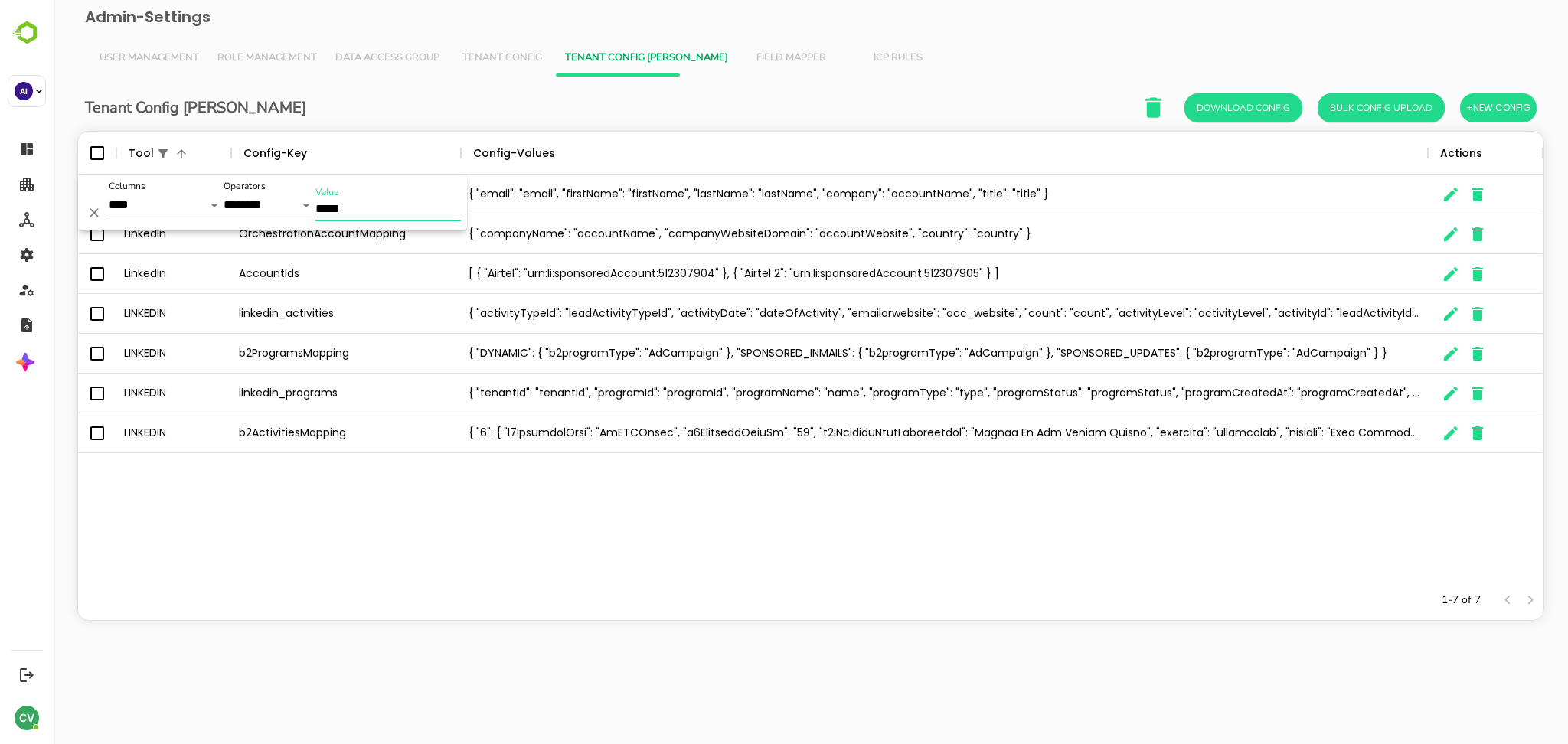
type input "*****"
click at [419, 502] on div "LinkedIn OrchestrationContactMapping { "email": "email", "firstName": "firstNam…" at bounding box center [810, 377] width 1465 height 406
click at [1450, 279] on icon "The User Data" at bounding box center [1450, 274] width 18 height 18
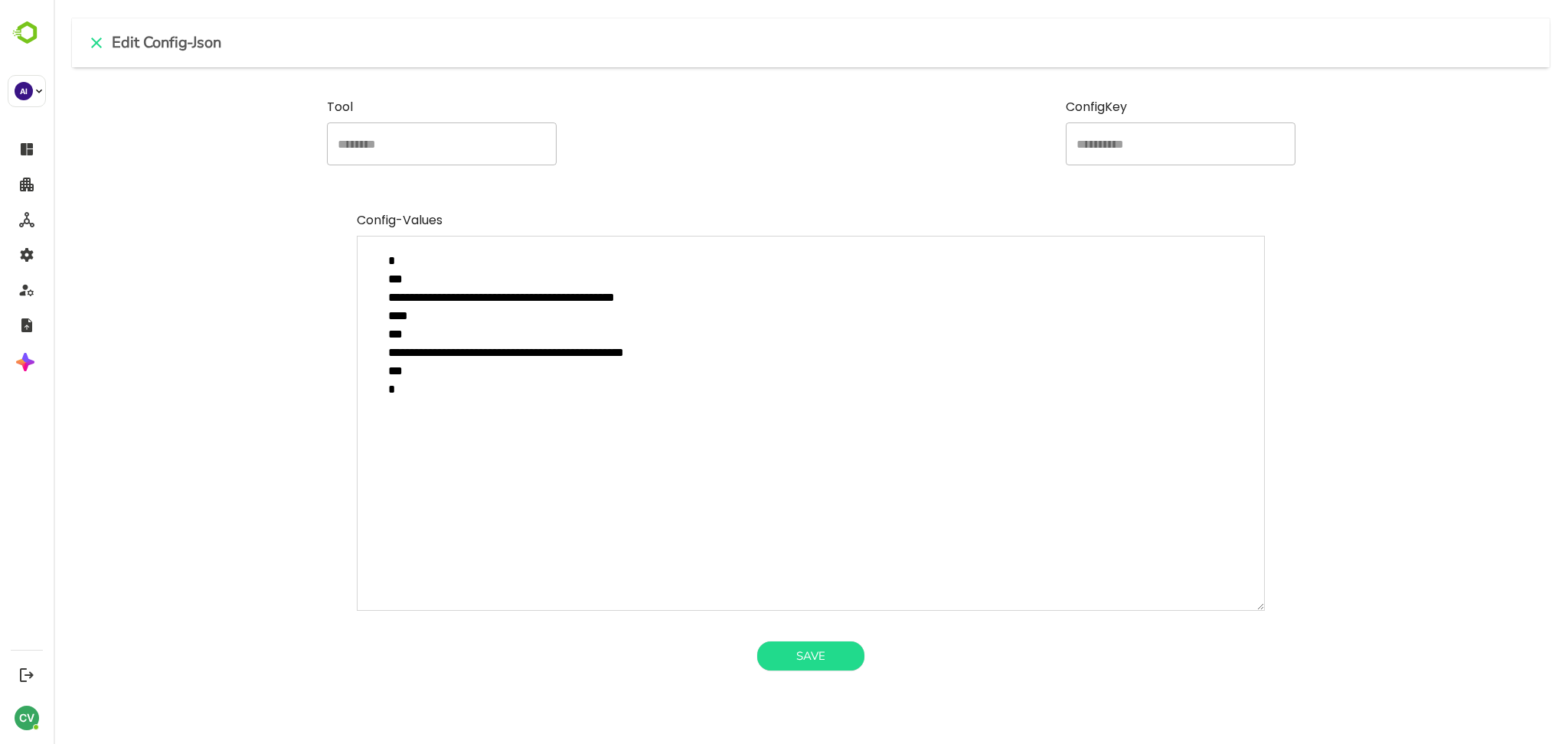
drag, startPoint x: 396, startPoint y: 333, endPoint x: 416, endPoint y: 372, distance: 43.8
click at [416, 372] on textarea "**********" at bounding box center [811, 423] width 909 height 375
type textarea "**********"
type textarea "*"
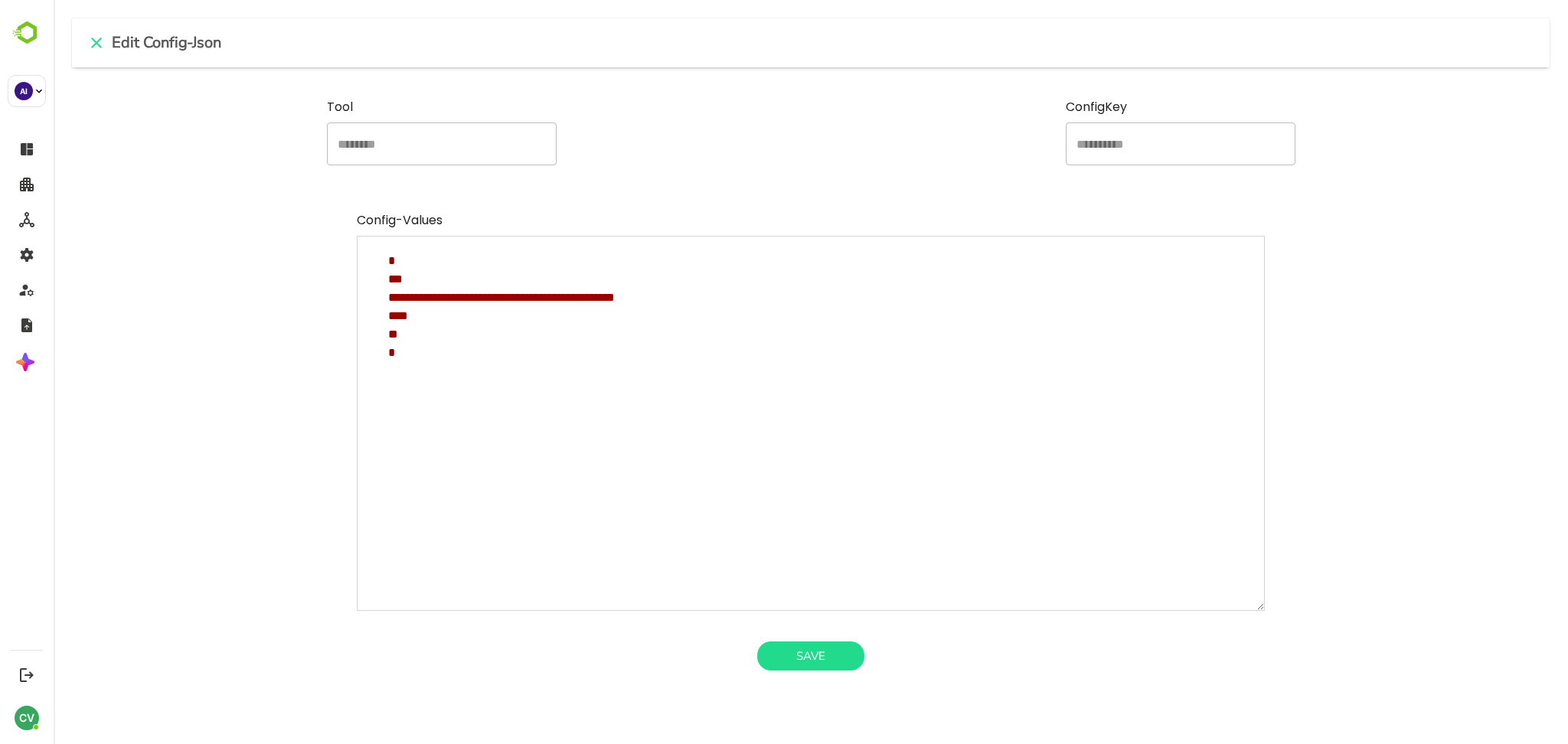
type textarea "**********"
type textarea "*"
type textarea "**********"
type textarea "*"
type textarea "**********"
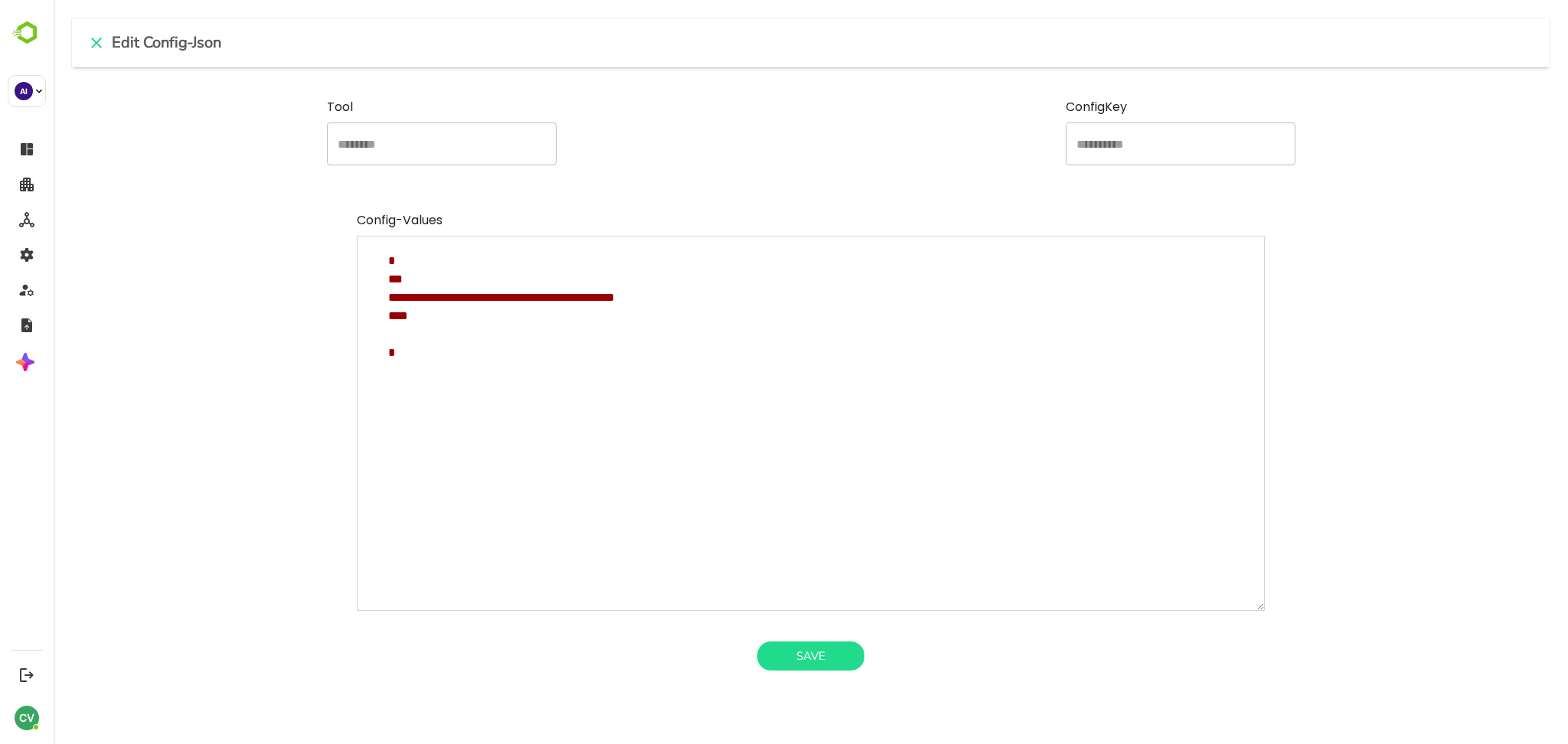
type textarea "*"
type textarea "**********"
type textarea "*"
type textarea "**********"
click at [799, 656] on button "Save" at bounding box center [810, 656] width 107 height 29
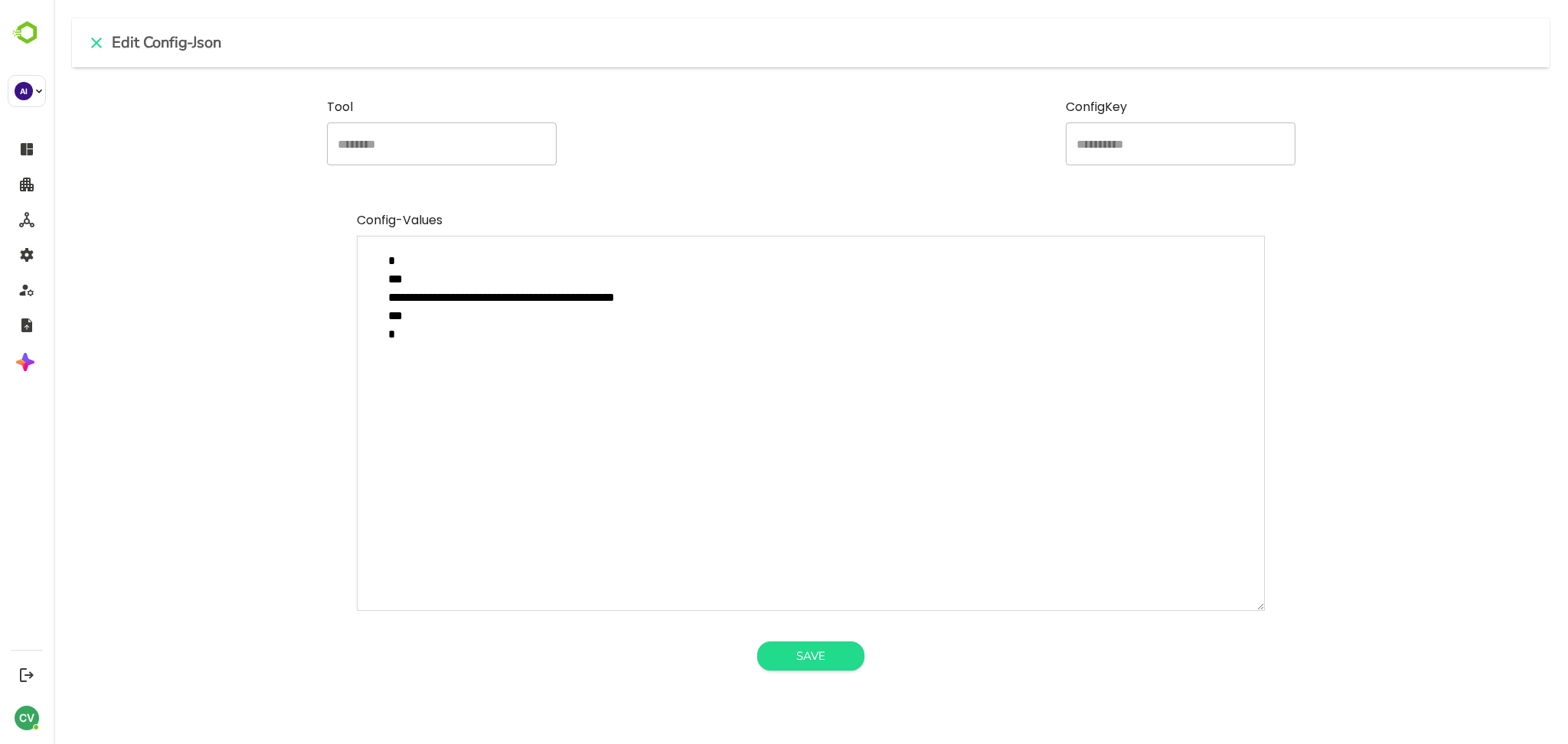
type textarea "*"
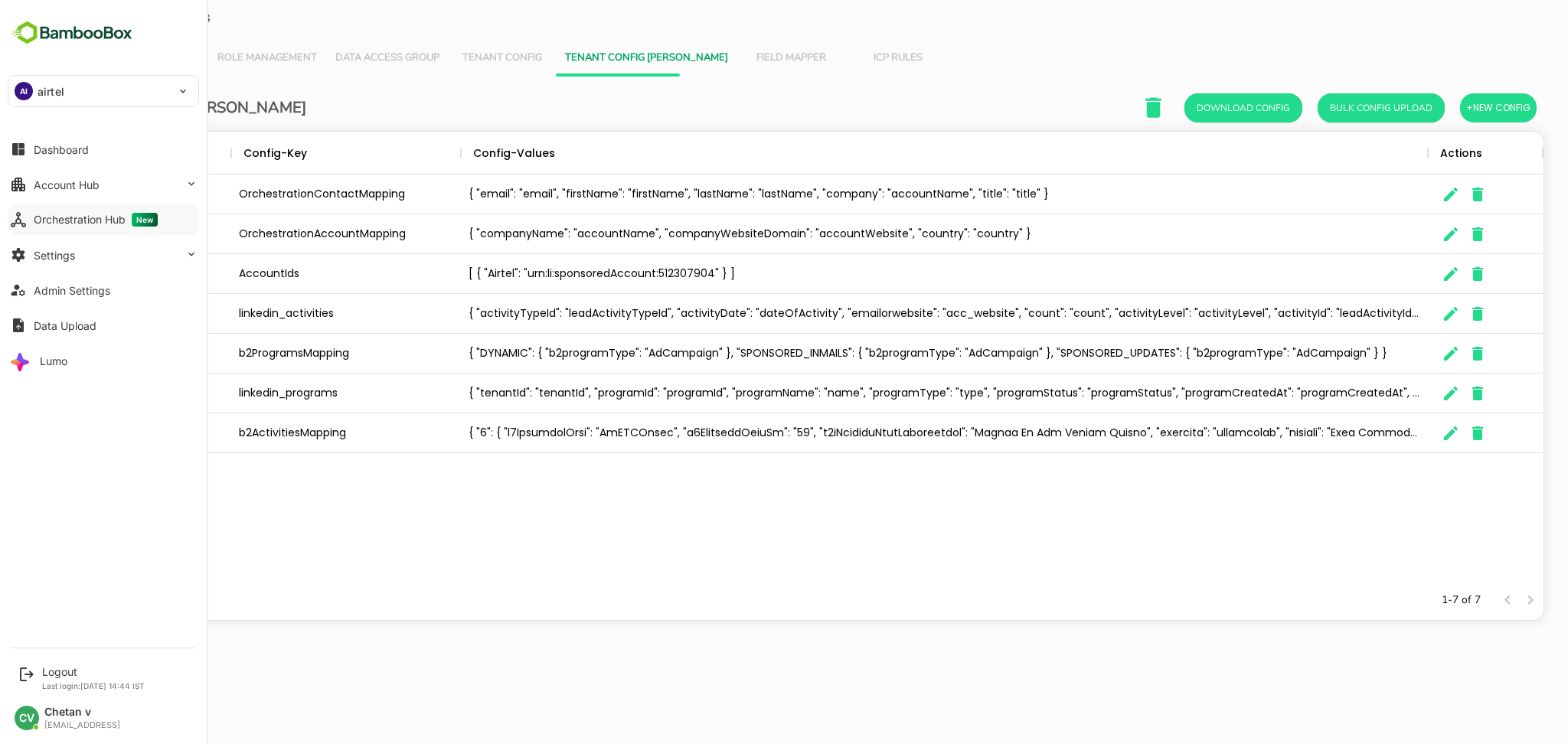
click at [91, 225] on div "Orchestration Hub New" at bounding box center [96, 219] width 124 height 14
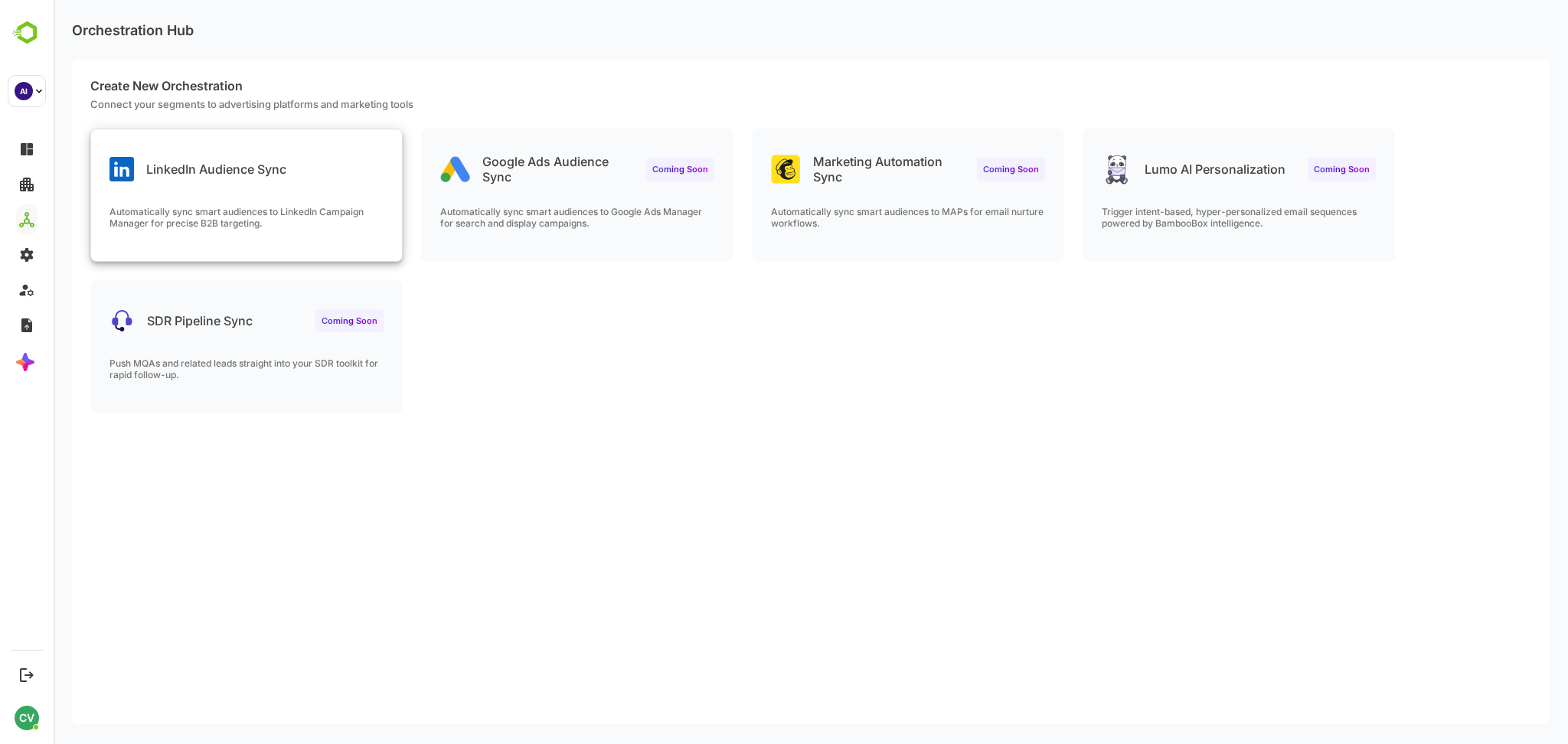
click at [296, 189] on div "LinkedIn Audience Sync Automatically sync smart audiences to LinkedIn Campaign …" at bounding box center [246, 195] width 311 height 131
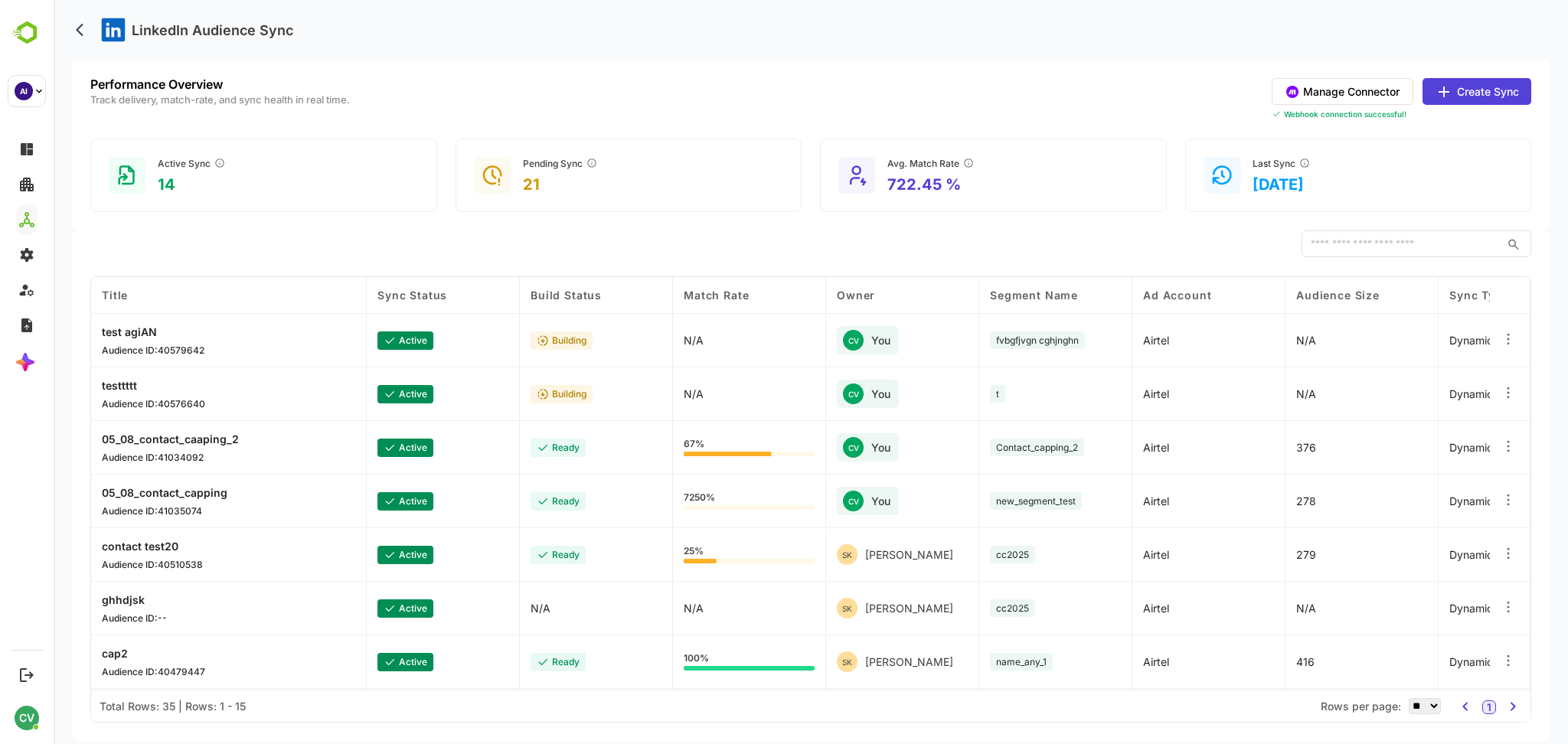
click at [1349, 96] on button "Manage Connector" at bounding box center [1343, 92] width 142 height 27
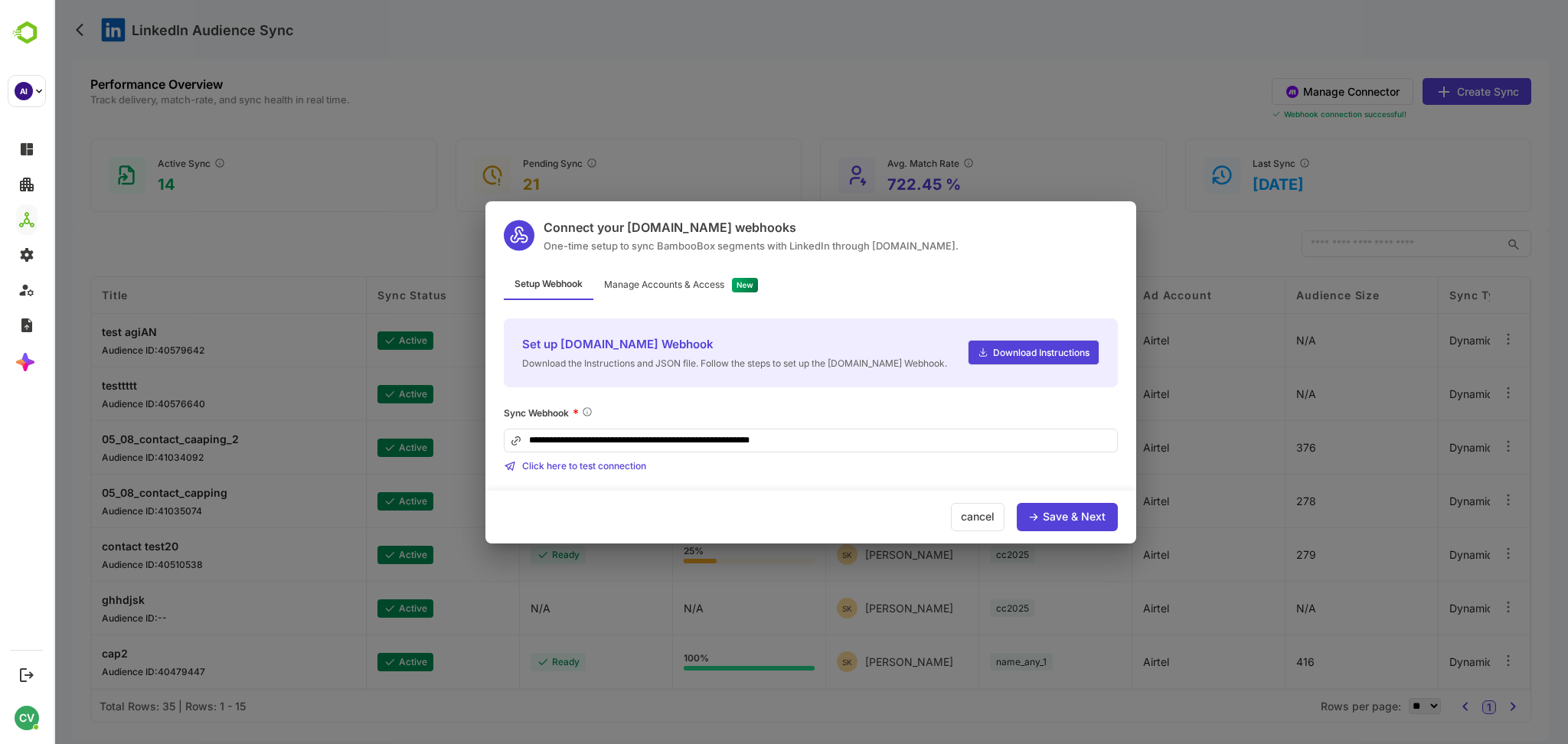
click at [704, 271] on div "Manage Accounts & Access" at bounding box center [681, 286] width 175 height 30
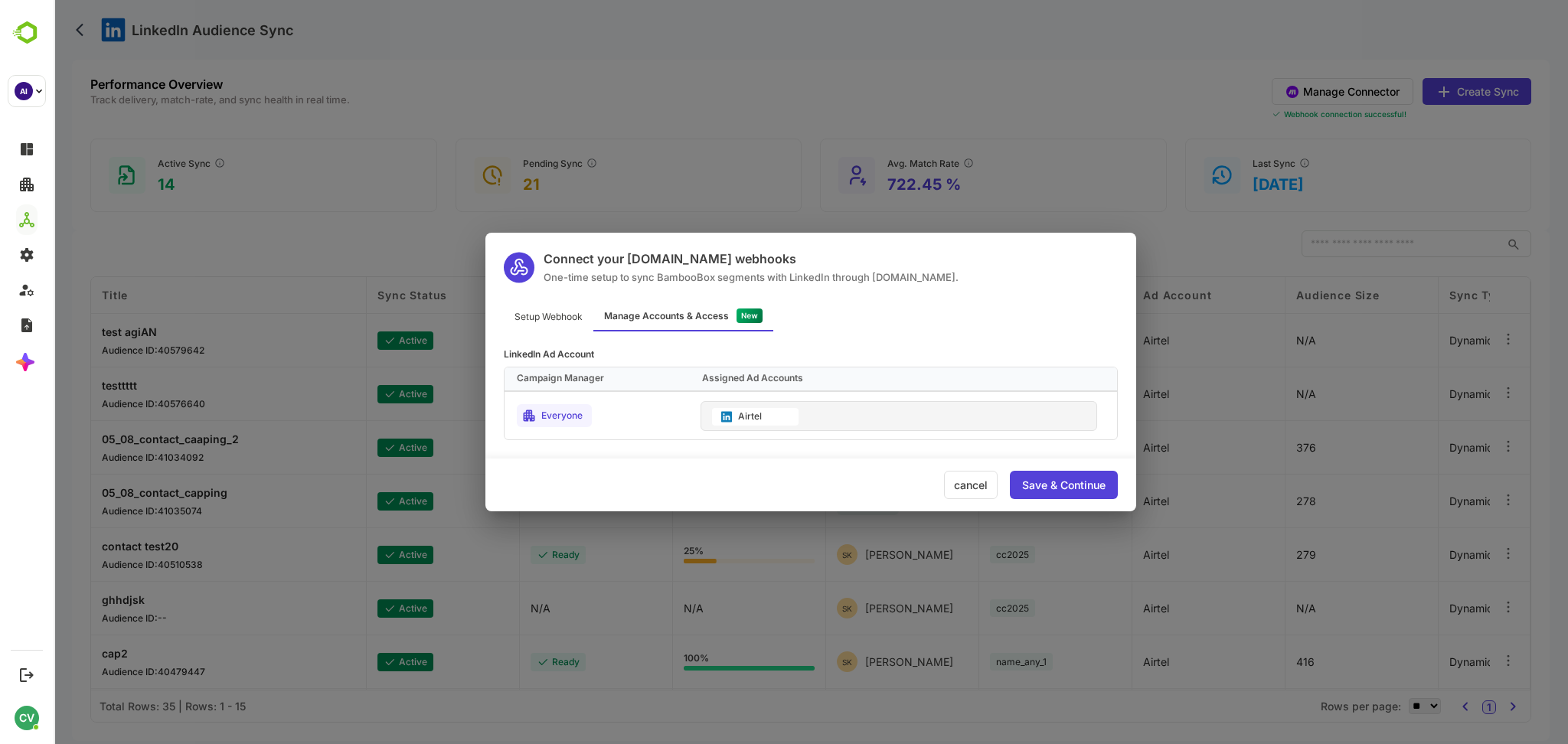
click at [914, 320] on div "Setup Webhook Manage Accounts & Access" at bounding box center [811, 317] width 651 height 30
drag, startPoint x: 913, startPoint y: 103, endPoint x: 922, endPoint y: 98, distance: 10.3
click at [917, 101] on div "Connect your Make.com webhooks One-time setup to sync BambooBox segments with L…" at bounding box center [810, 372] width 1515 height 744
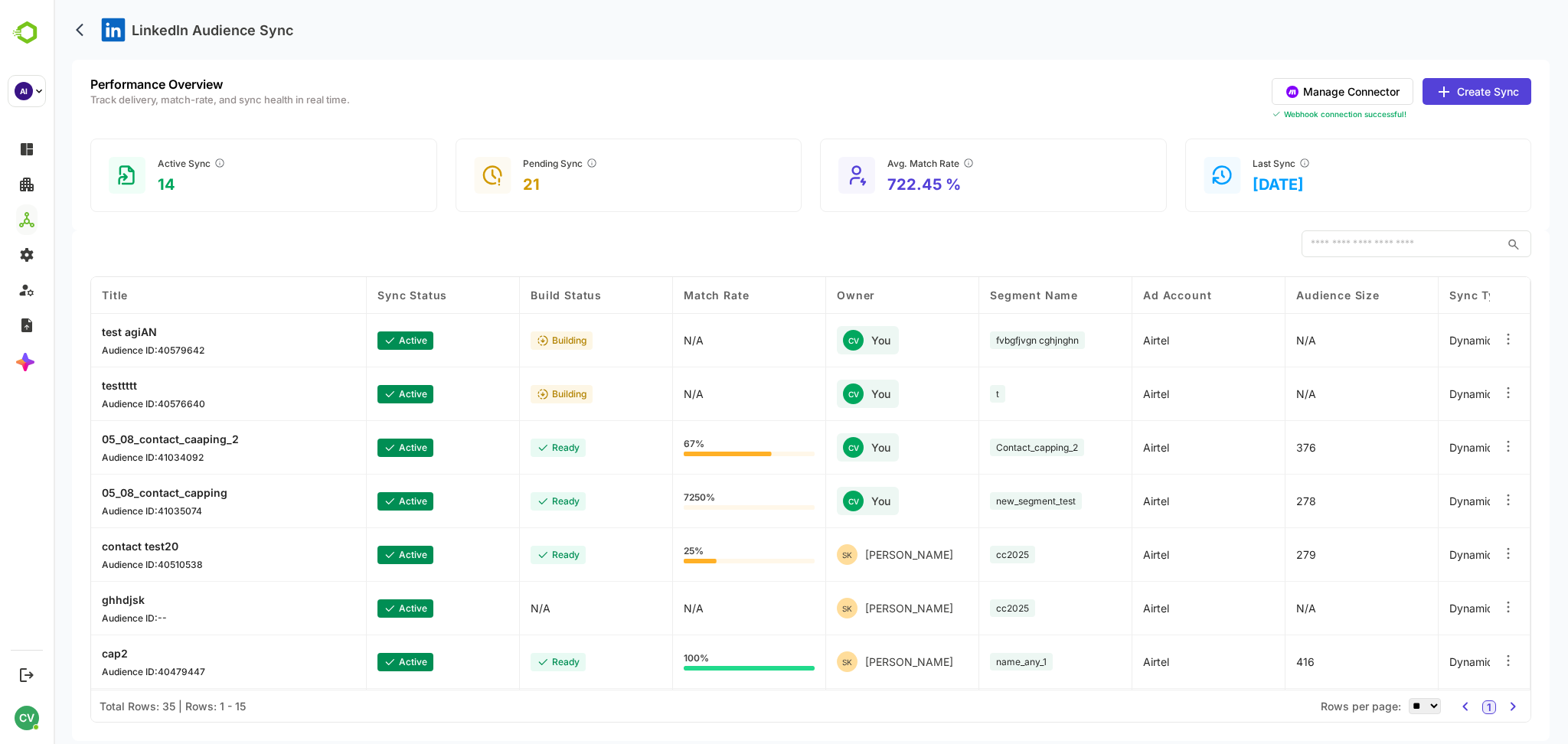
click at [1338, 92] on button "Manage Connector" at bounding box center [1343, 92] width 142 height 27
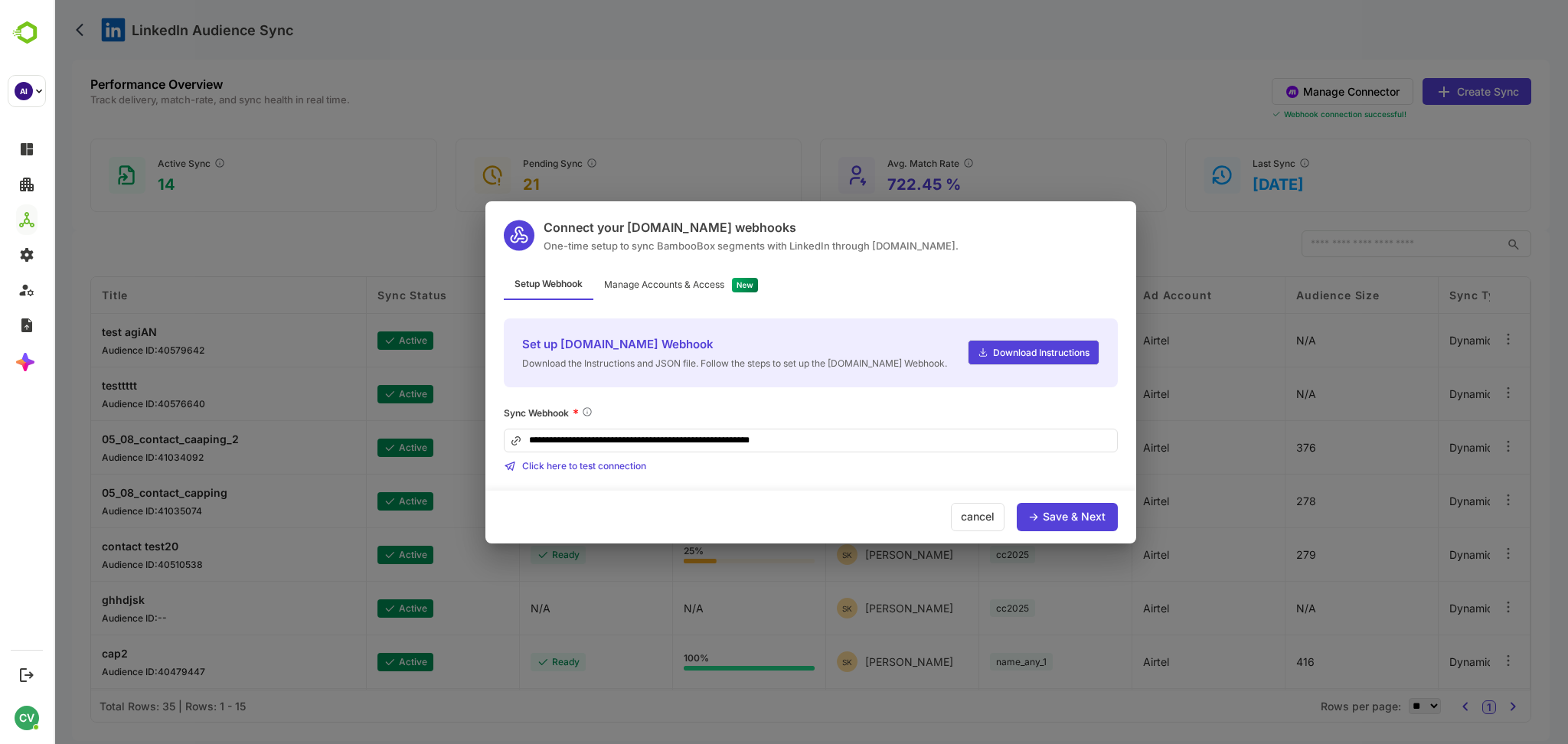
click at [656, 268] on div "**********" at bounding box center [811, 372] width 651 height 342
click at [673, 285] on div "Manage Accounts & Access" at bounding box center [664, 285] width 120 height 10
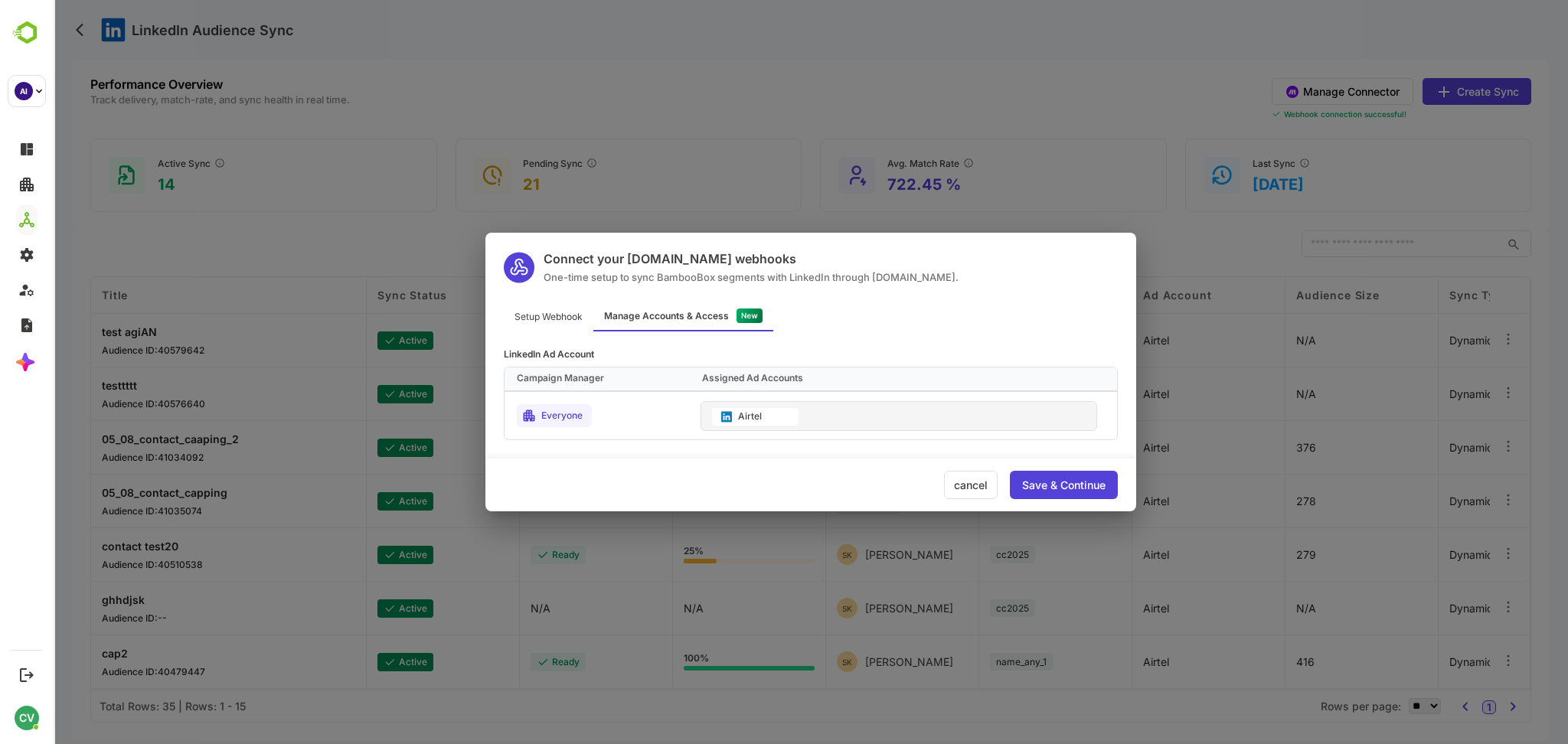
click at [1446, 81] on div "Connect your Make.com webhooks One-time setup to sync BambooBox segments with L…" at bounding box center [810, 372] width 1515 height 744
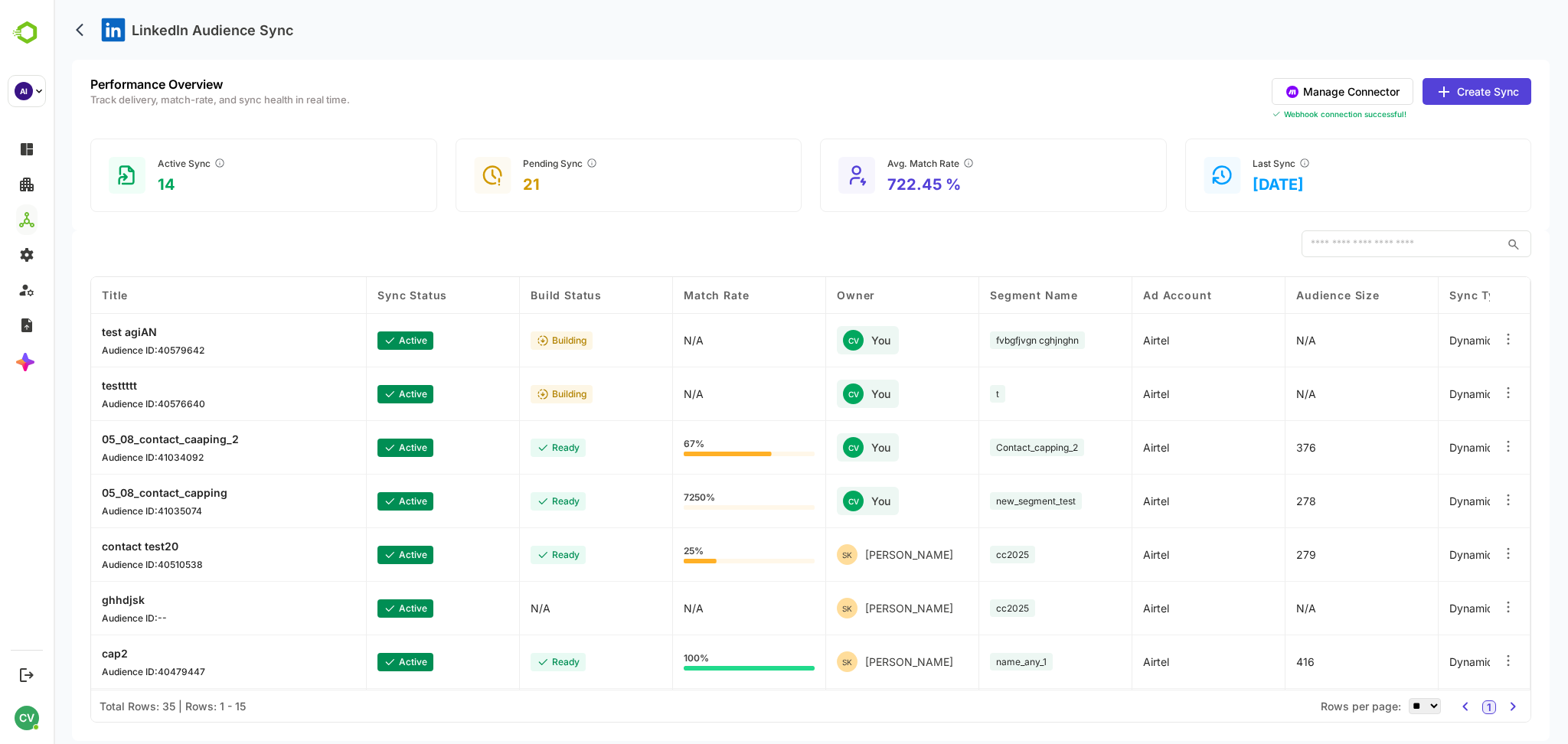
click at [1465, 89] on button "Create Sync" at bounding box center [1476, 92] width 109 height 27
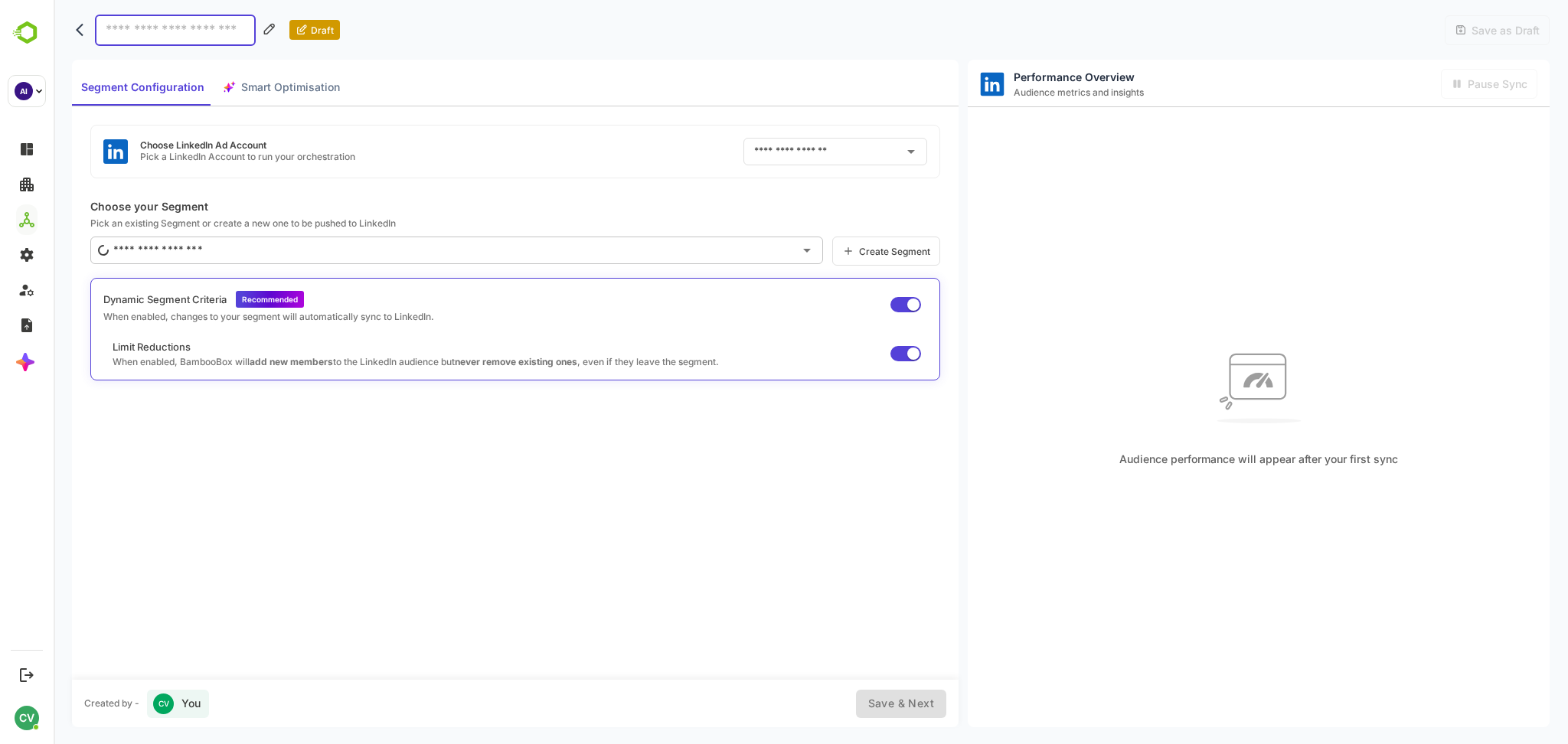
type input "******"
click at [812, 149] on input "******" at bounding box center [814, 151] width 127 height 25
click at [663, 182] on div "Choose LinkedIn Ad Account Pick a LinkedIn Account to run your orchestration **…" at bounding box center [515, 393] width 887 height 573
click at [789, 148] on input "******" at bounding box center [814, 151] width 127 height 25
click at [556, 471] on div "Choose LinkedIn Ad Account Pick a LinkedIn Account to run your orchestration **…" at bounding box center [515, 393] width 887 height 573
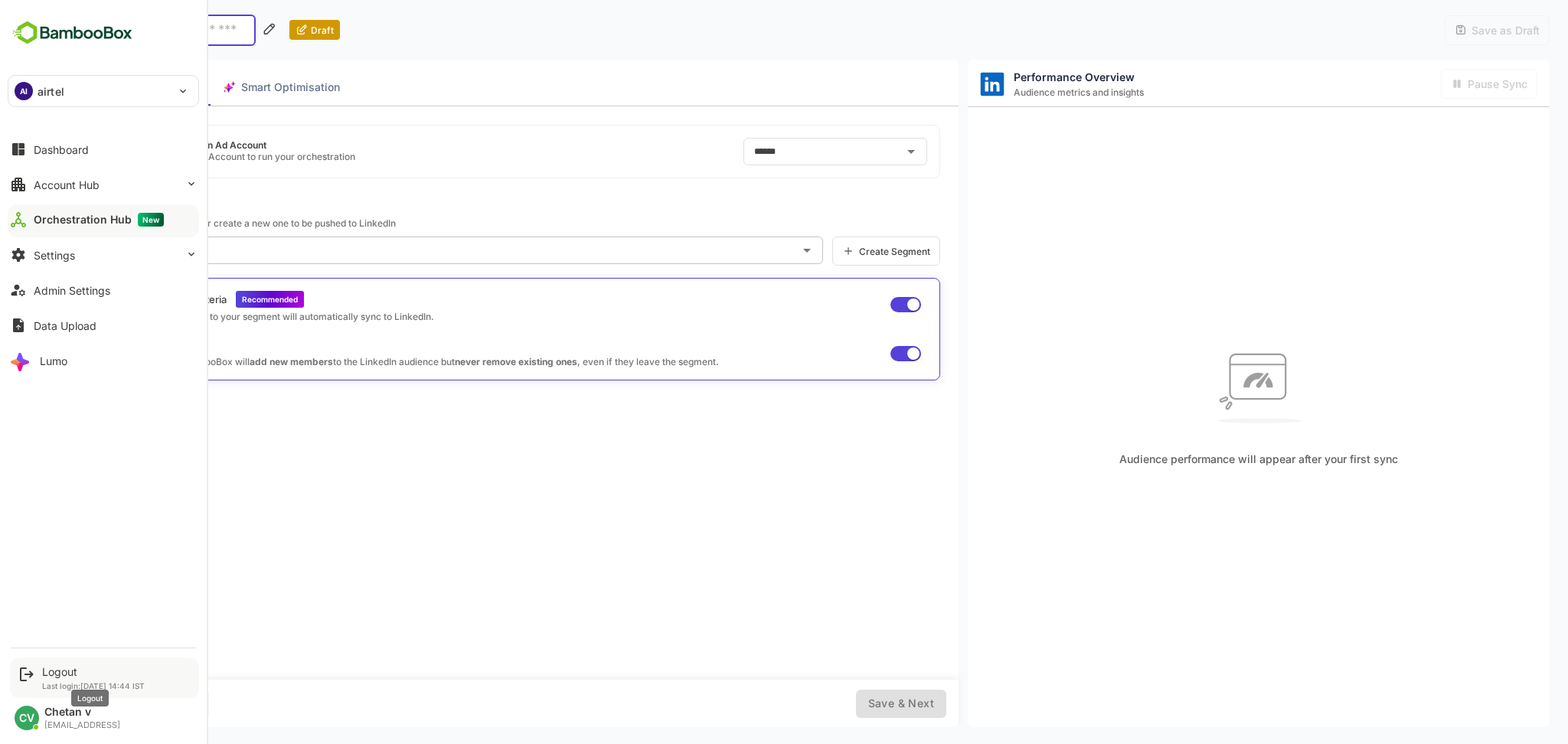
click at [52, 676] on div "Logout" at bounding box center [93, 672] width 103 height 13
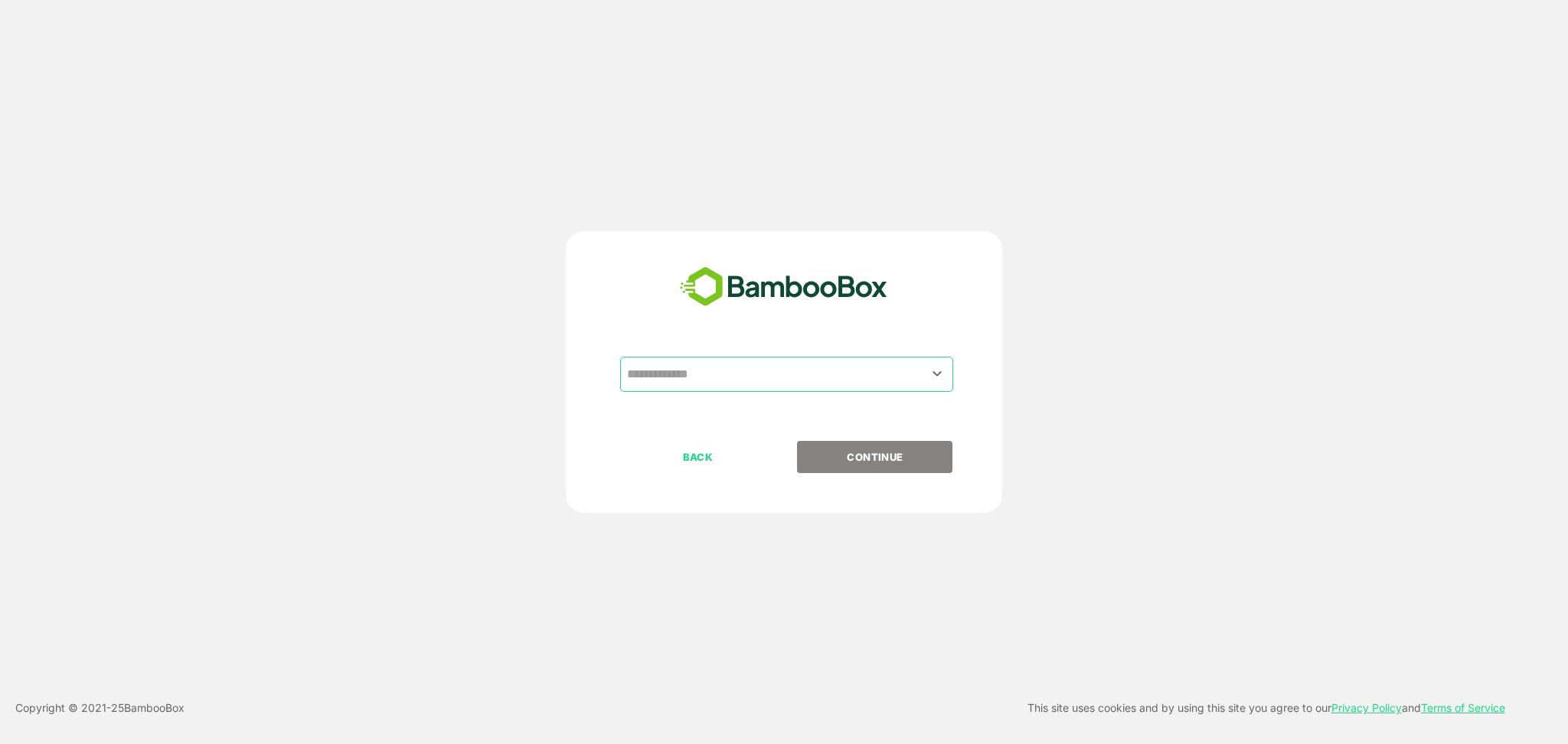
click at [754, 374] on input "text" at bounding box center [786, 374] width 327 height 29
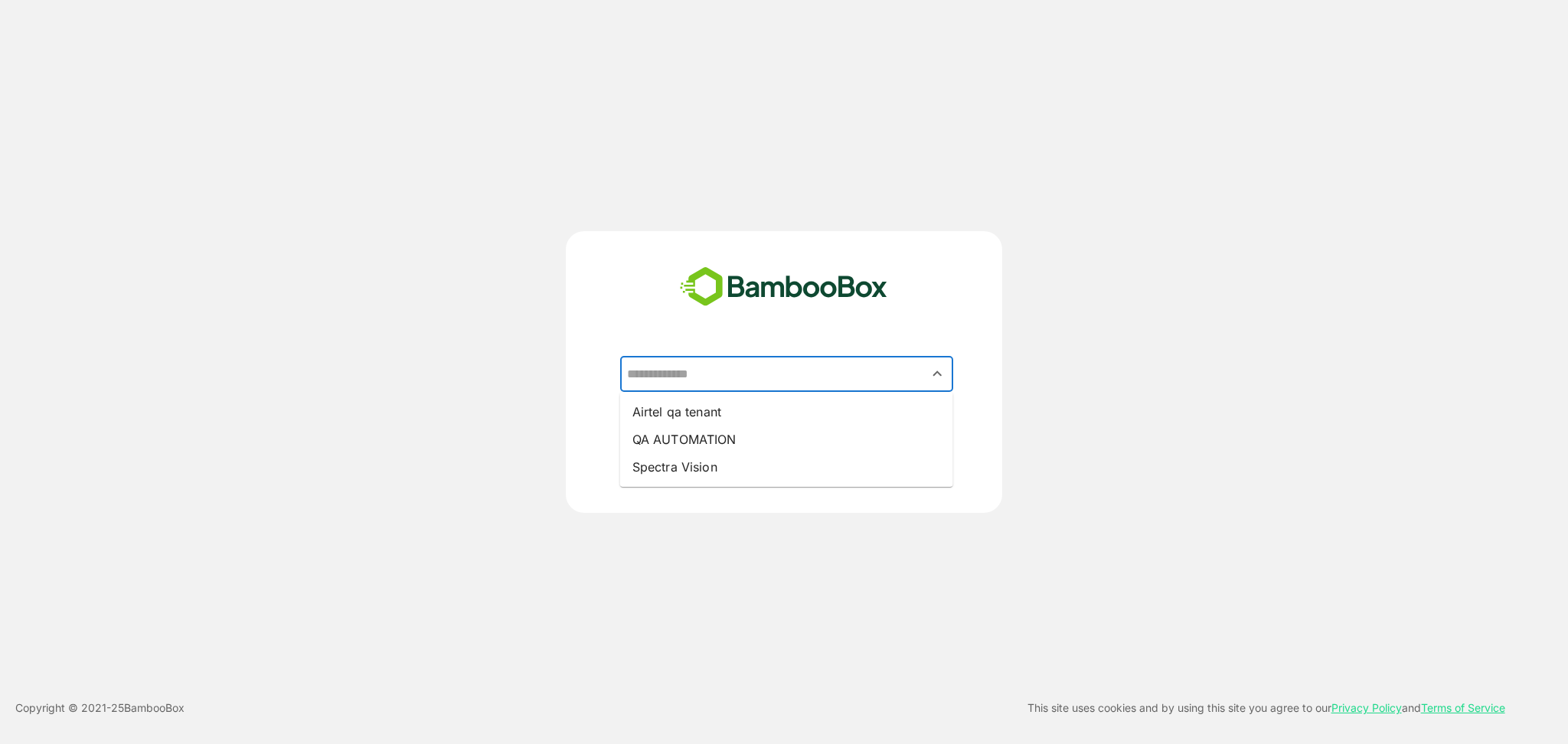
click at [748, 434] on li "QA AUTOMATION" at bounding box center [786, 439] width 333 height 28
type input "**********"
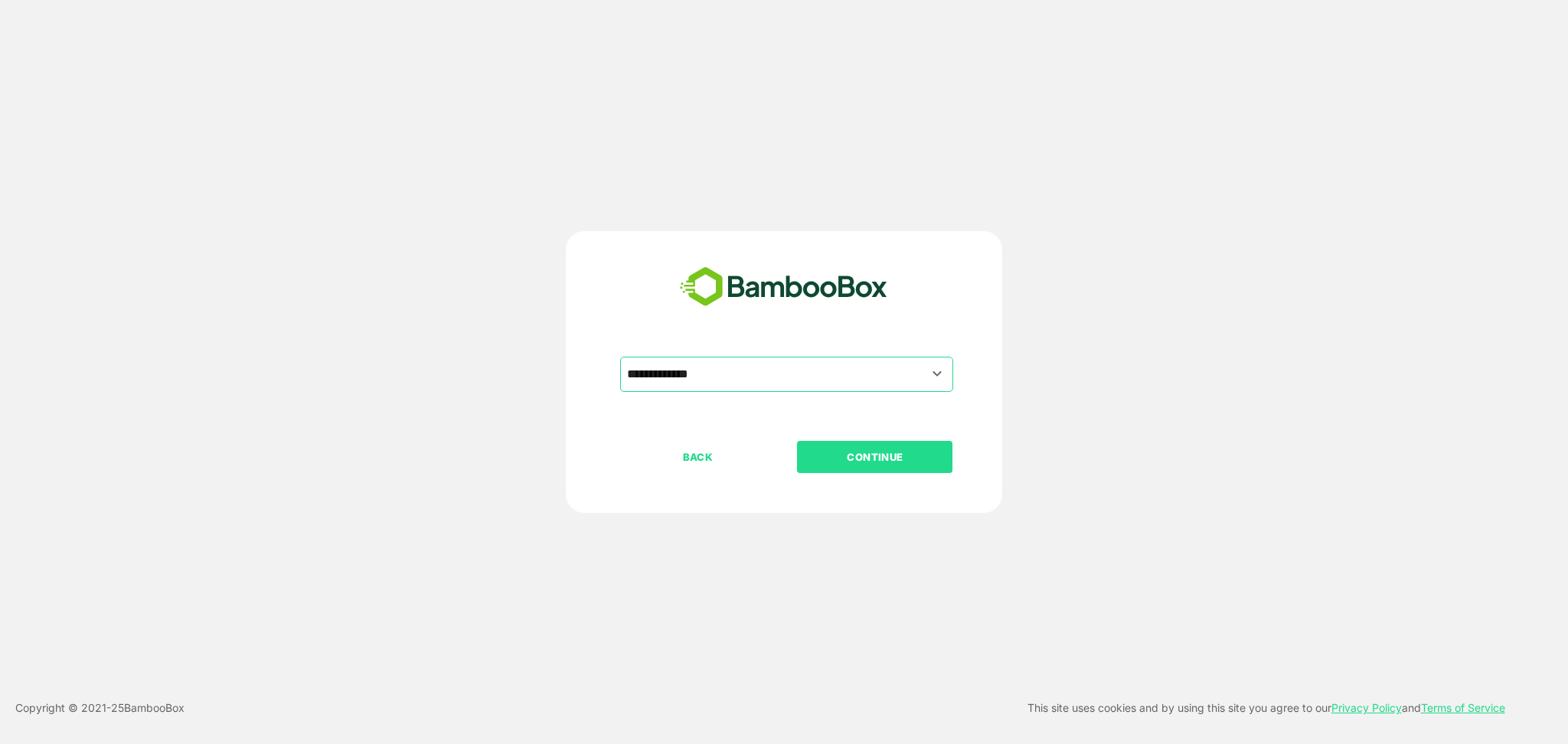
click at [895, 458] on p "CONTINUE" at bounding box center [875, 457] width 153 height 17
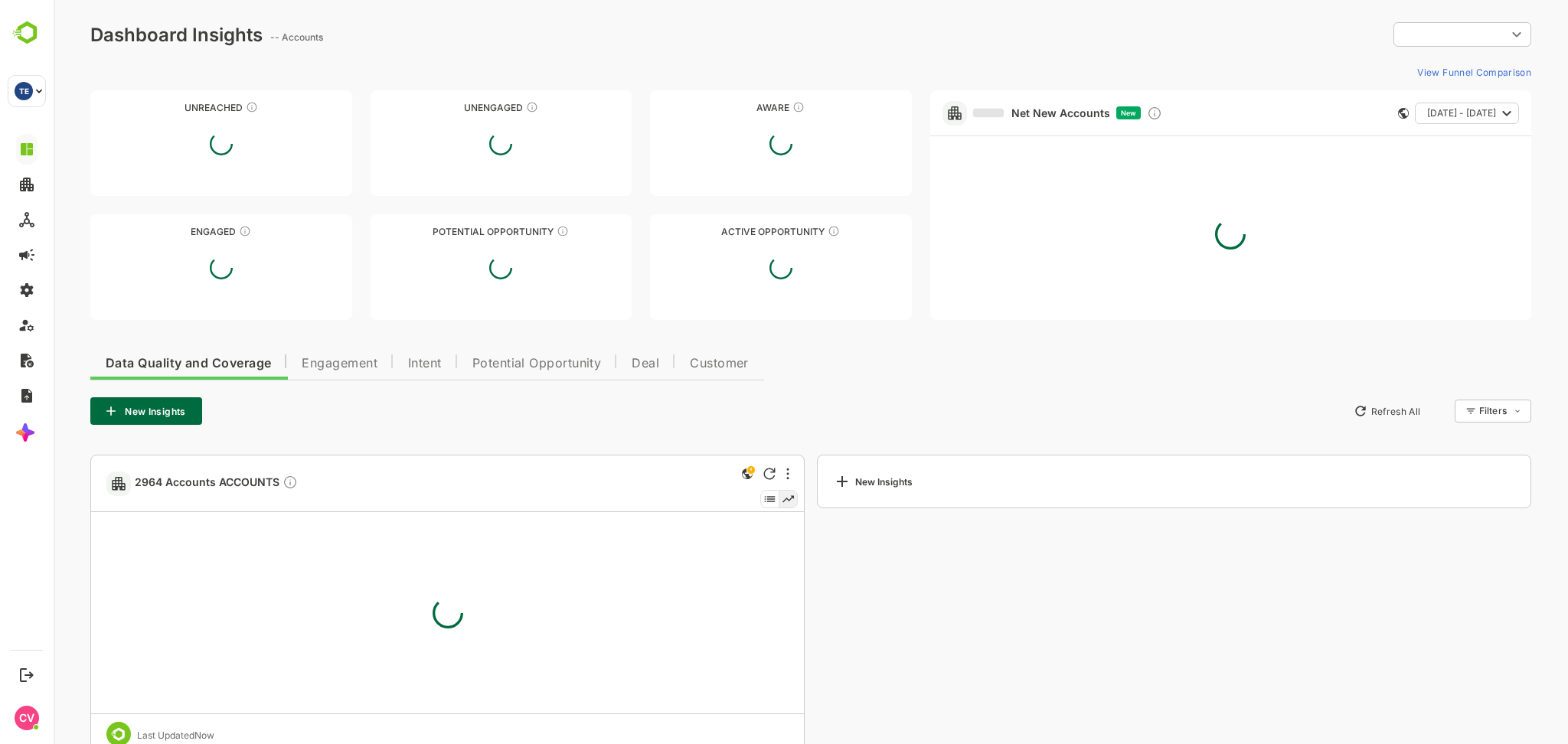
type input "**********"
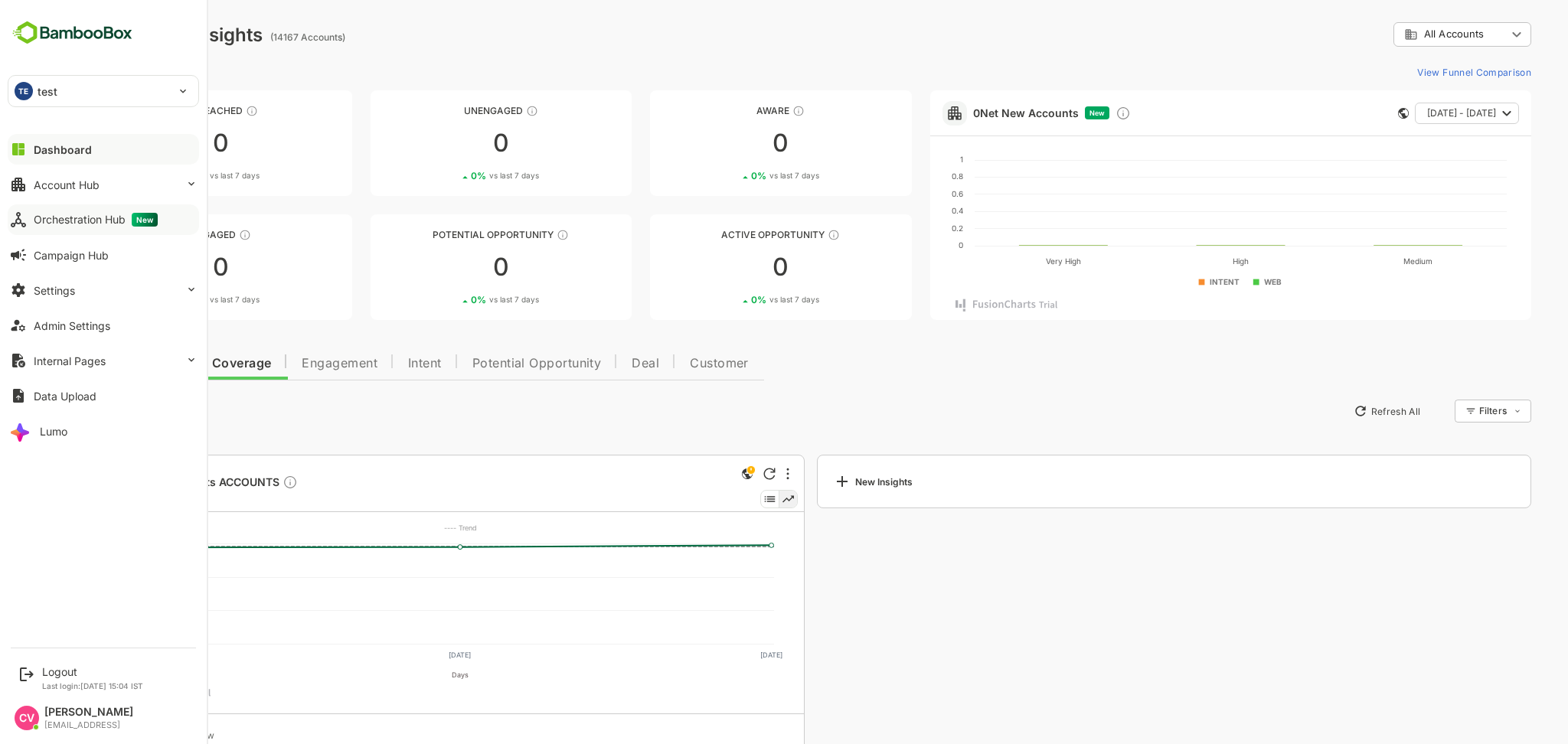
click at [113, 222] on div "Orchestration Hub New" at bounding box center [96, 219] width 124 height 14
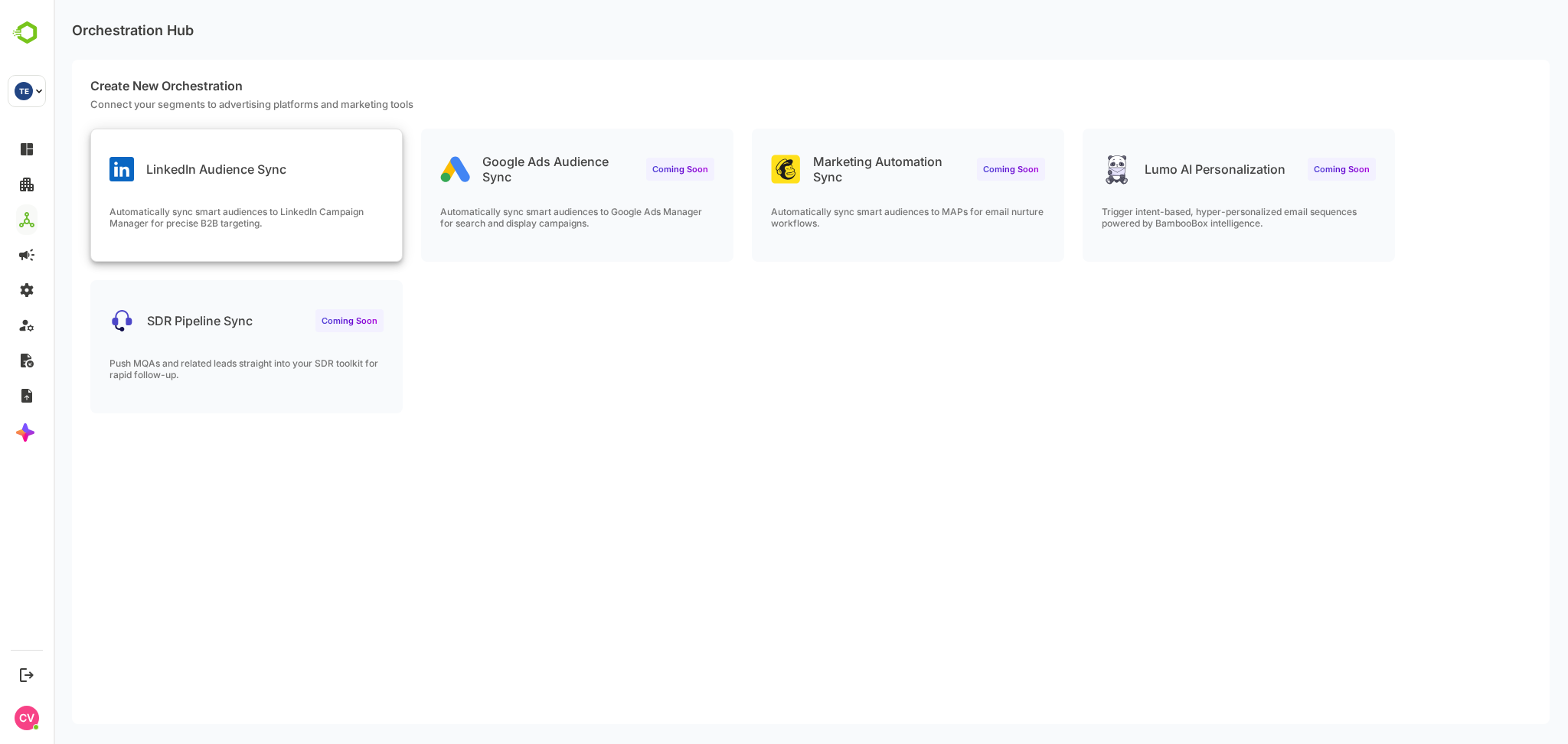
click at [247, 201] on div "LinkedIn Audience Sync Automatically sync smart audiences to LinkedIn Campaign …" at bounding box center [246, 195] width 311 height 131
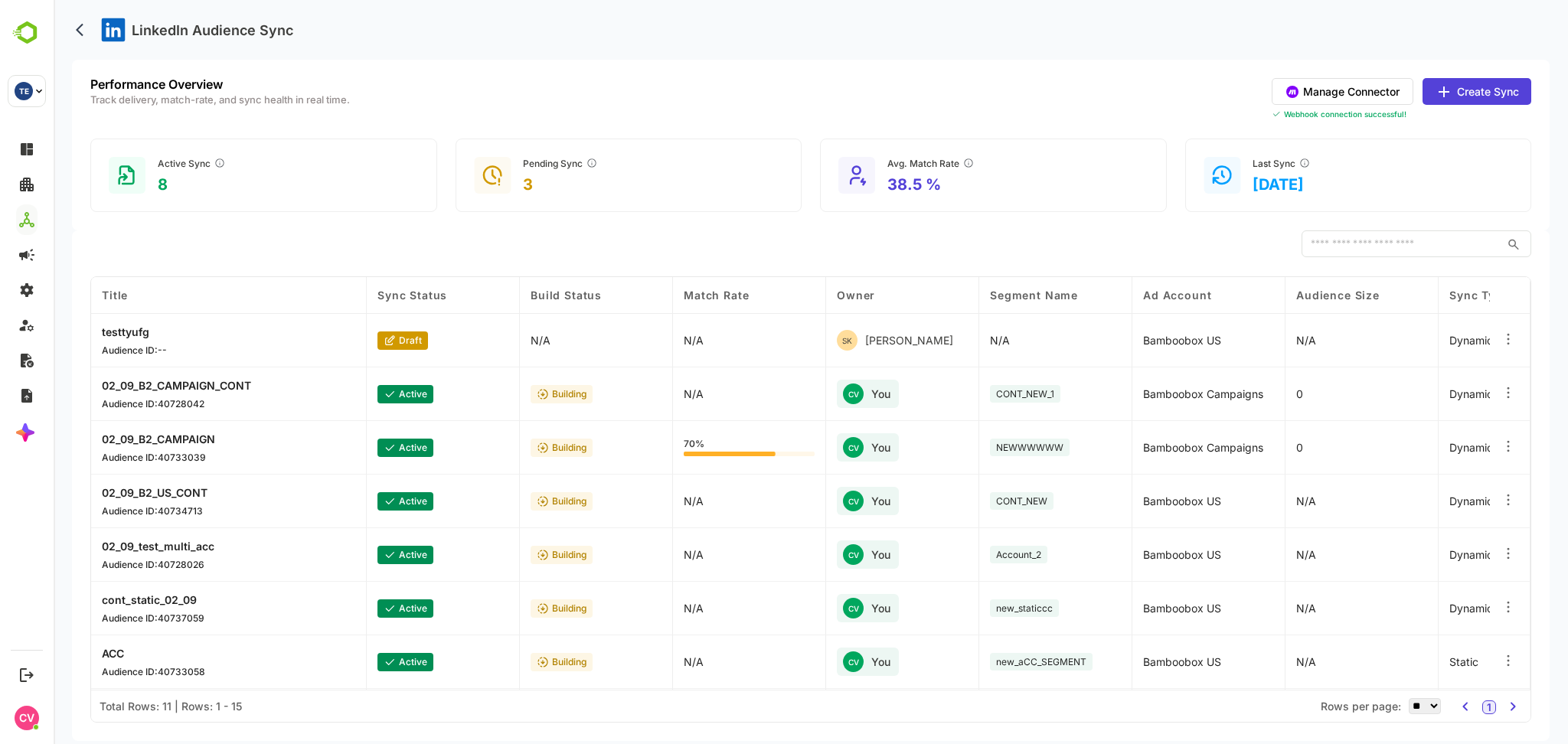
click at [813, 26] on div "LinkedIn Audience Sync" at bounding box center [810, 29] width 1478 height 60
click at [1362, 91] on button "Manage Connector" at bounding box center [1343, 92] width 142 height 27
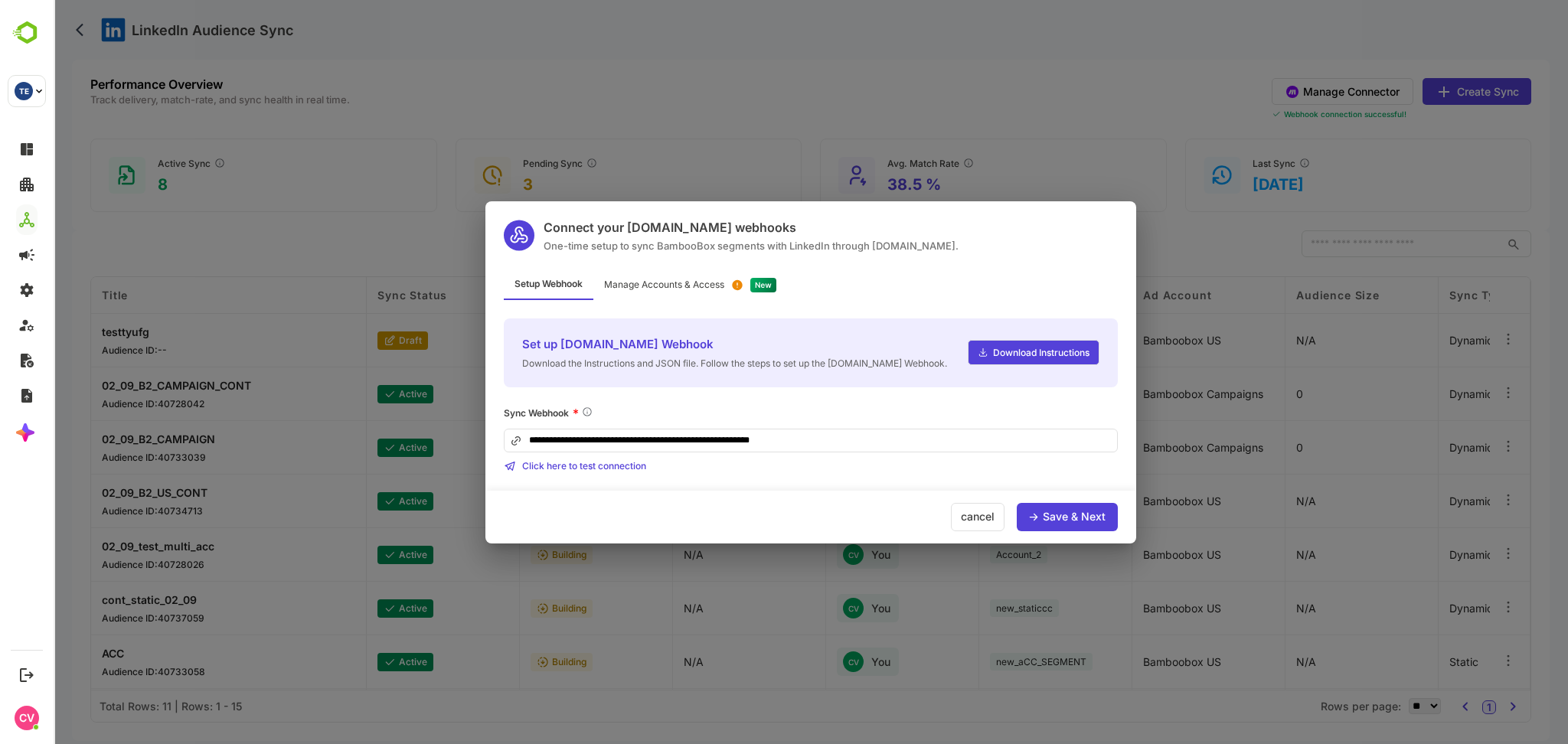
click at [1055, 515] on div "Save & Next" at bounding box center [1074, 516] width 63 height 10
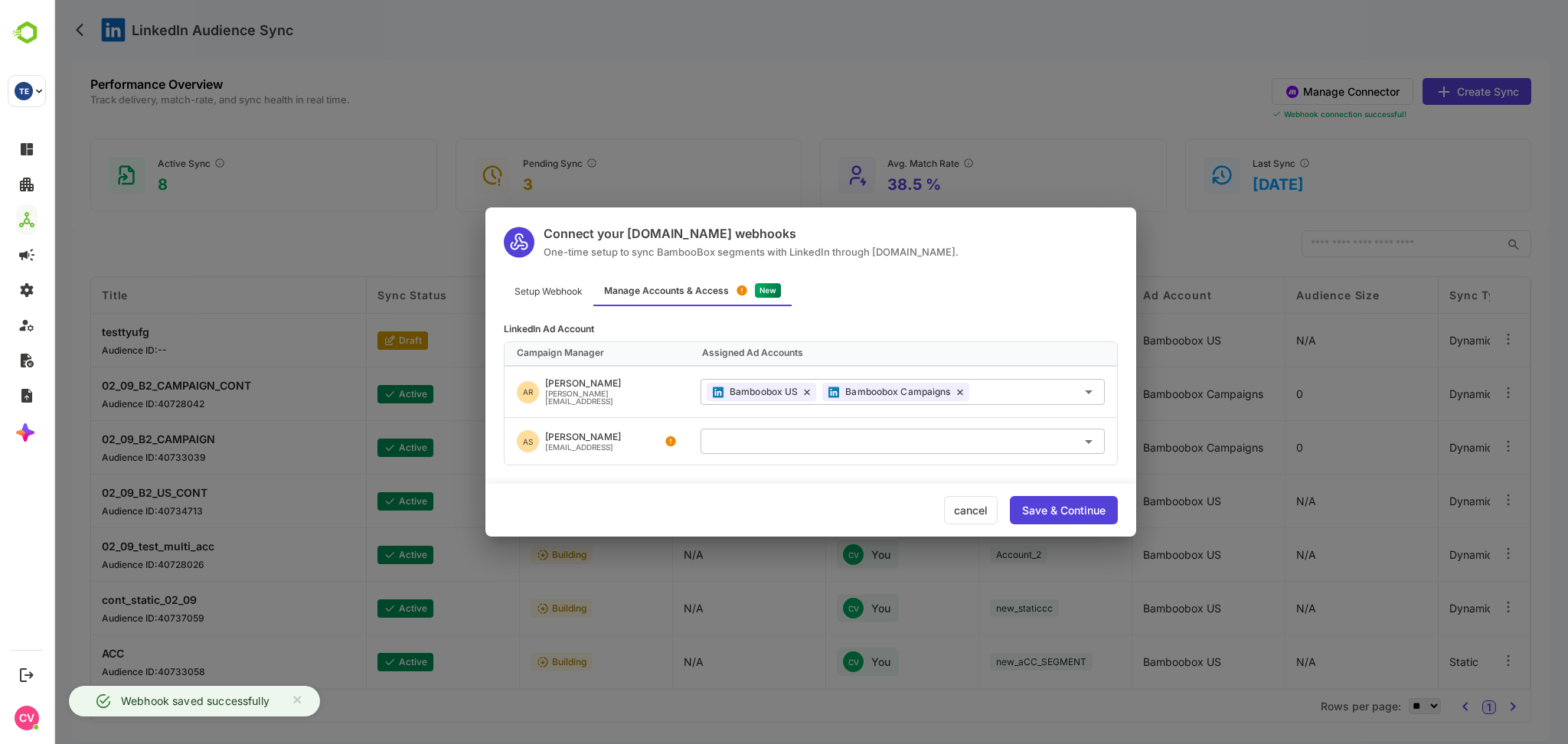
click at [935, 288] on div "Setup Webhook Manage Accounts & Access" at bounding box center [811, 291] width 651 height 30
click at [990, 88] on div "Connect your [DOMAIN_NAME] webhooks One-time setup to sync BambooBox segments w…" at bounding box center [810, 372] width 1515 height 744
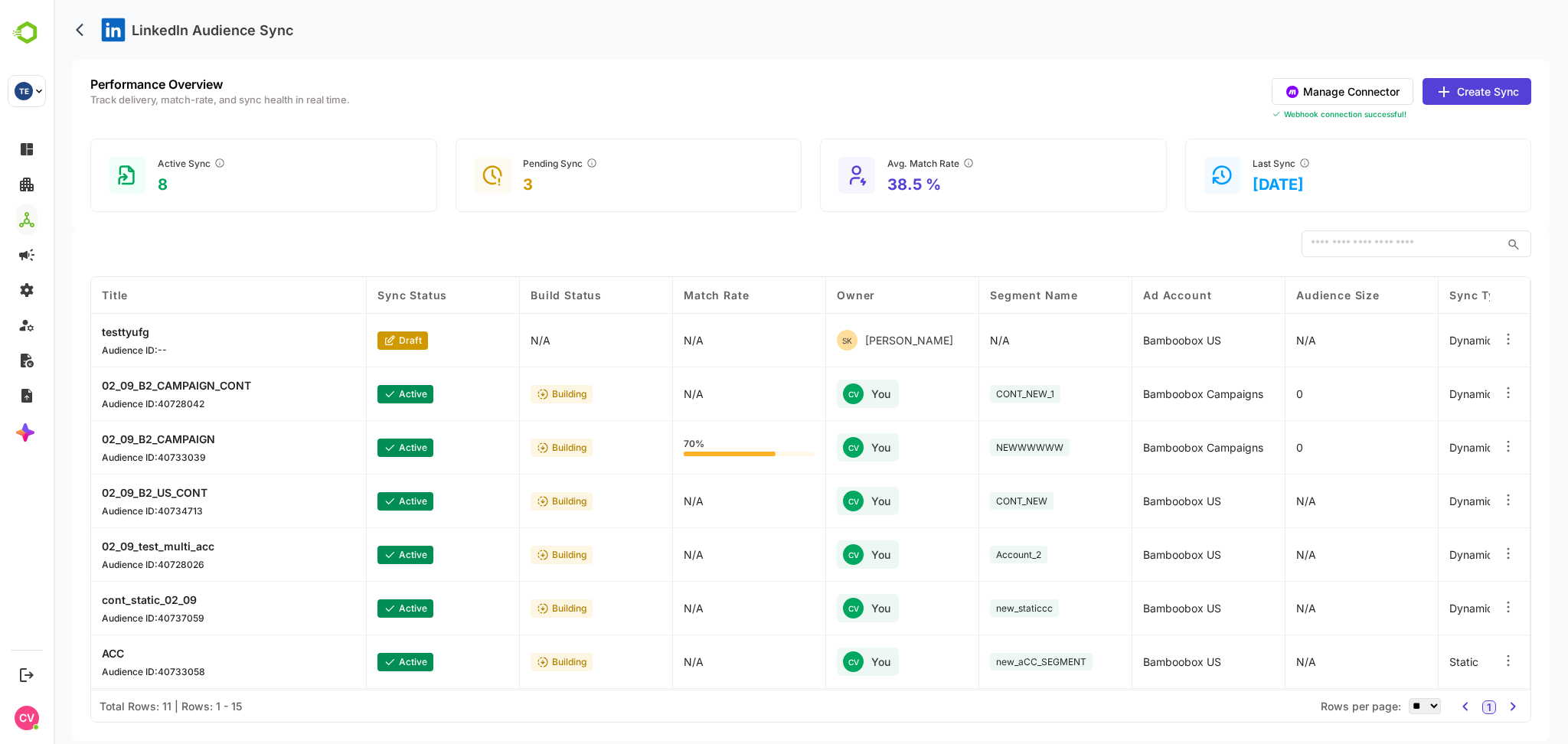
click at [1470, 92] on button "Create Sync" at bounding box center [1476, 92] width 109 height 27
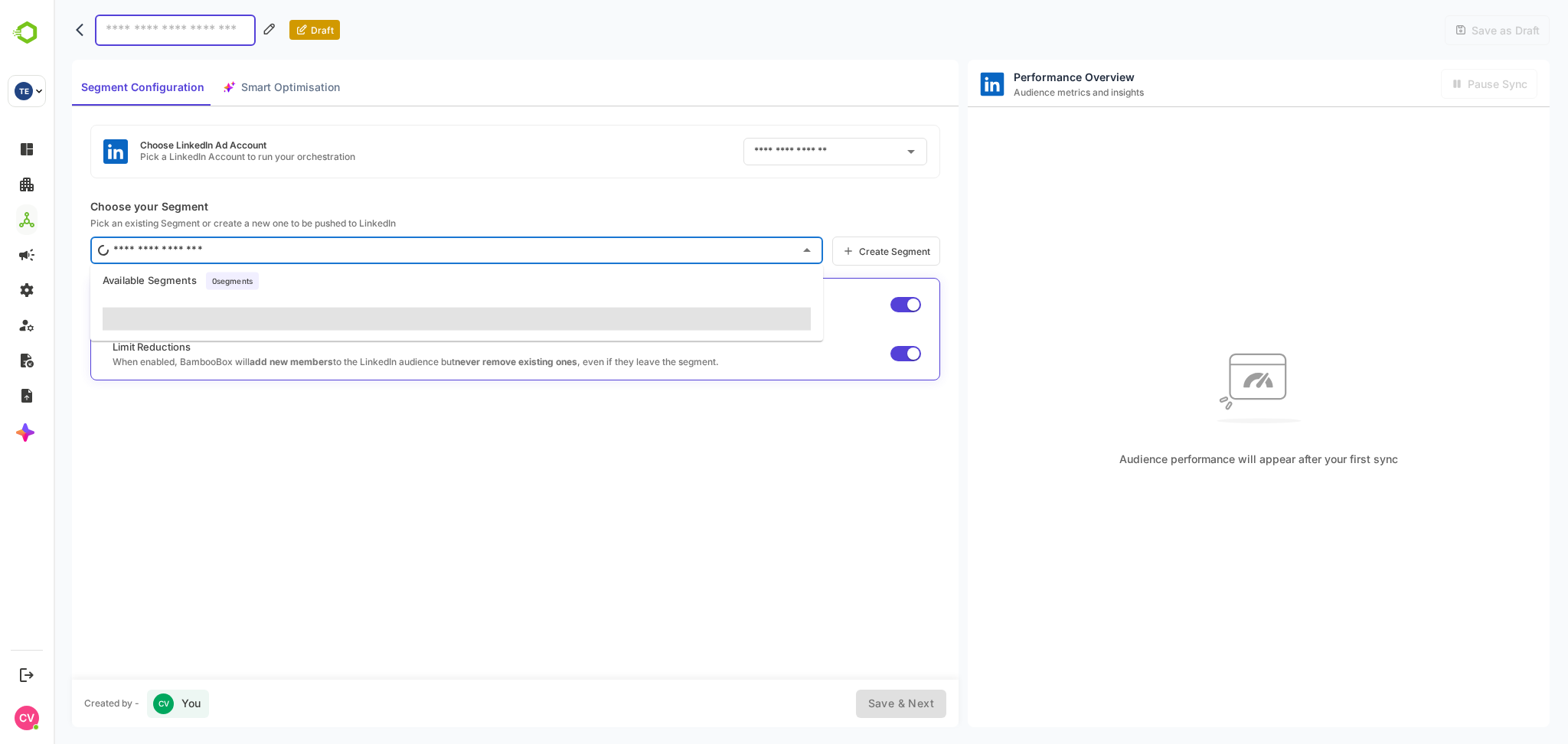
click at [420, 251] on input "text" at bounding box center [451, 250] width 684 height 25
click at [516, 179] on div "Choose LinkedIn Ad Account Pick a LinkedIn Account to run your orchestration ​ …" at bounding box center [515, 393] width 887 height 573
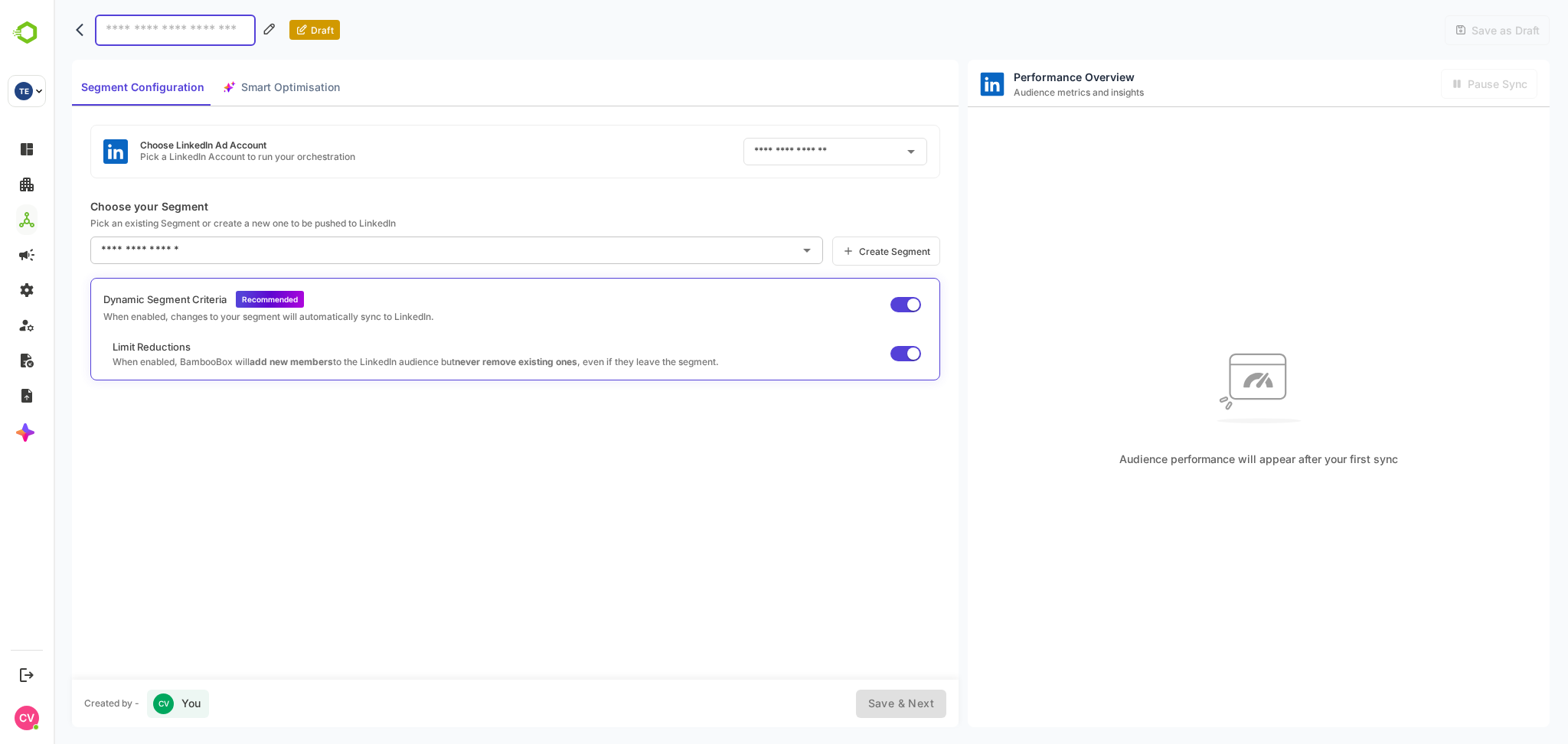
click at [481, 248] on input "text" at bounding box center [445, 250] width 696 height 25
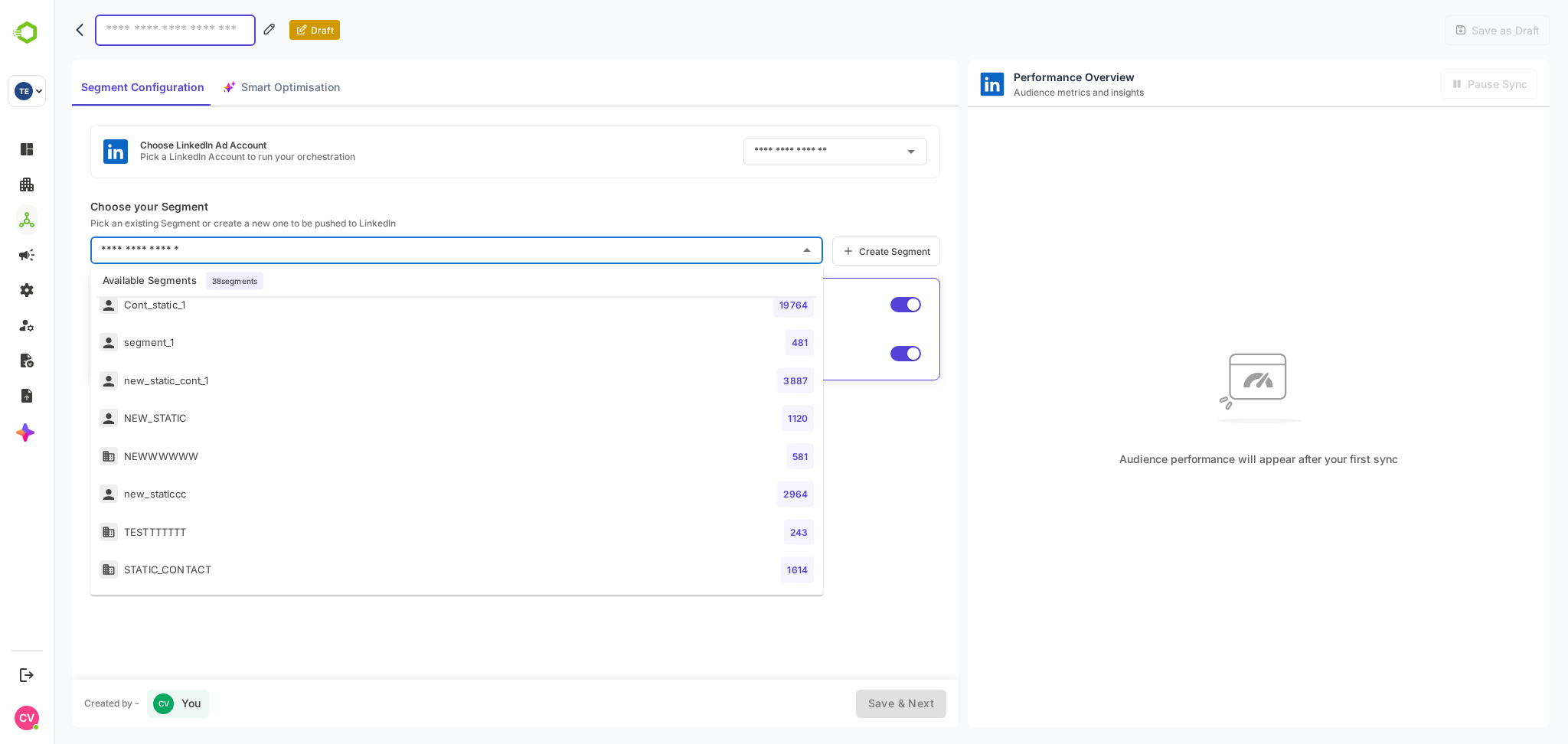
scroll to position [1154, 0]
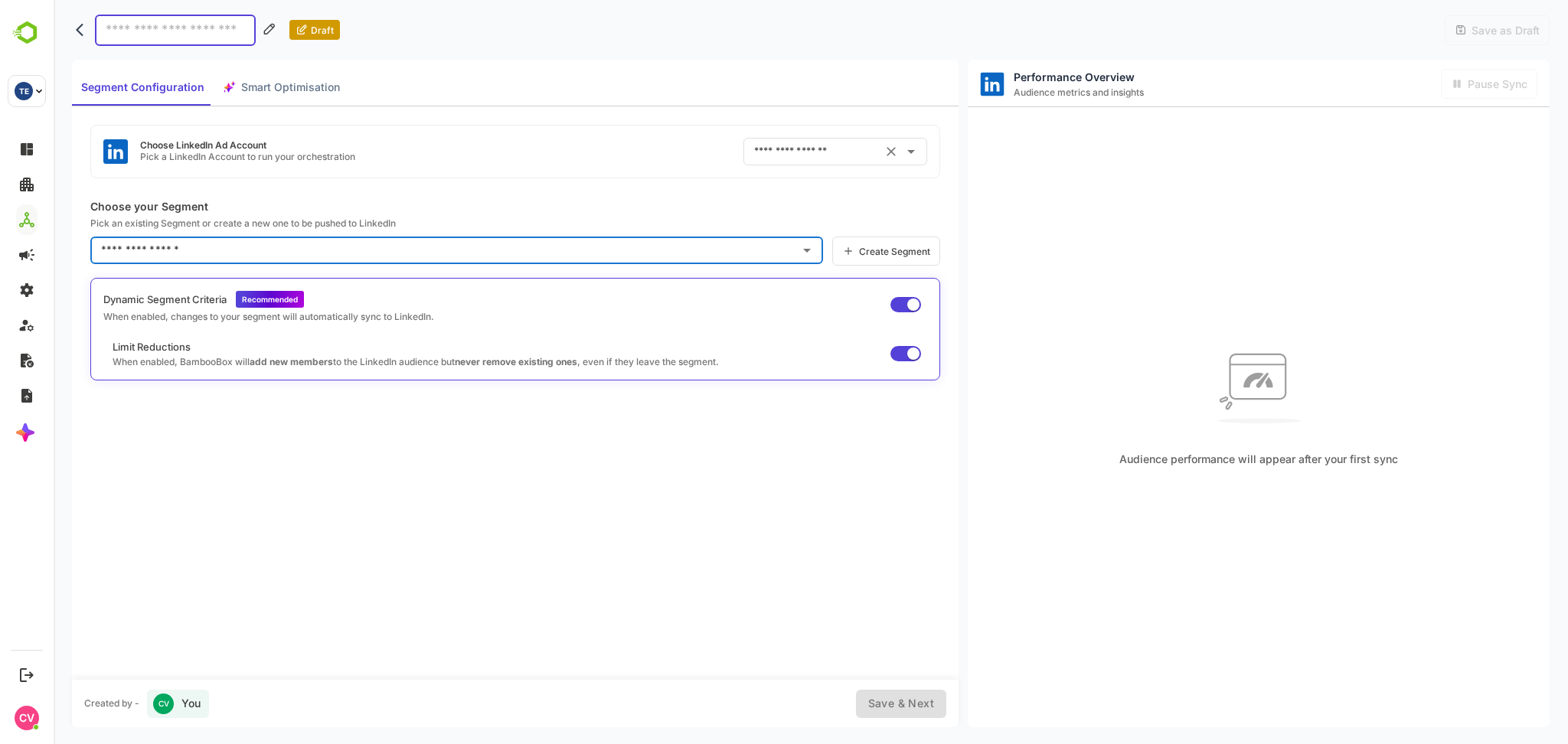
click at [811, 163] on div "​" at bounding box center [835, 151] width 184 height 28
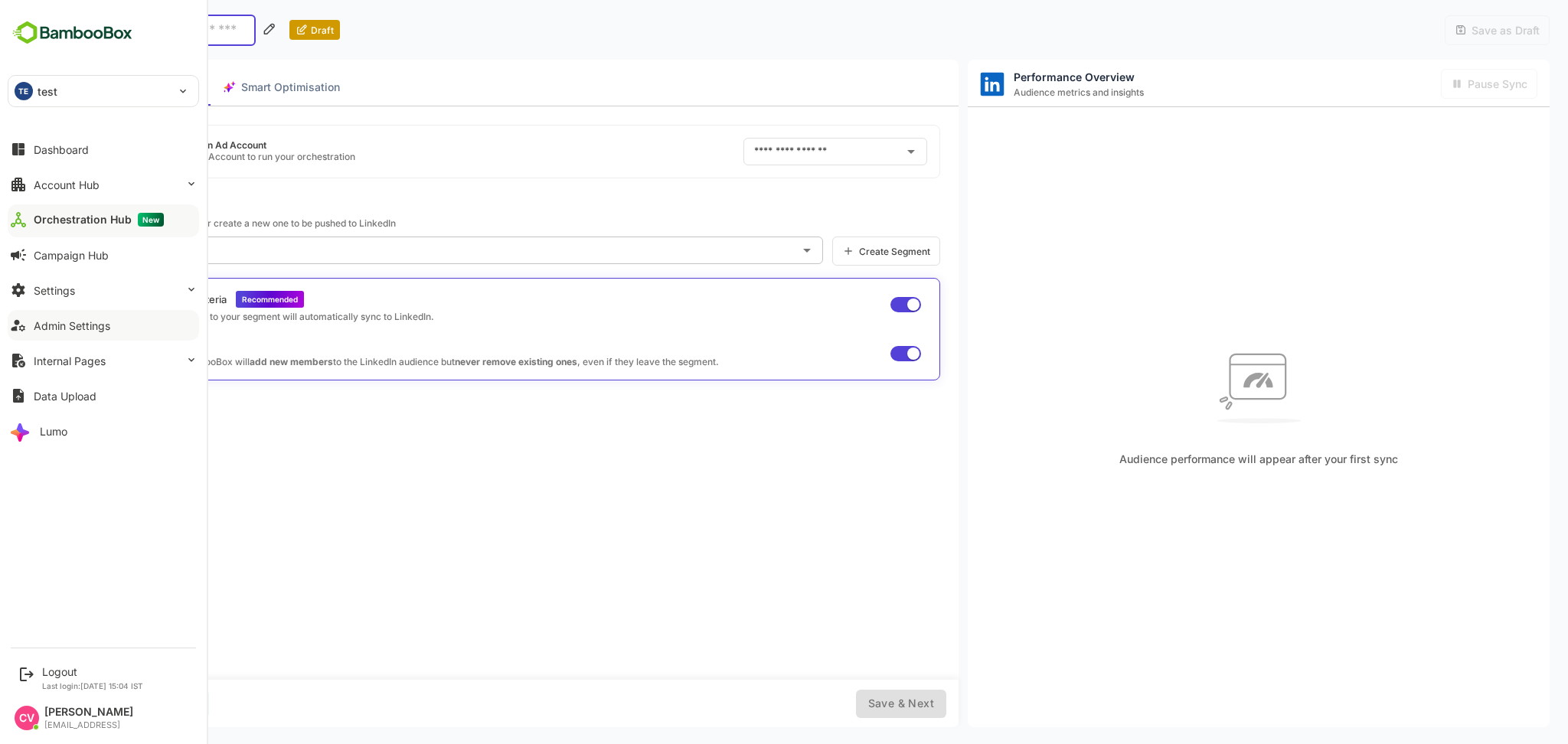
click at [104, 310] on button "Admin Settings" at bounding box center [103, 325] width 191 height 30
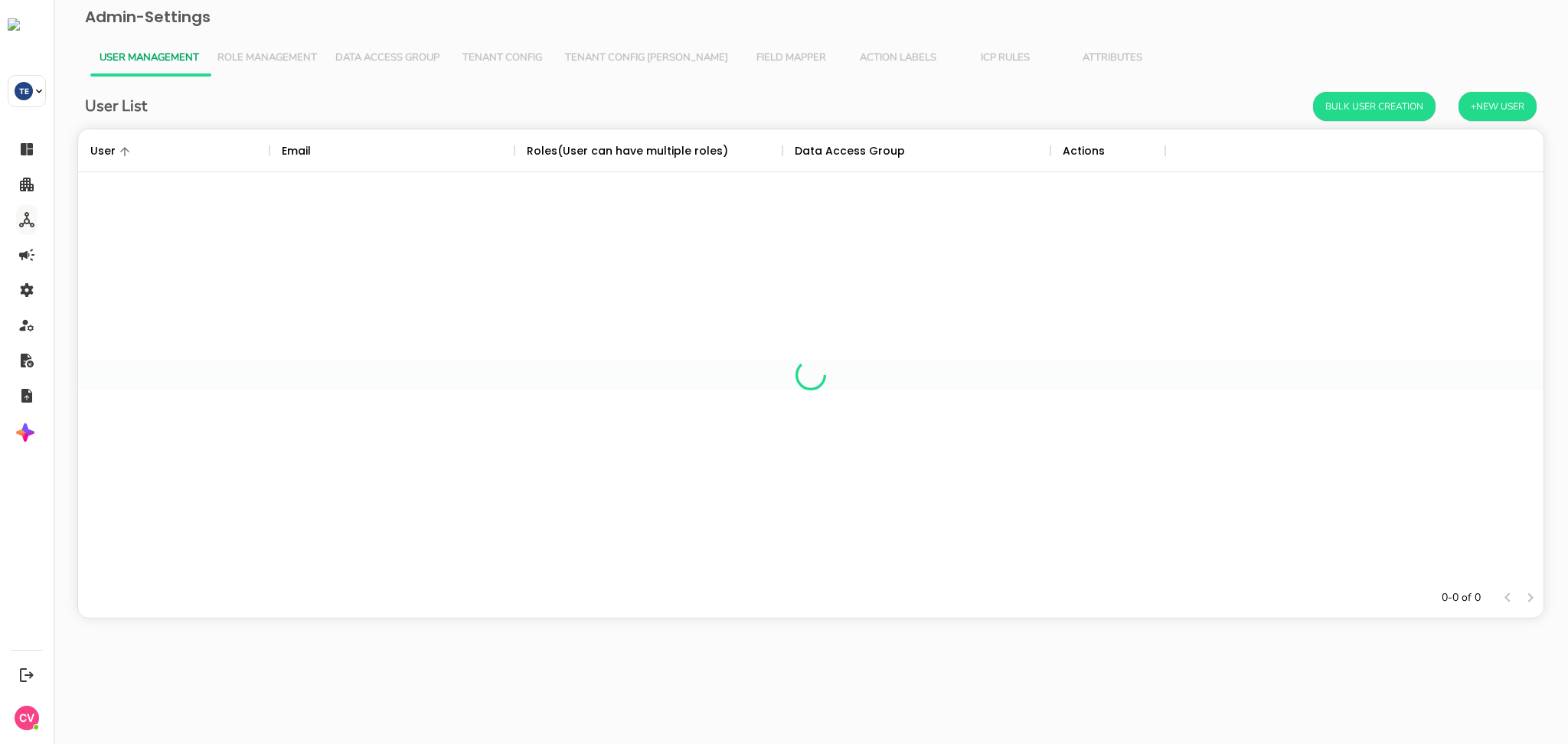
scroll to position [433, 1449]
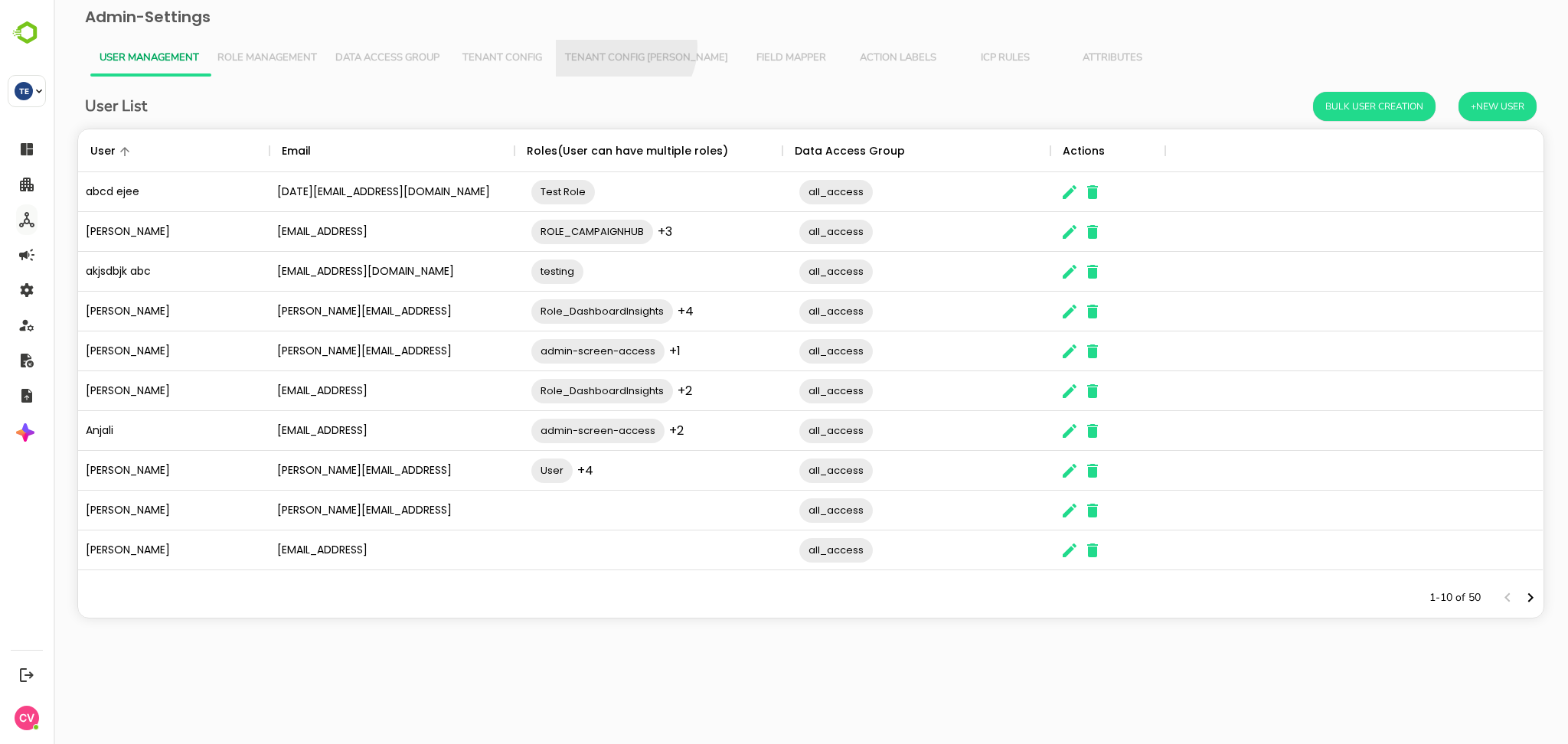
click at [623, 48] on button "Tenant Config [PERSON_NAME]" at bounding box center [646, 58] width 181 height 37
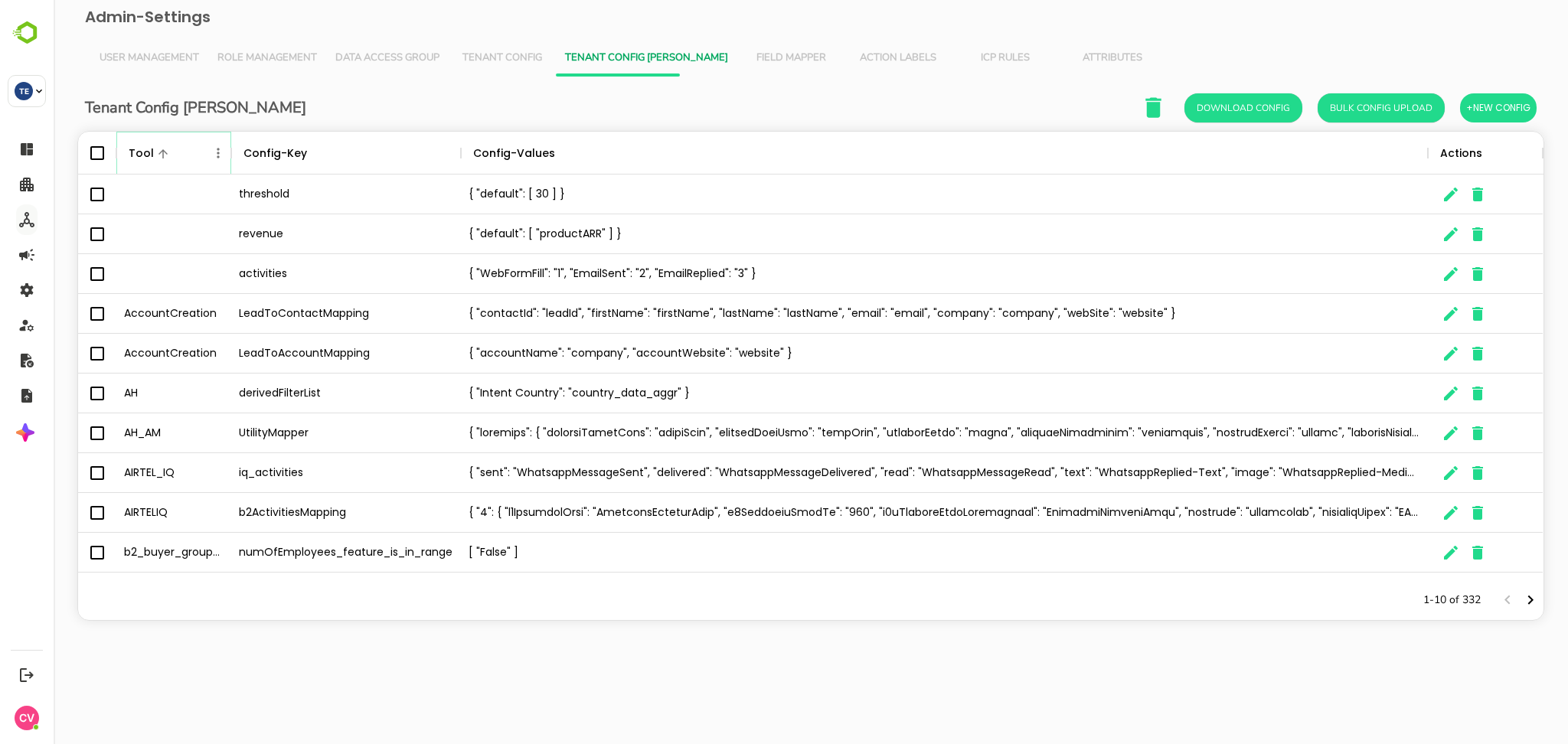
click at [216, 150] on icon "Menu" at bounding box center [218, 153] width 15 height 15
click at [191, 271] on li "Filter" at bounding box center [175, 265] width 106 height 28
click at [360, 207] on input "Value" at bounding box center [388, 210] width 146 height 22
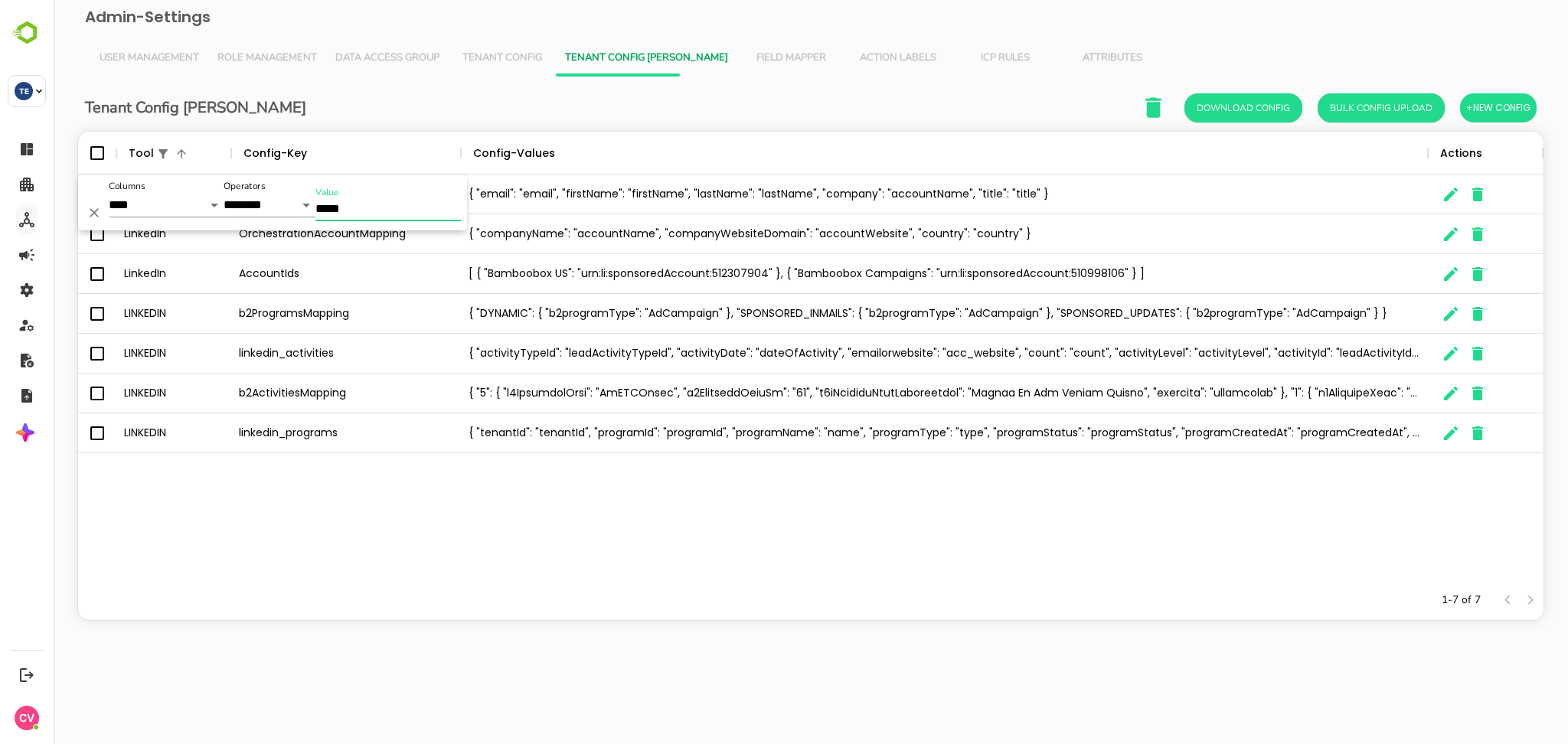
type input "*****"
drag, startPoint x: 587, startPoint y: 521, endPoint x: 578, endPoint y: 510, distance: 14.2
click at [584, 521] on div "LinkedIn OrchestrationContactMapping { "email": "email", "firstName": "firstNam…" at bounding box center [810, 377] width 1465 height 406
click at [626, 533] on div "LinkedIn OrchestrationContactMapping { "email": "email", "firstName": "firstNam…" at bounding box center [810, 377] width 1465 height 406
